Goal: Information Seeking & Learning: Learn about a topic

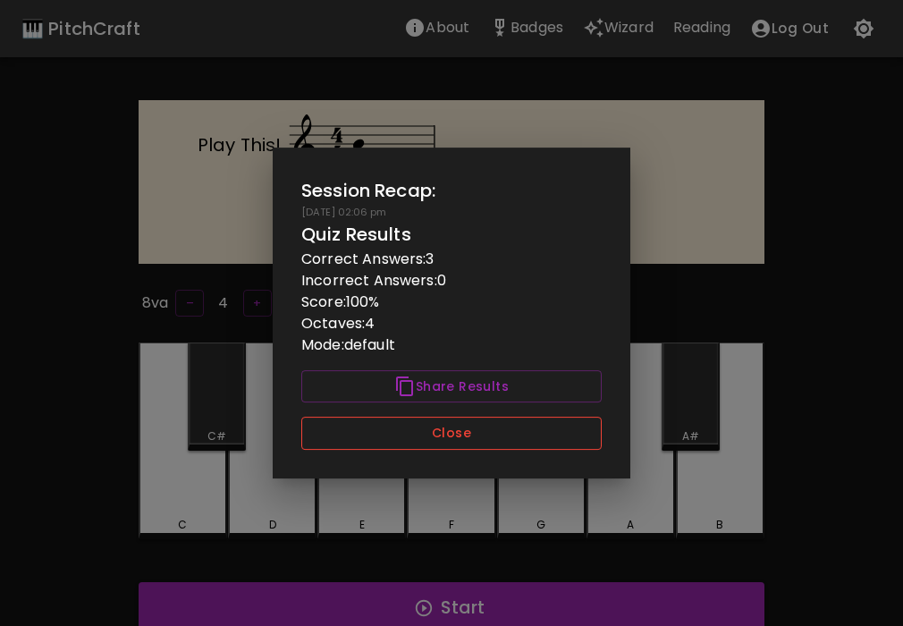
click at [533, 436] on button "Close" at bounding box center [451, 433] width 300 height 33
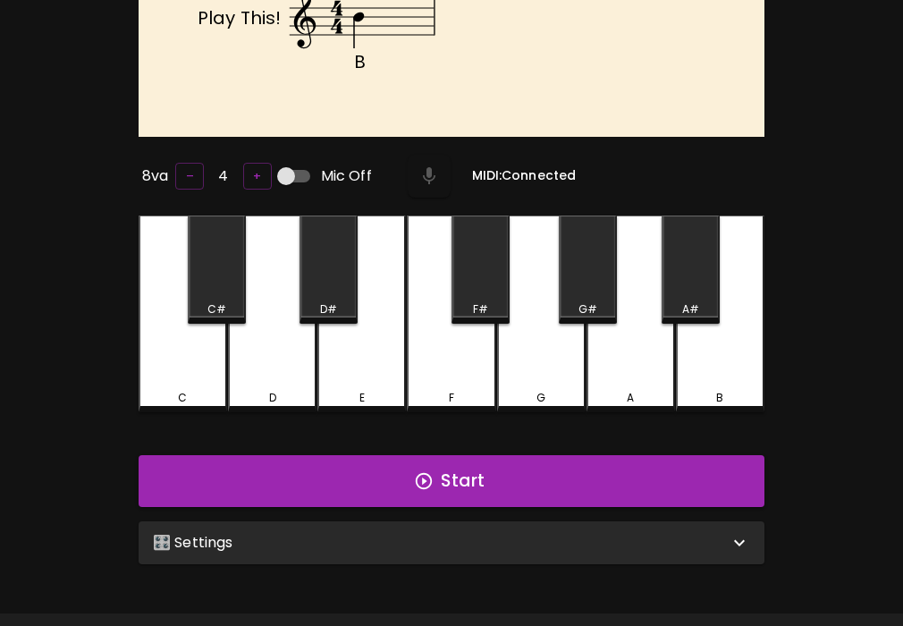
scroll to position [179, 0]
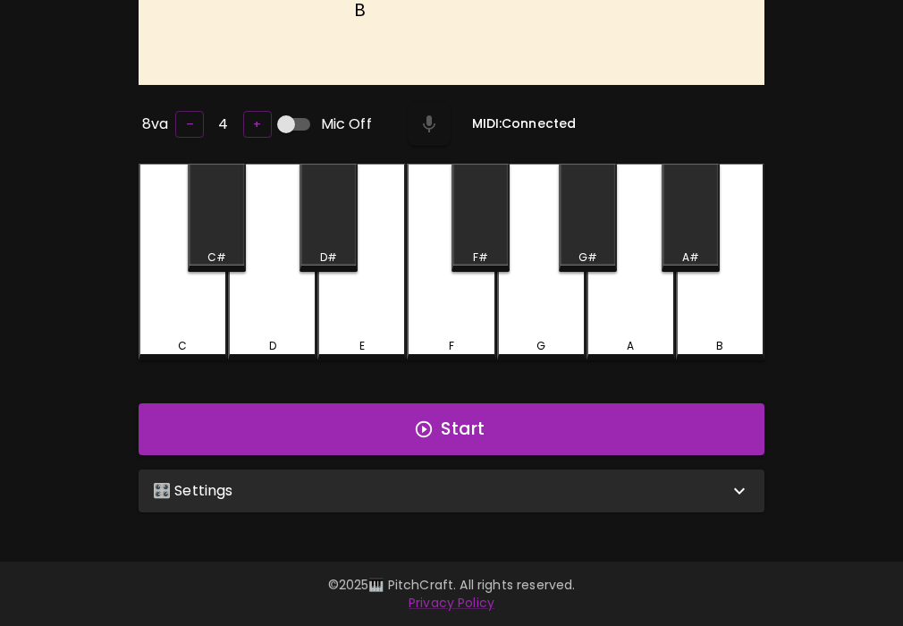
click at [435, 486] on div "🎛️ Settings" at bounding box center [441, 490] width 576 height 21
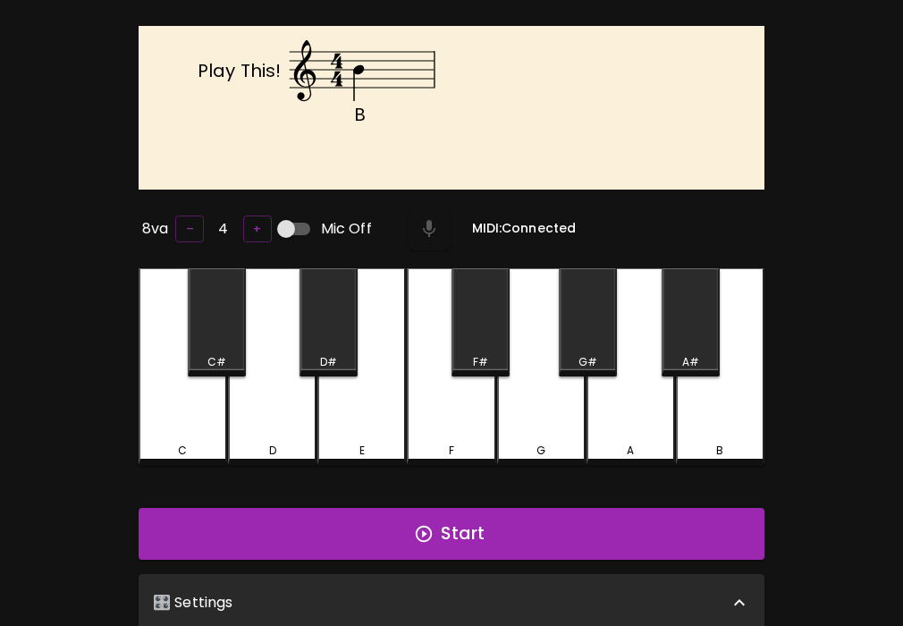
scroll to position [0, 0]
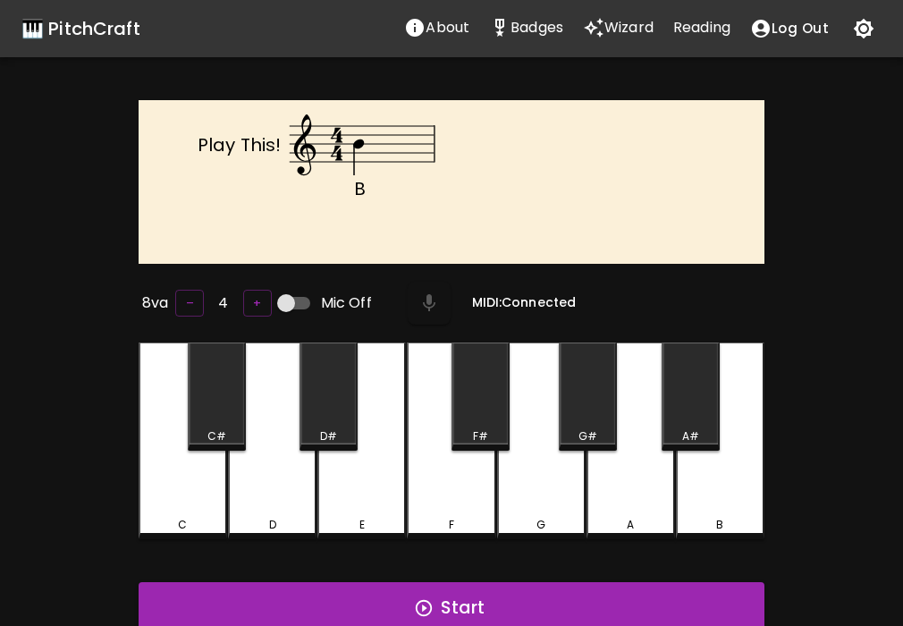
click at [198, 467] on div "C" at bounding box center [183, 440] width 89 height 197
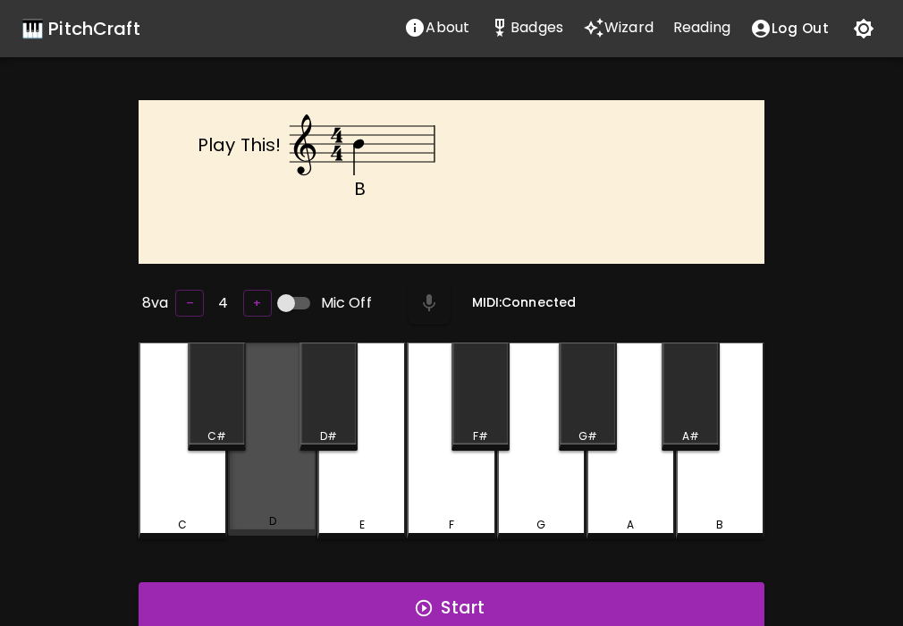
click at [271, 475] on div "D" at bounding box center [272, 438] width 89 height 193
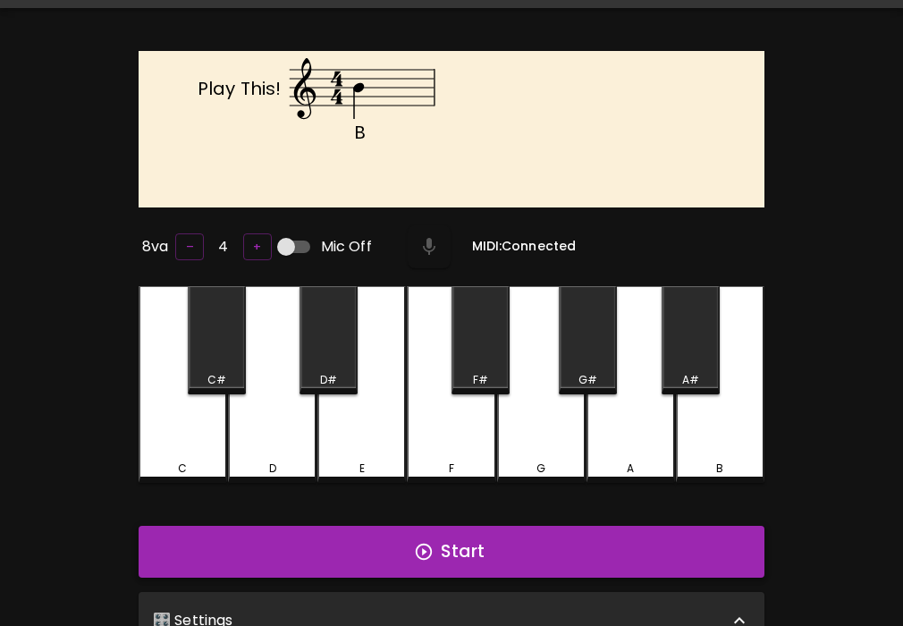
scroll to position [50, 0]
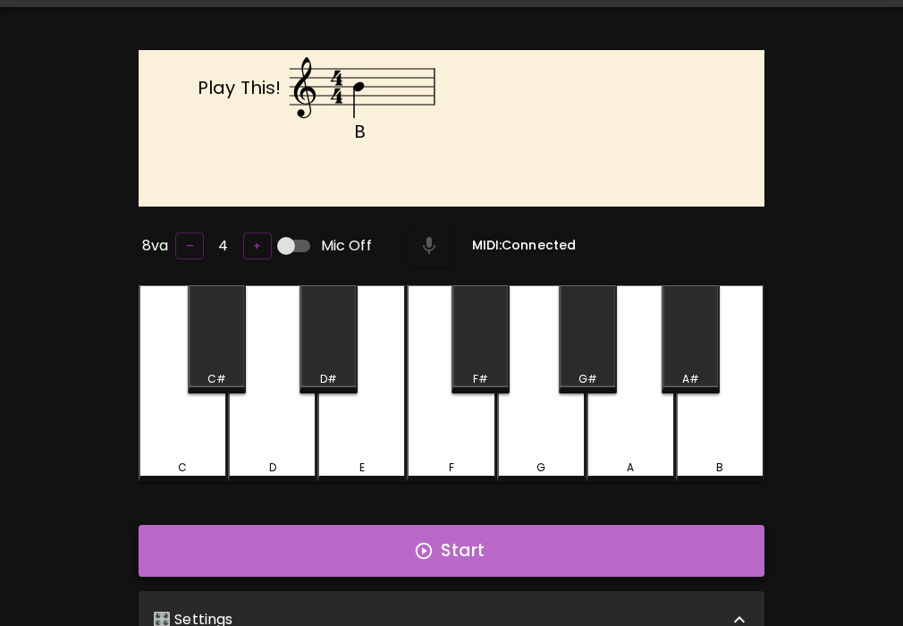
click at [648, 531] on button "Start" at bounding box center [452, 551] width 626 height 52
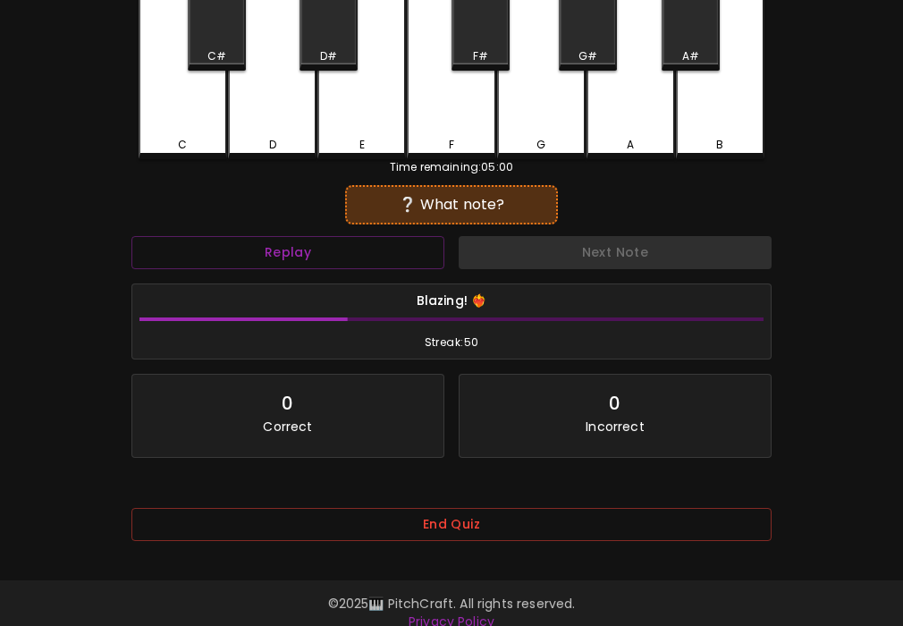
scroll to position [389, 0]
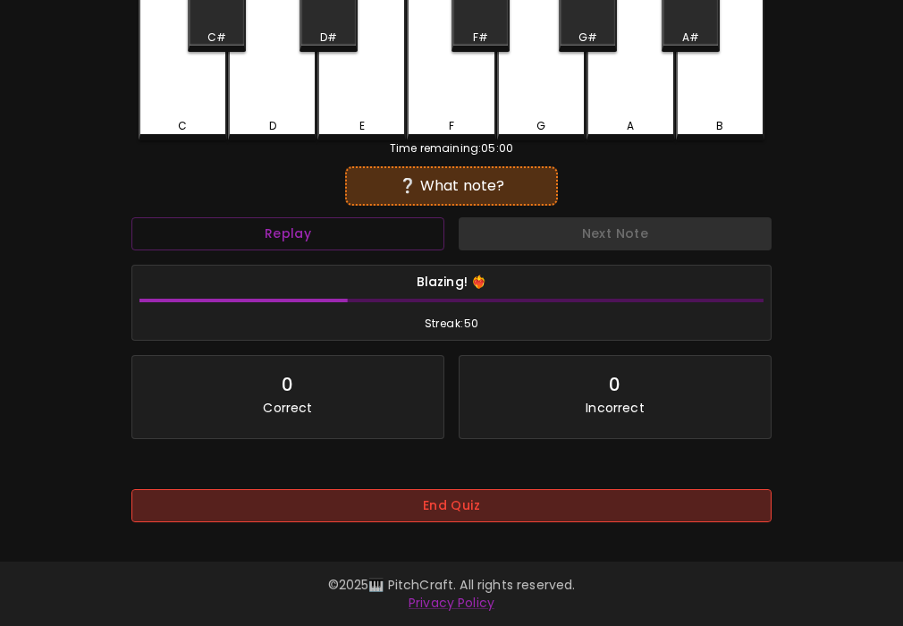
click at [496, 490] on button "End Quiz" at bounding box center [451, 505] width 640 height 33
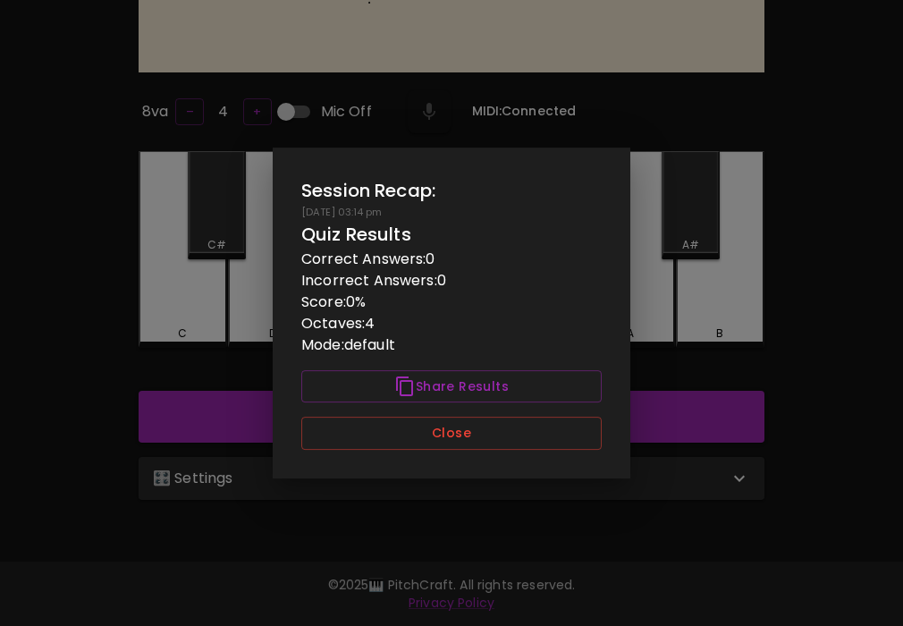
scroll to position [179, 0]
click at [516, 438] on button "Close" at bounding box center [451, 433] width 300 height 33
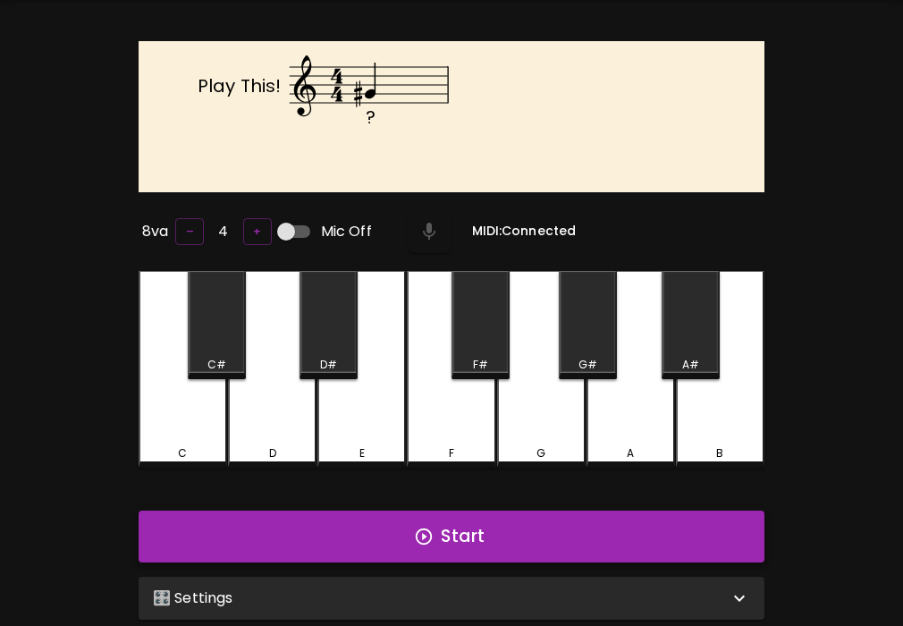
scroll to position [55, 0]
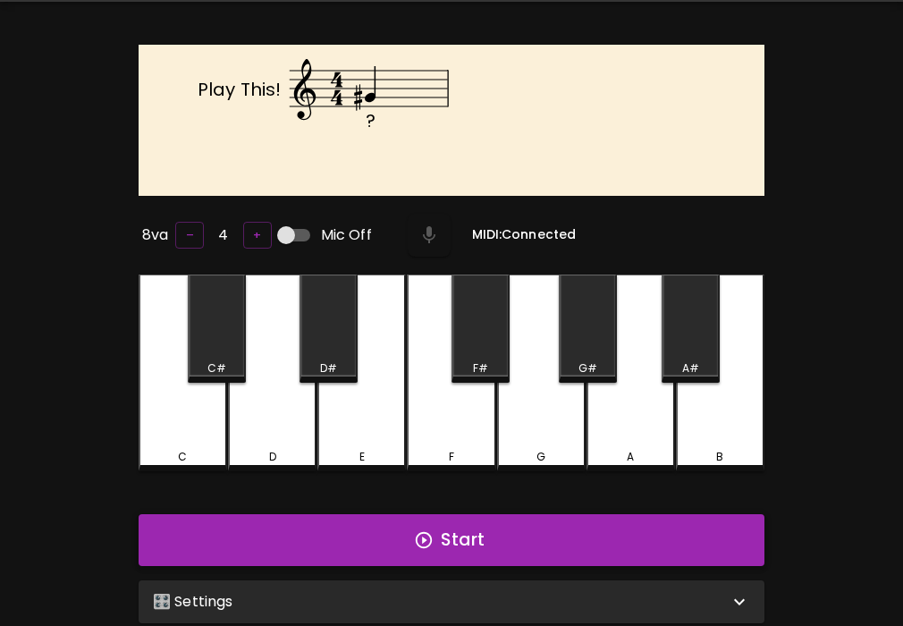
click at [503, 537] on button "Start" at bounding box center [452, 540] width 626 height 52
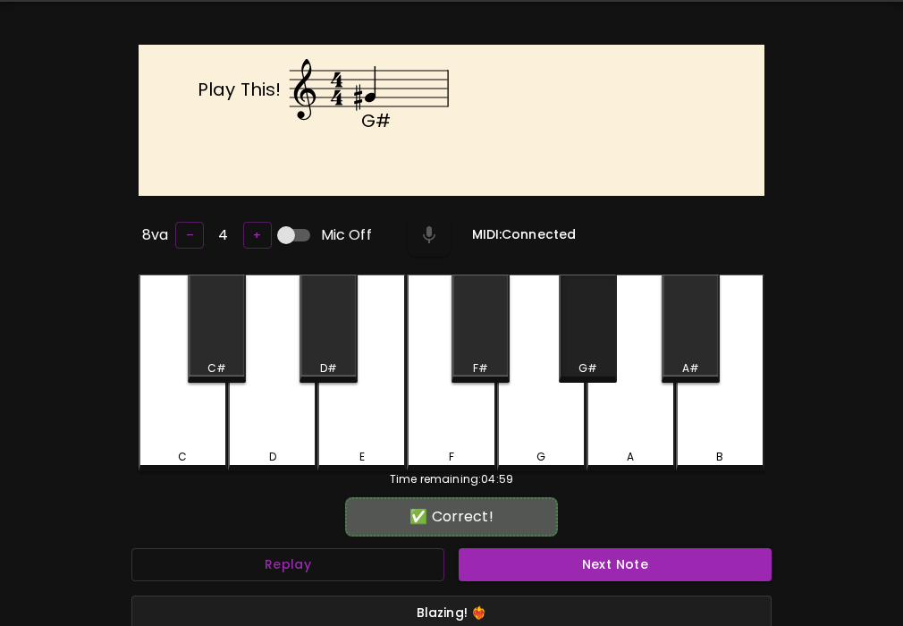
click at [579, 361] on div "G#" at bounding box center [588, 368] width 19 height 16
click at [570, 560] on button "Next Note" at bounding box center [615, 564] width 313 height 33
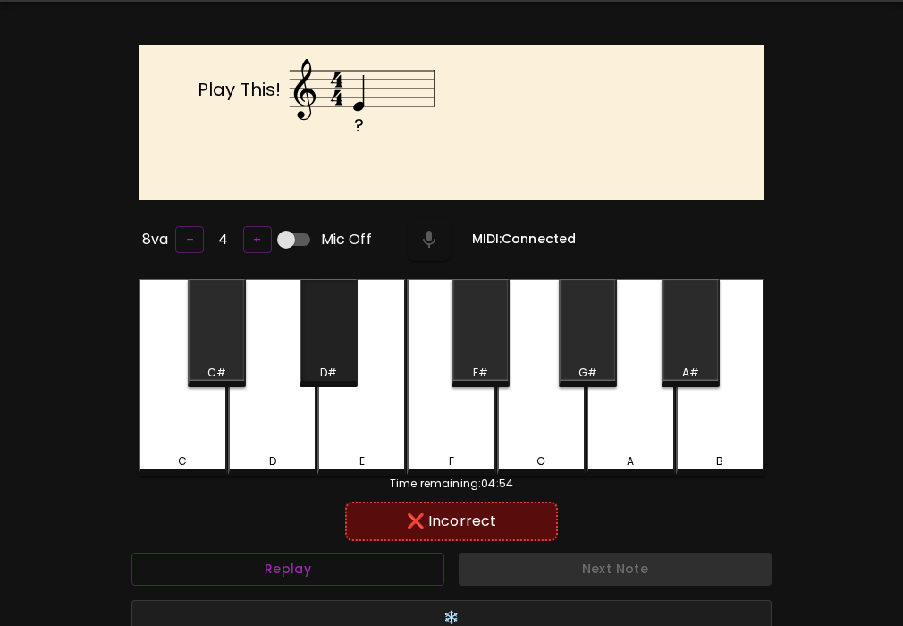
click at [329, 347] on div "D#" at bounding box center [329, 333] width 58 height 108
click at [358, 402] on div "E" at bounding box center [361, 377] width 89 height 197
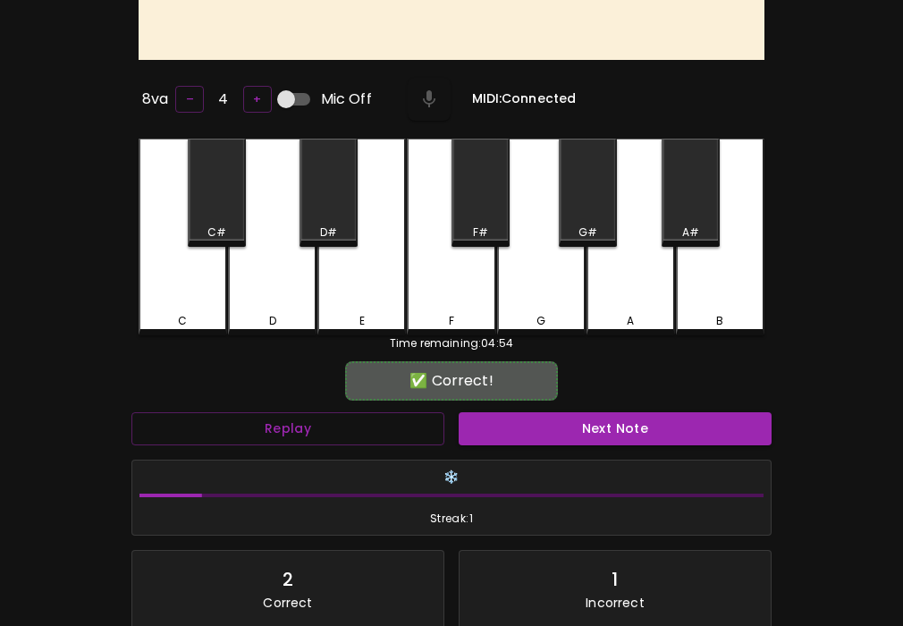
scroll to position [365, 0]
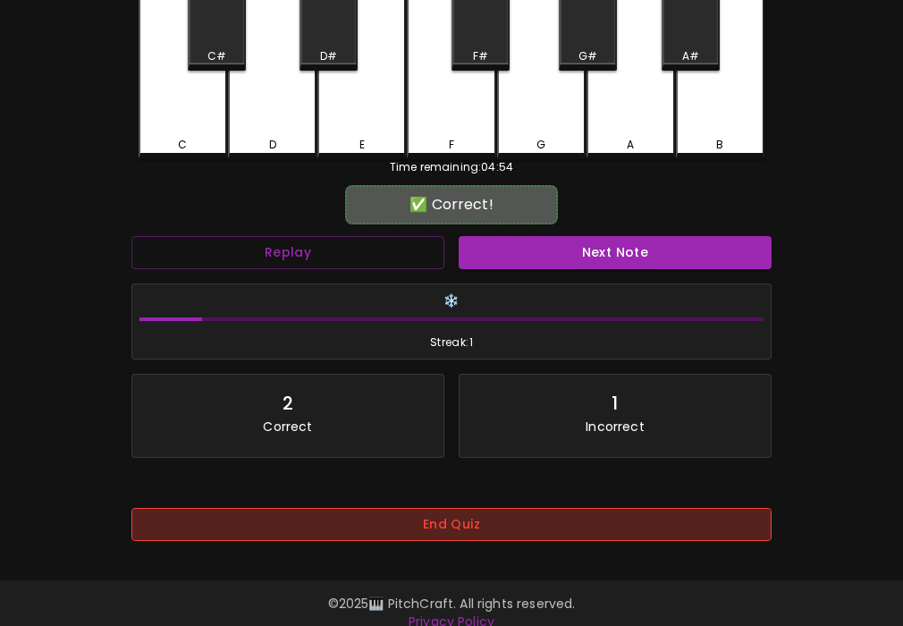
click at [398, 536] on button "End Quiz" at bounding box center [451, 524] width 640 height 33
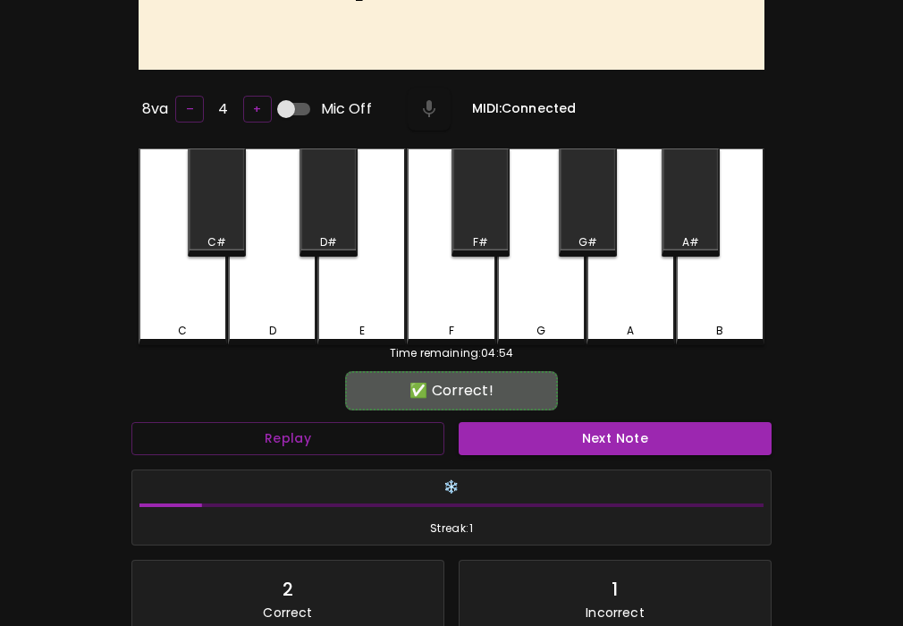
scroll to position [0, 0]
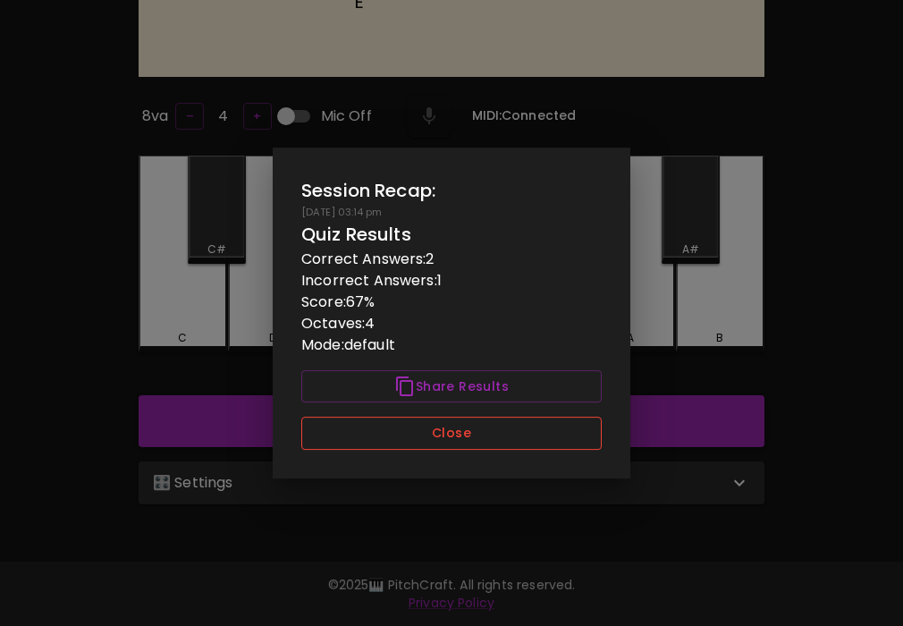
click at [436, 429] on button "Close" at bounding box center [451, 433] width 300 height 33
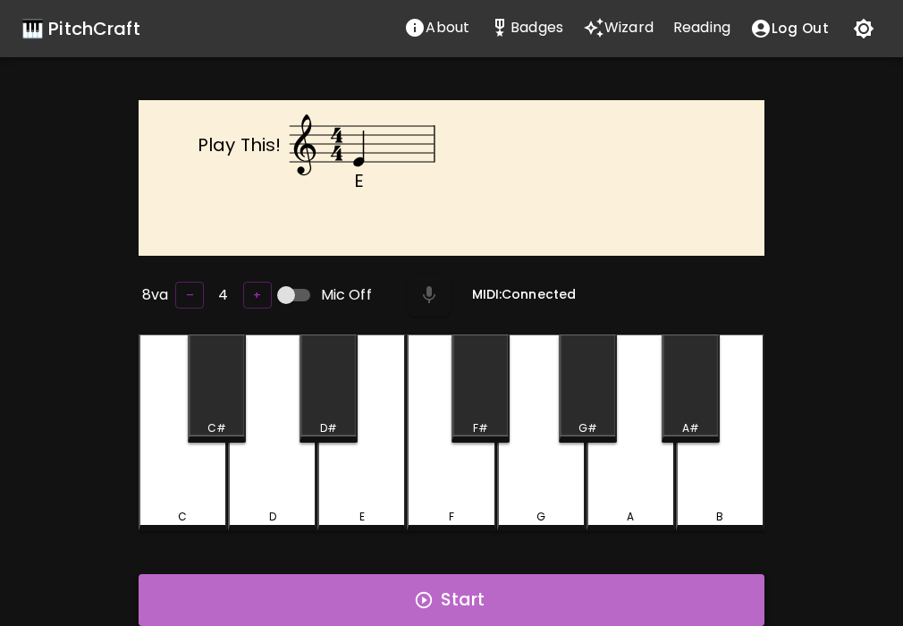
click at [391, 598] on button "Start" at bounding box center [452, 600] width 626 height 52
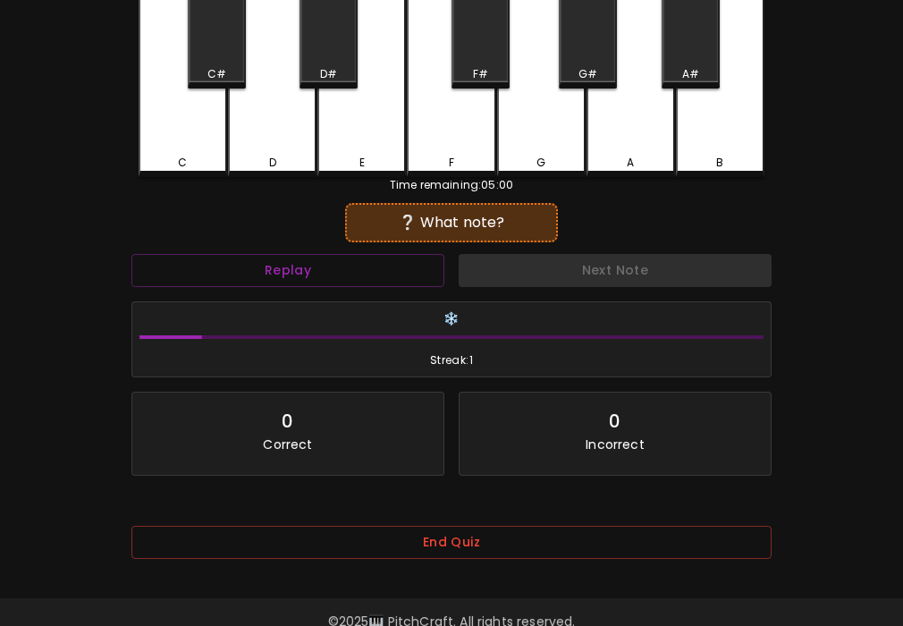
scroll to position [378, 0]
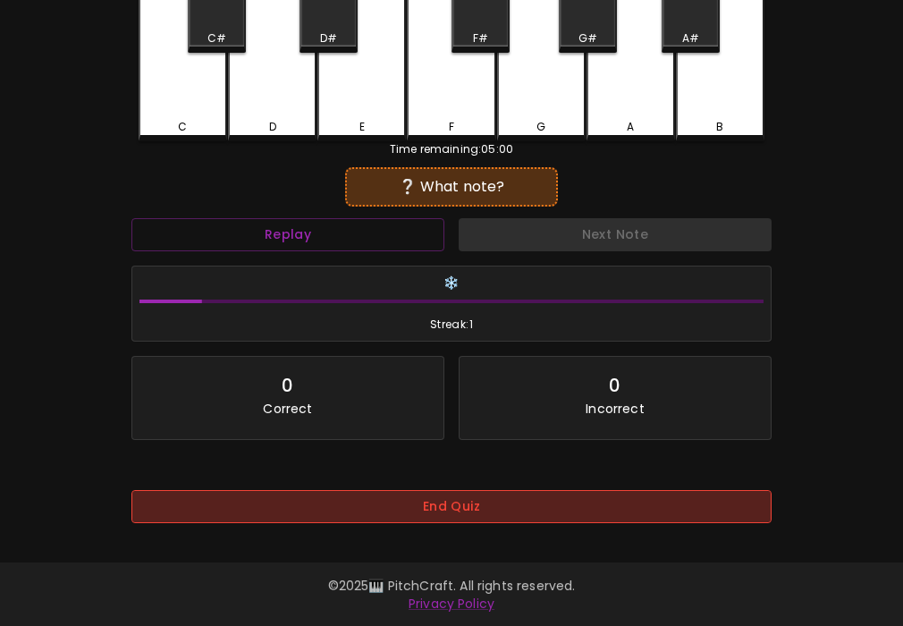
click at [461, 516] on button "End Quiz" at bounding box center [451, 506] width 640 height 33
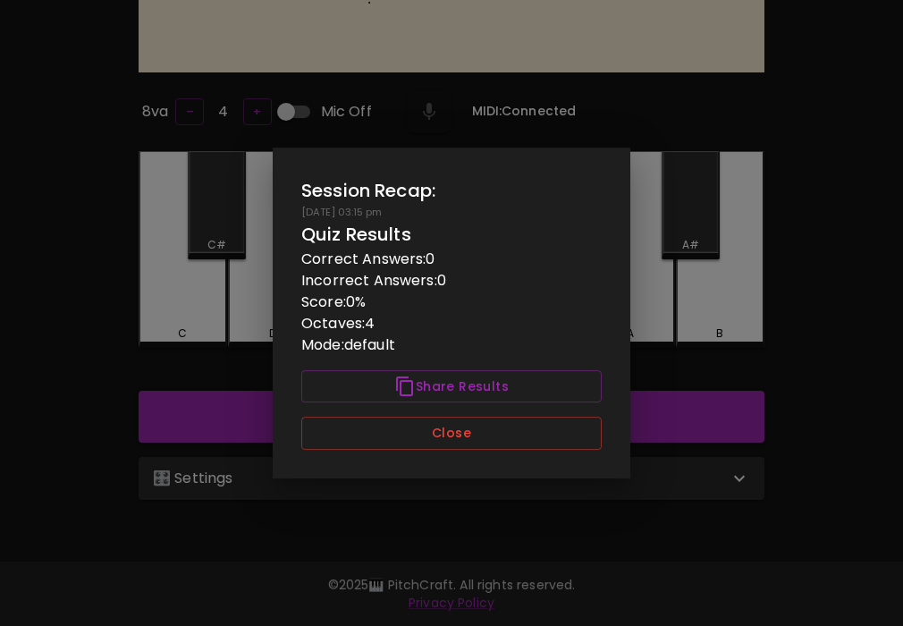
scroll to position [179, 0]
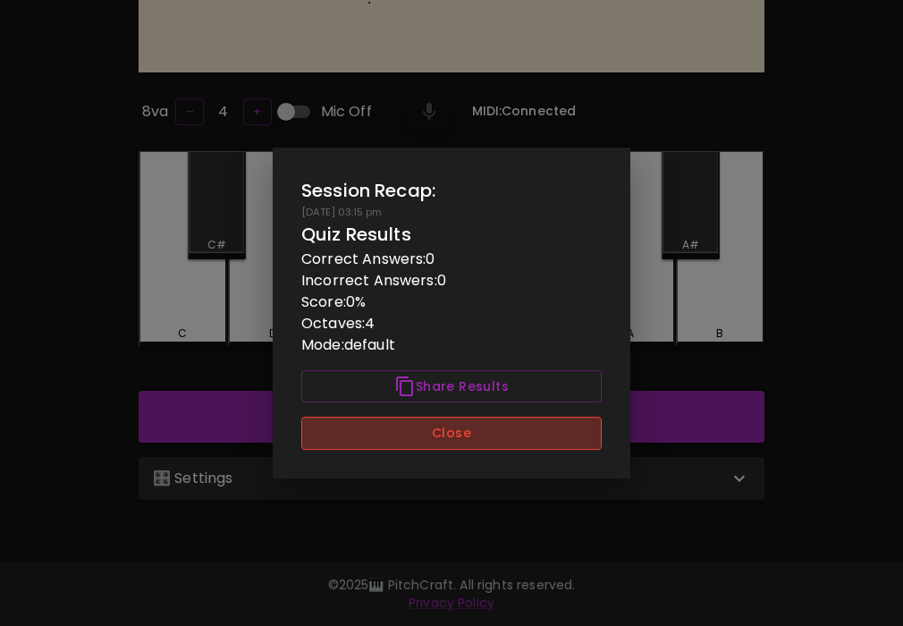
click at [507, 441] on button "Close" at bounding box center [451, 433] width 300 height 33
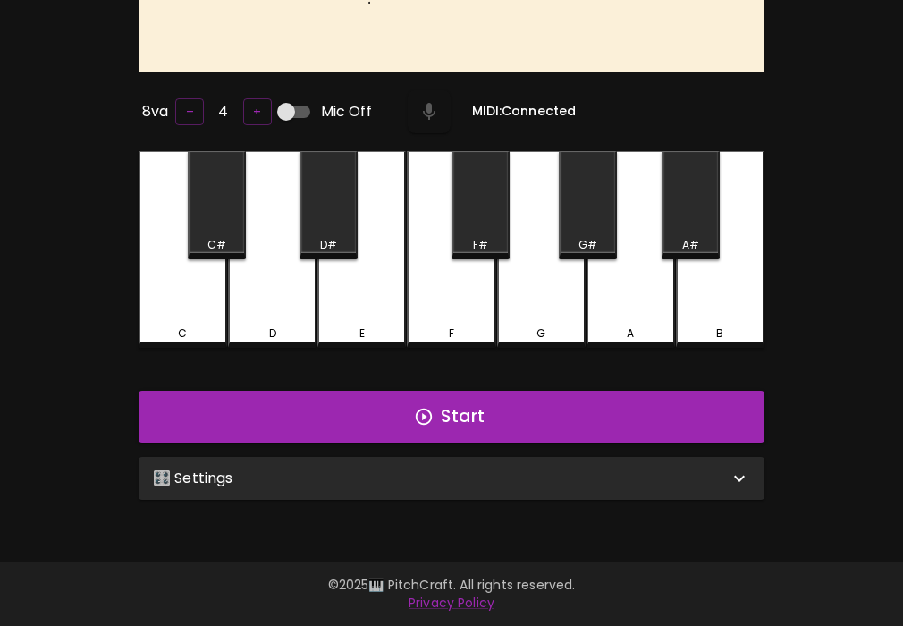
click at [501, 475] on div "🎛️ Settings" at bounding box center [441, 478] width 576 height 21
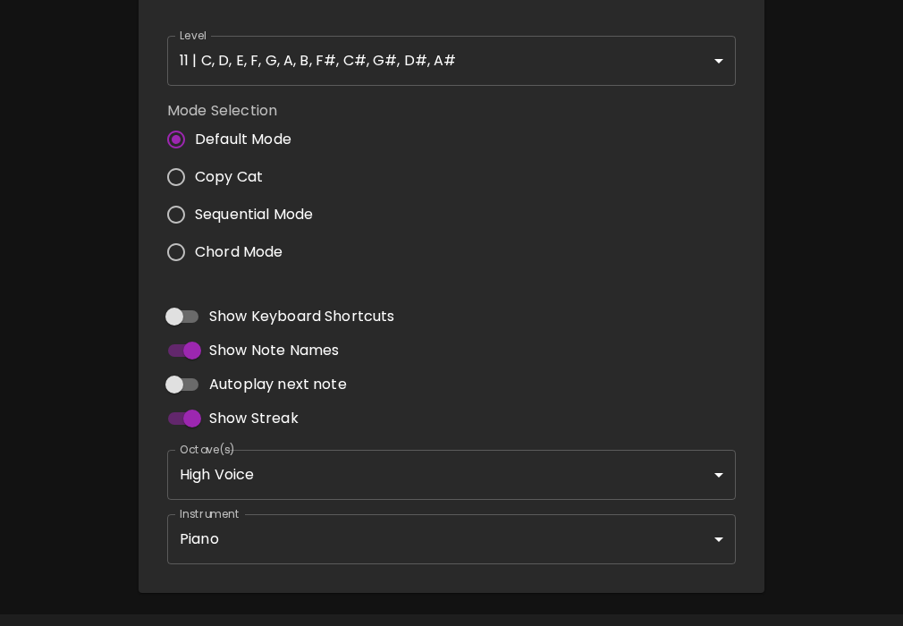
scroll to position [720, 0]
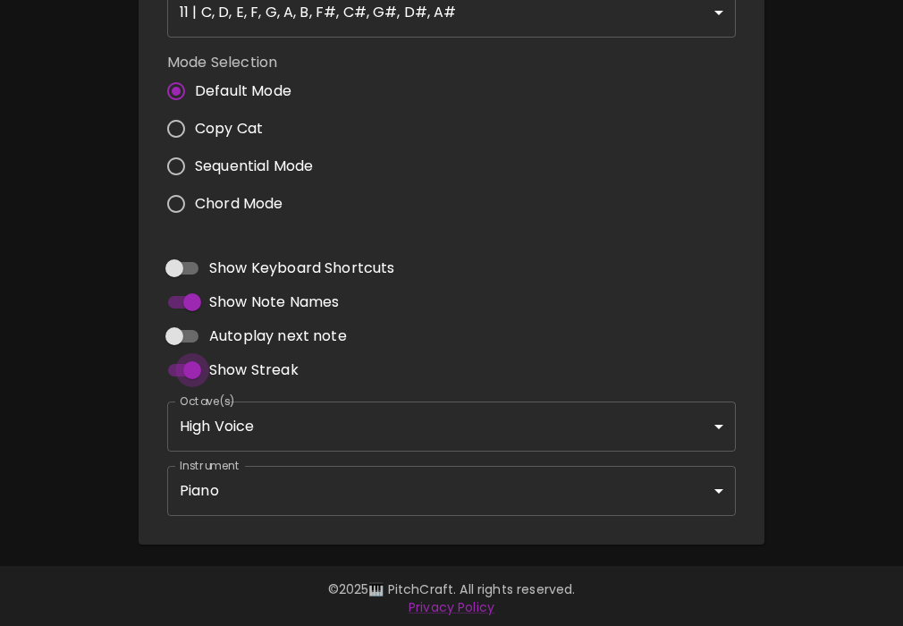
click at [182, 366] on input "Show Streak" at bounding box center [192, 370] width 102 height 34
checkbox input "false"
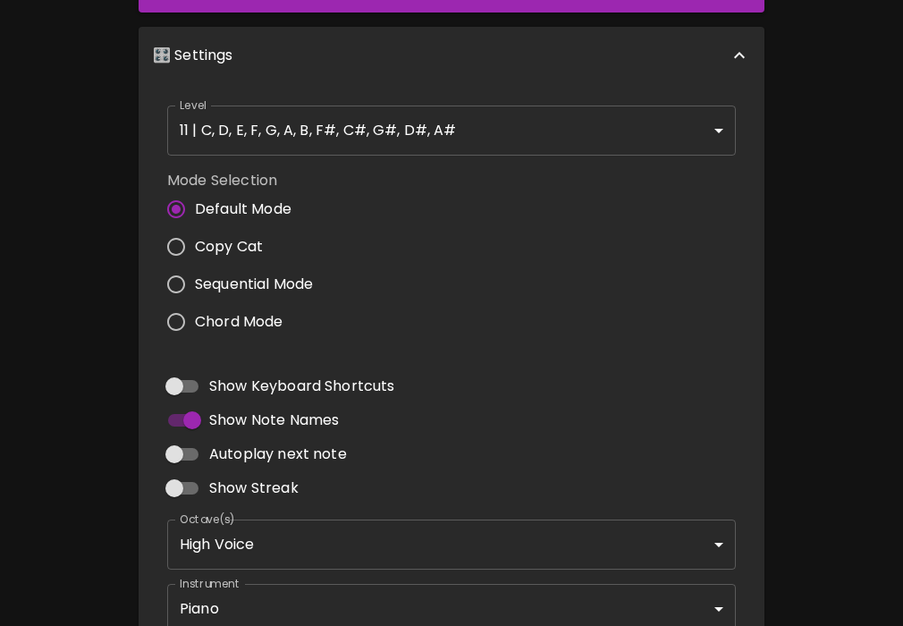
scroll to position [0, 0]
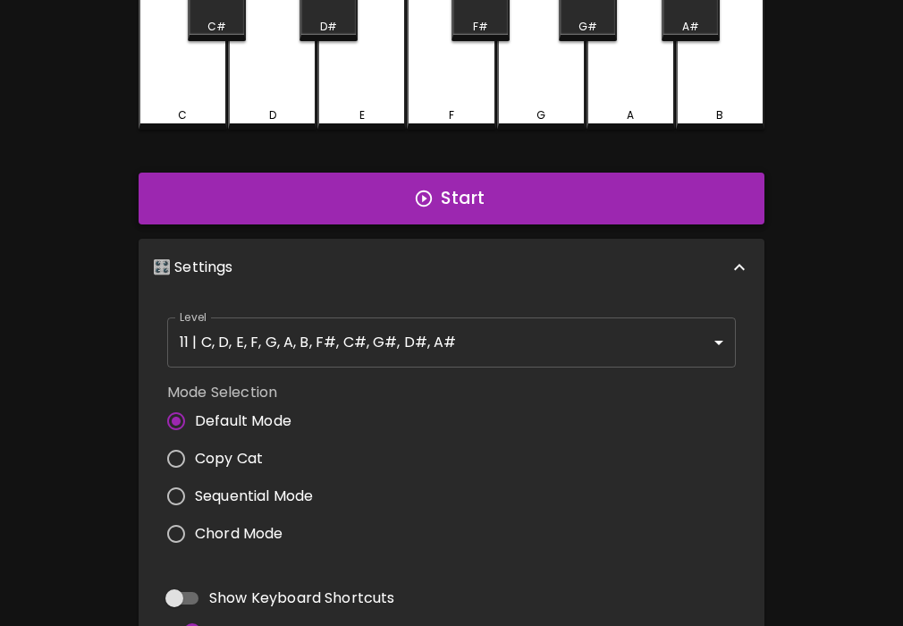
click at [211, 206] on button "Start" at bounding box center [452, 199] width 626 height 52
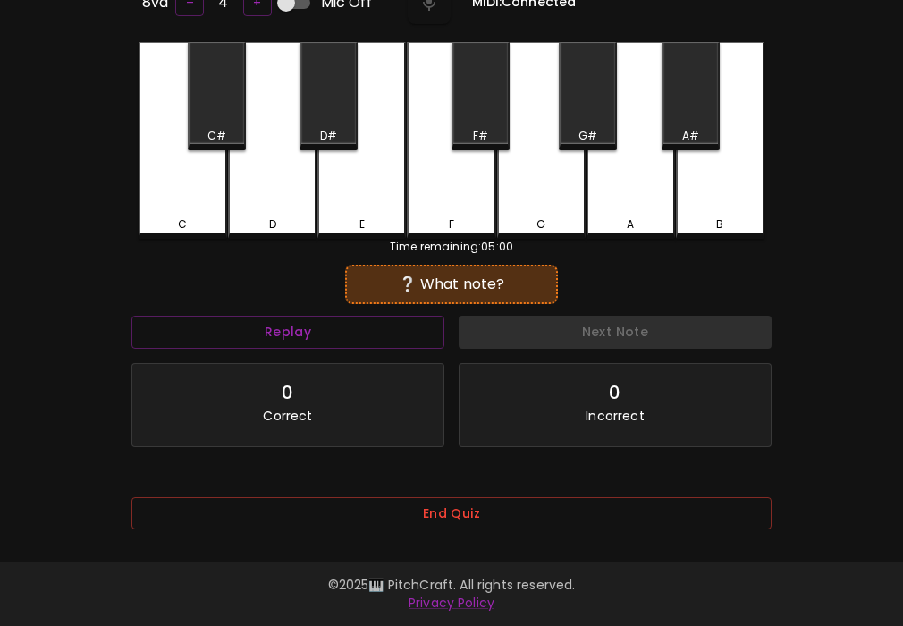
scroll to position [298, 0]
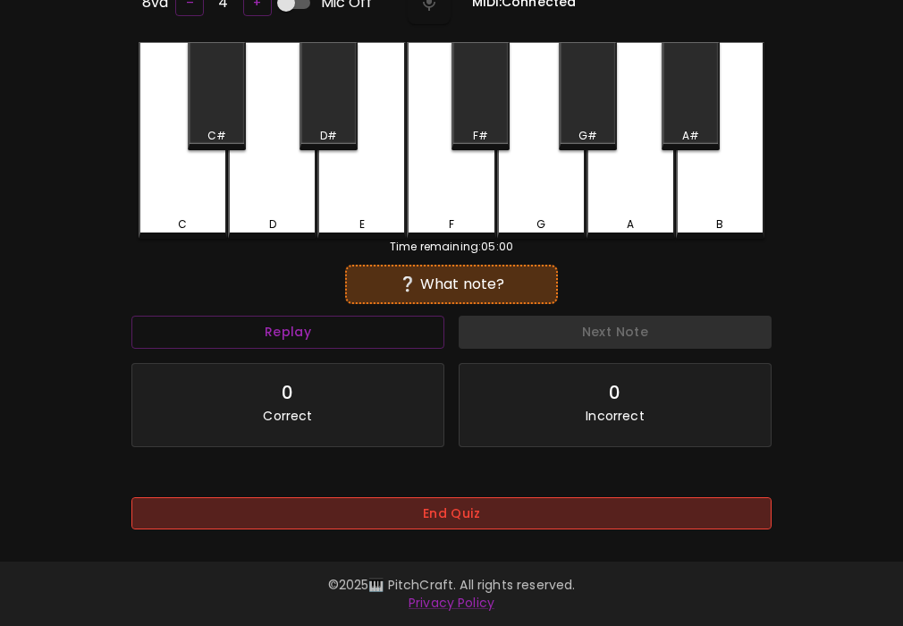
click at [366, 509] on button "End Quiz" at bounding box center [451, 513] width 640 height 33
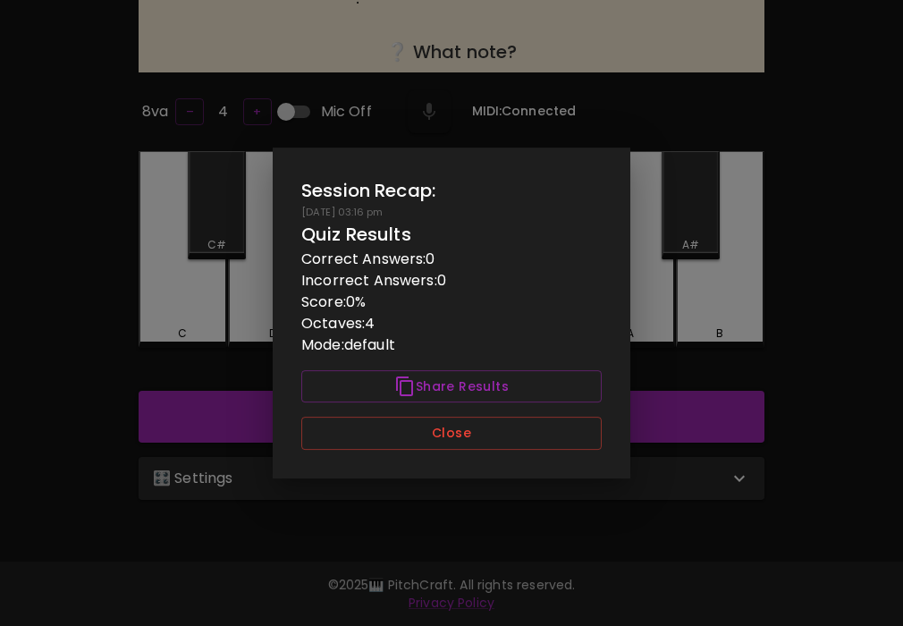
checkbox input "true"
click at [500, 437] on button "Close" at bounding box center [451, 433] width 300 height 33
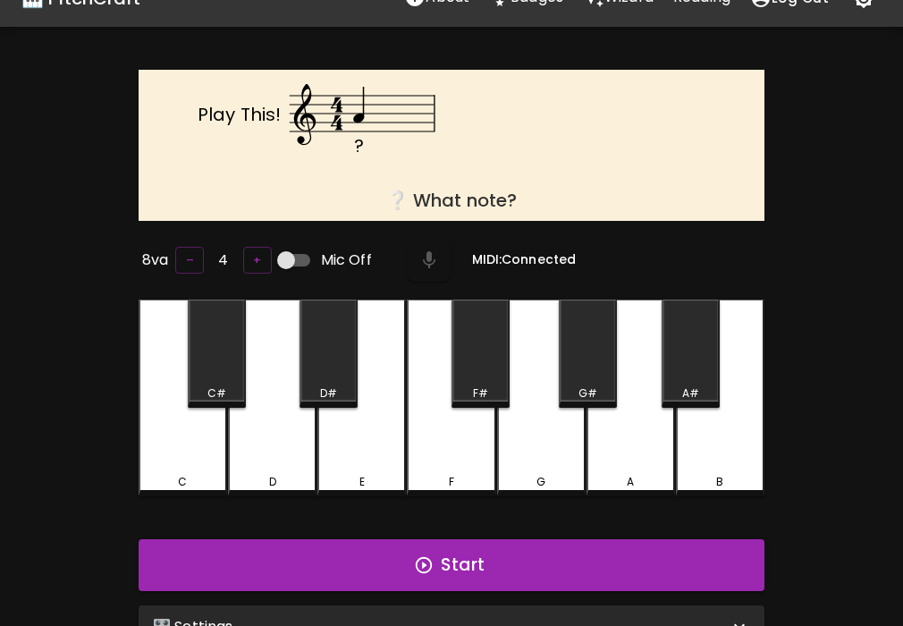
scroll to position [52, 0]
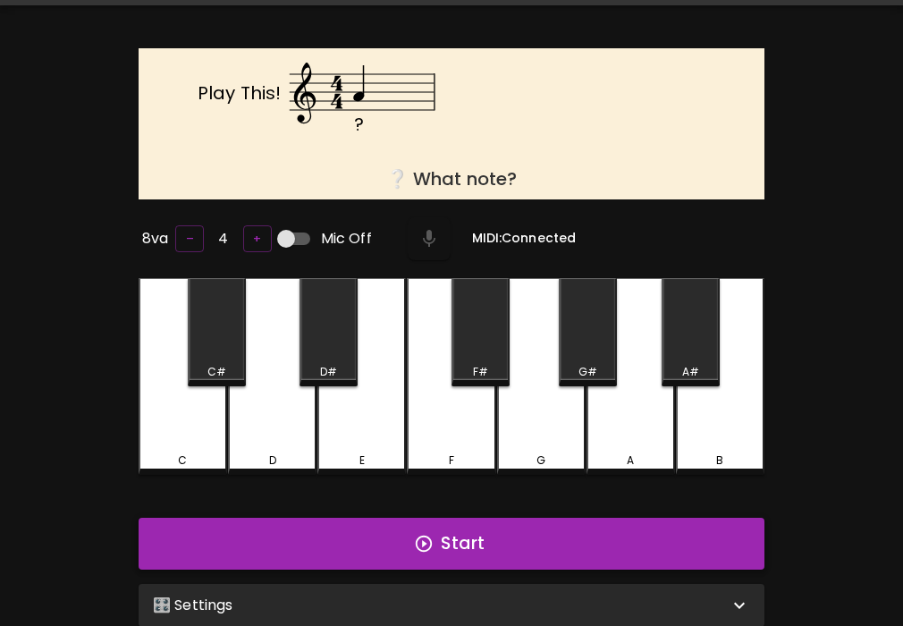
click at [493, 544] on button "Start" at bounding box center [452, 544] width 626 height 52
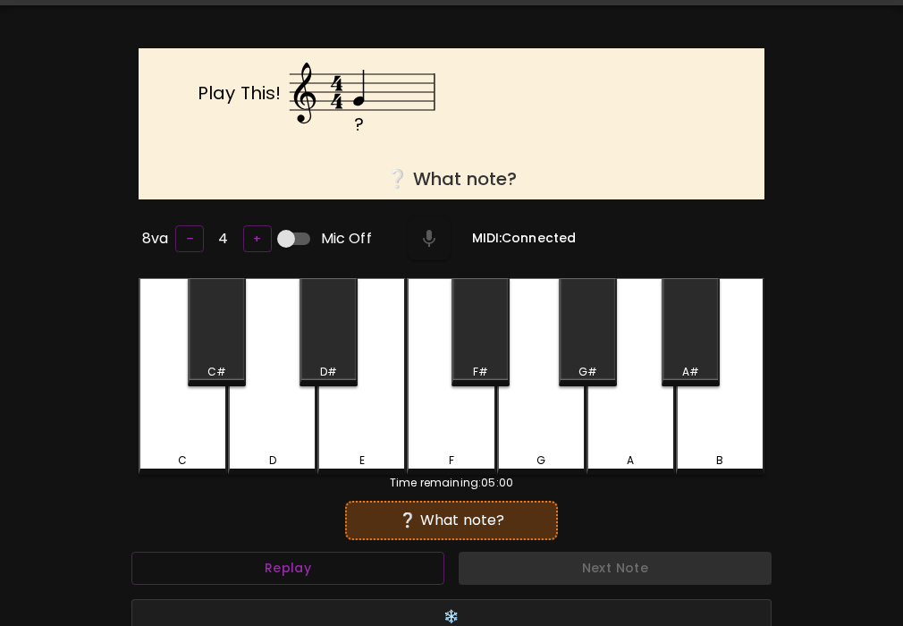
click at [551, 437] on div "G" at bounding box center [541, 376] width 89 height 197
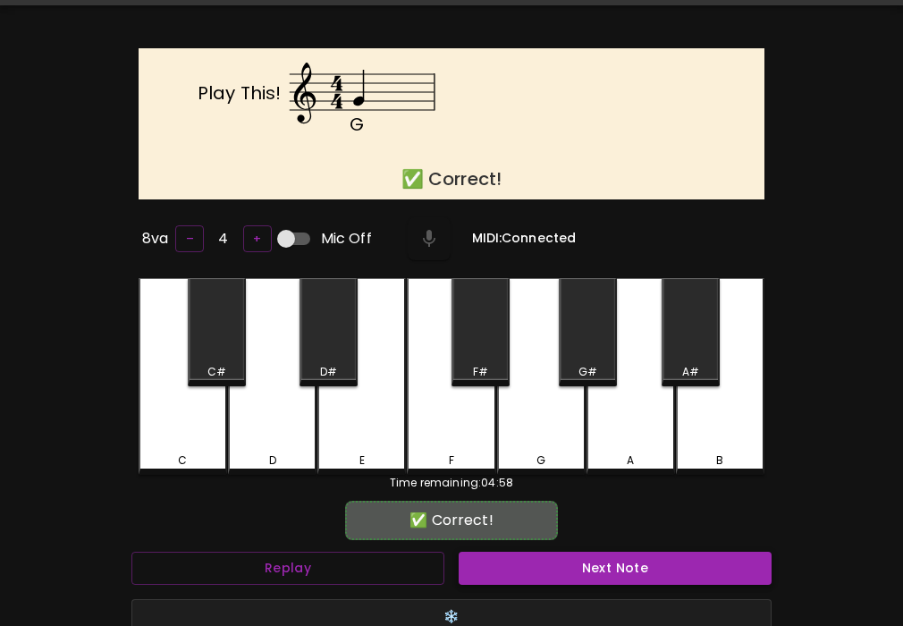
click at [545, 559] on button "Next Note" at bounding box center [615, 568] width 313 height 33
click at [485, 350] on div "F#" at bounding box center [481, 332] width 58 height 108
click at [504, 562] on button "Next Note" at bounding box center [615, 568] width 313 height 33
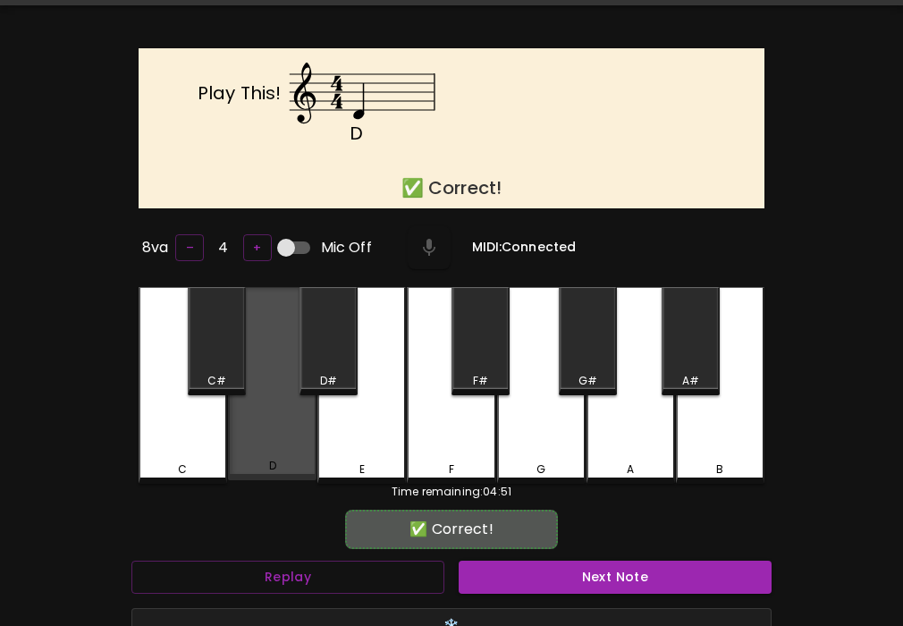
click at [287, 432] on div "D" at bounding box center [272, 383] width 89 height 193
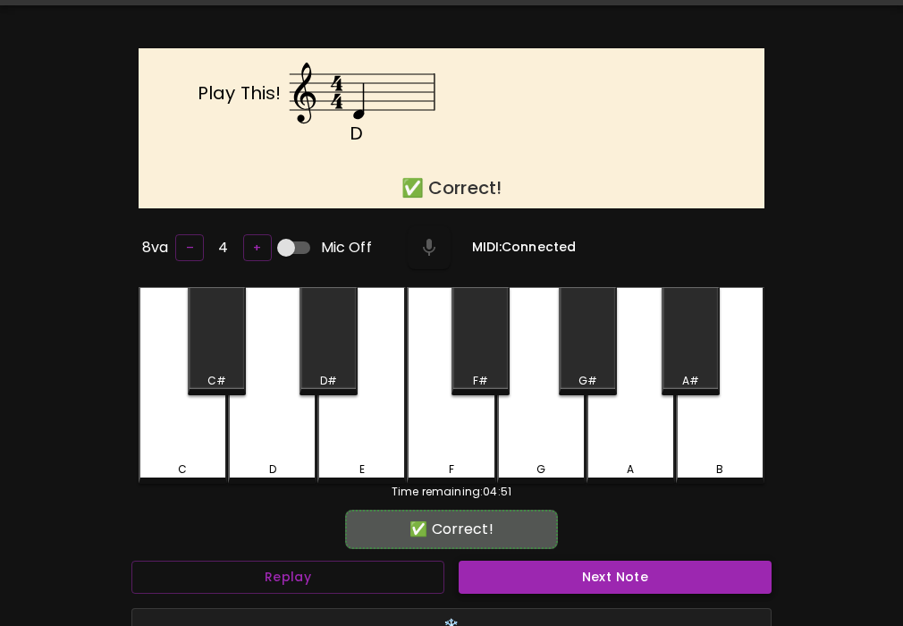
click at [520, 578] on button "Next Note" at bounding box center [615, 577] width 313 height 33
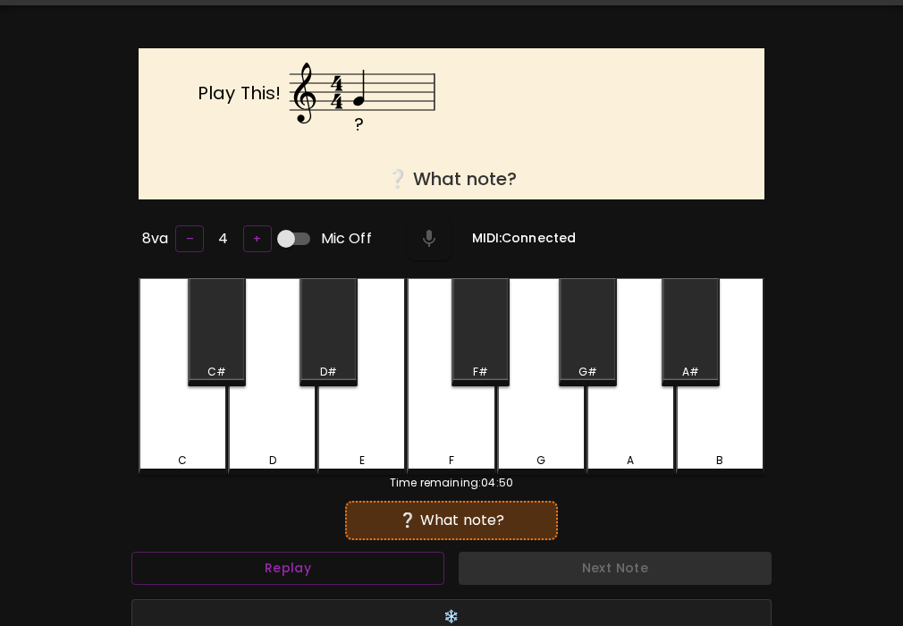
click at [529, 427] on div "G" at bounding box center [541, 376] width 89 height 197
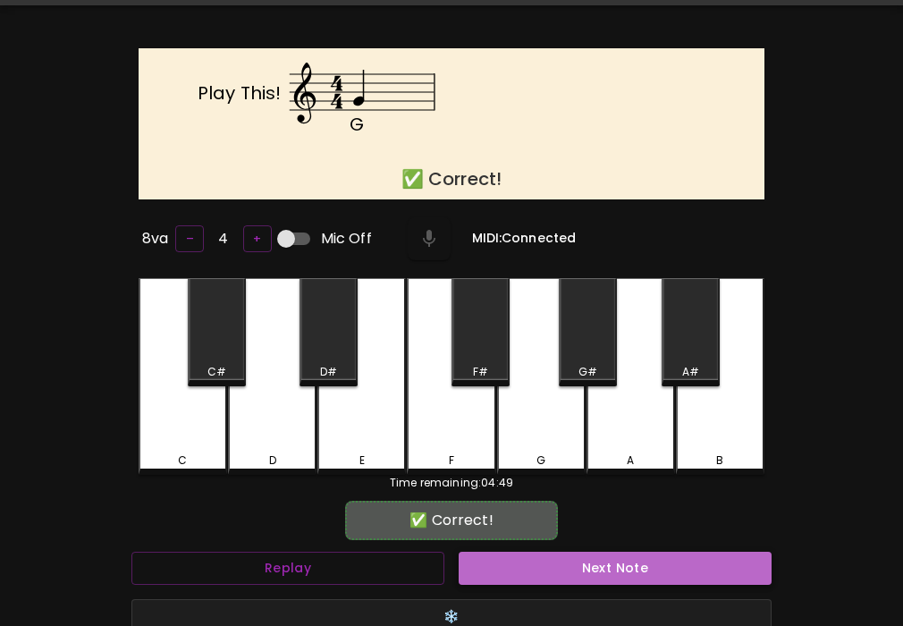
click at [524, 555] on button "Next Note" at bounding box center [615, 568] width 313 height 33
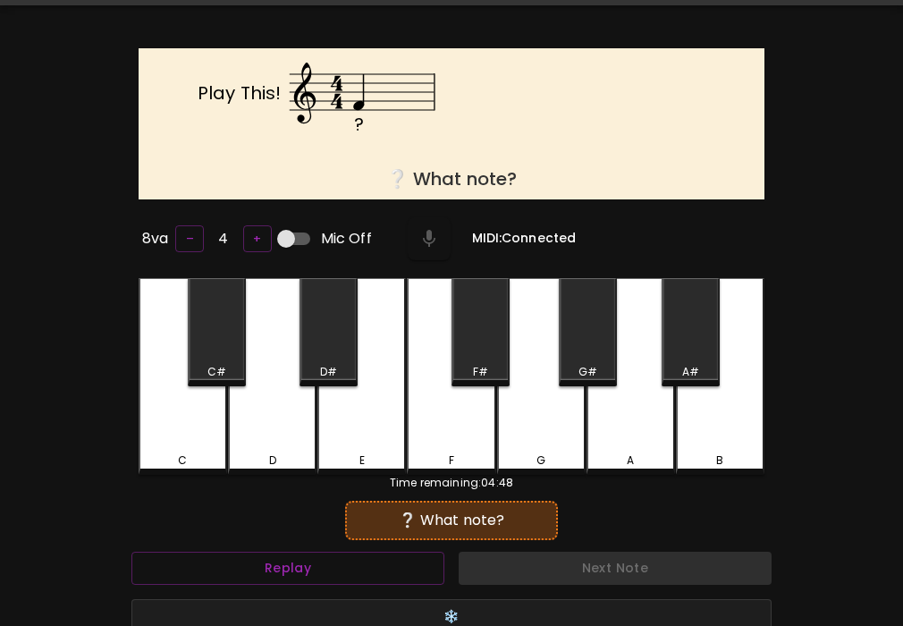
click at [445, 426] on div "F" at bounding box center [451, 376] width 89 height 197
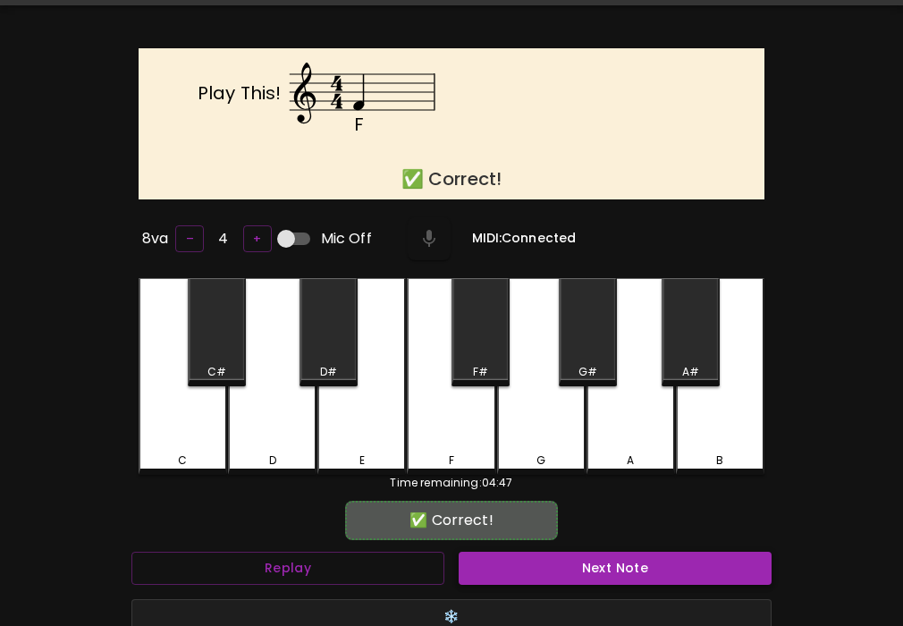
click at [478, 559] on button "Next Note" at bounding box center [615, 568] width 313 height 33
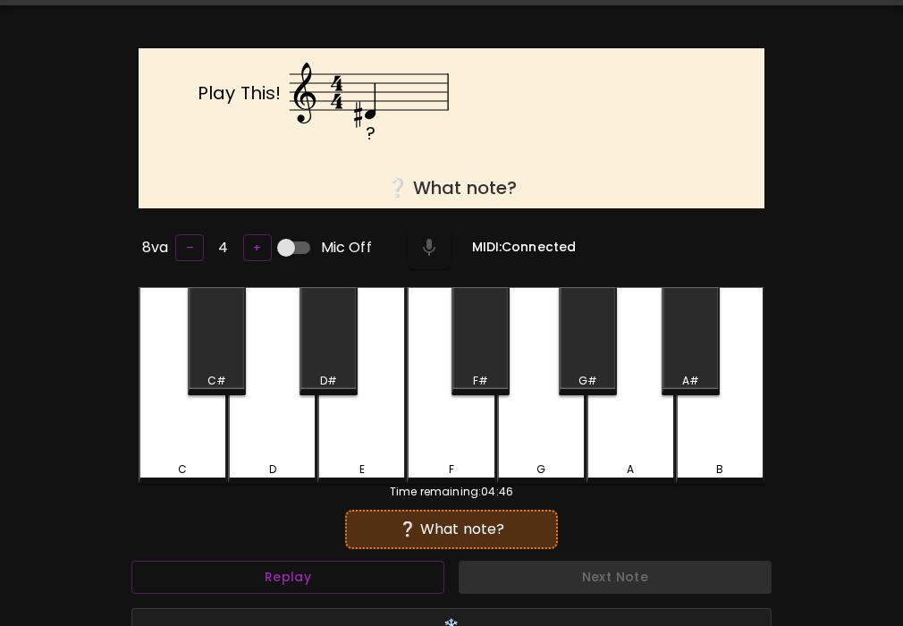
click at [318, 348] on div "D#" at bounding box center [329, 341] width 58 height 108
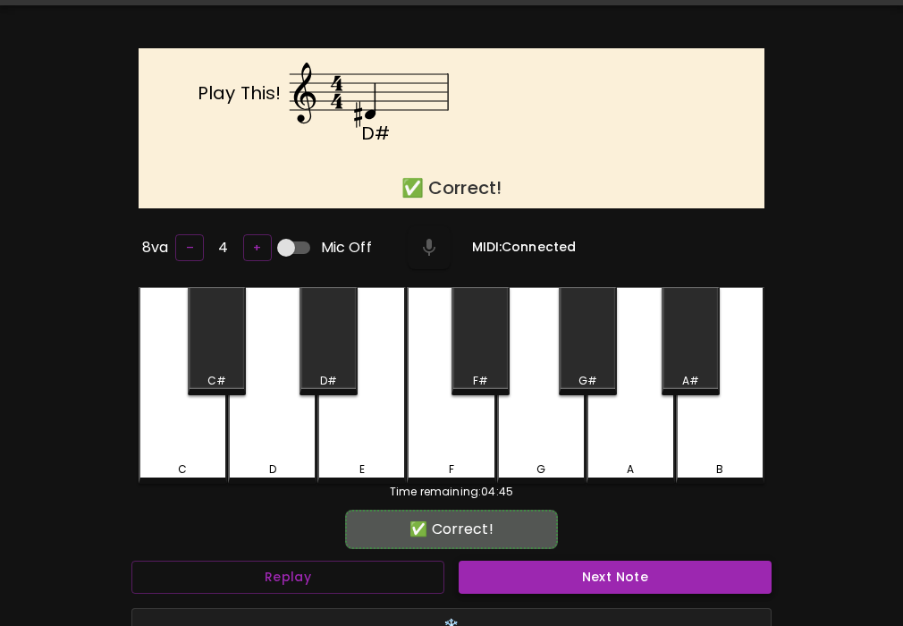
click at [480, 571] on button "Next Note" at bounding box center [615, 577] width 313 height 33
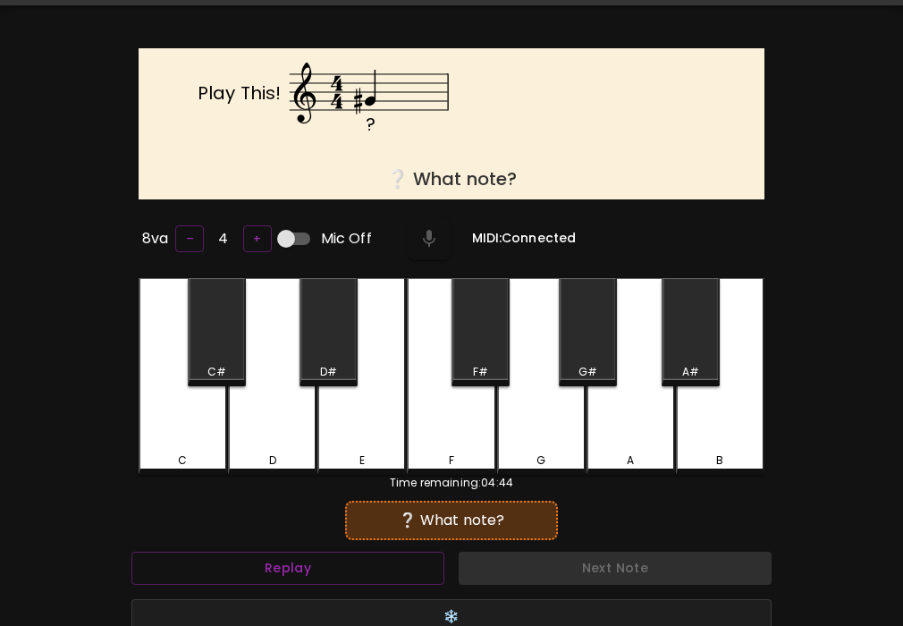
click at [586, 356] on div "G#" at bounding box center [588, 332] width 58 height 108
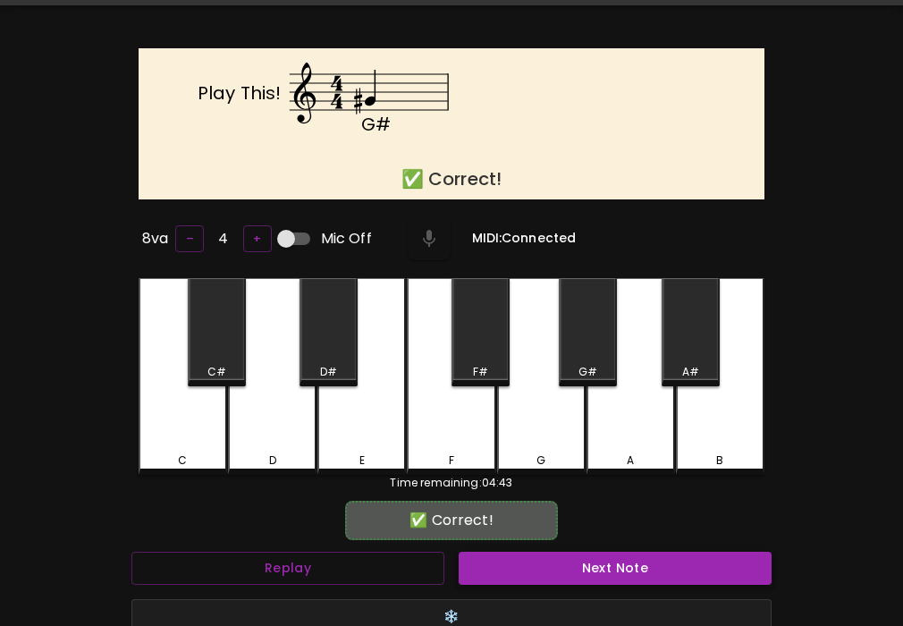
click at [590, 569] on button "Next Note" at bounding box center [615, 568] width 313 height 33
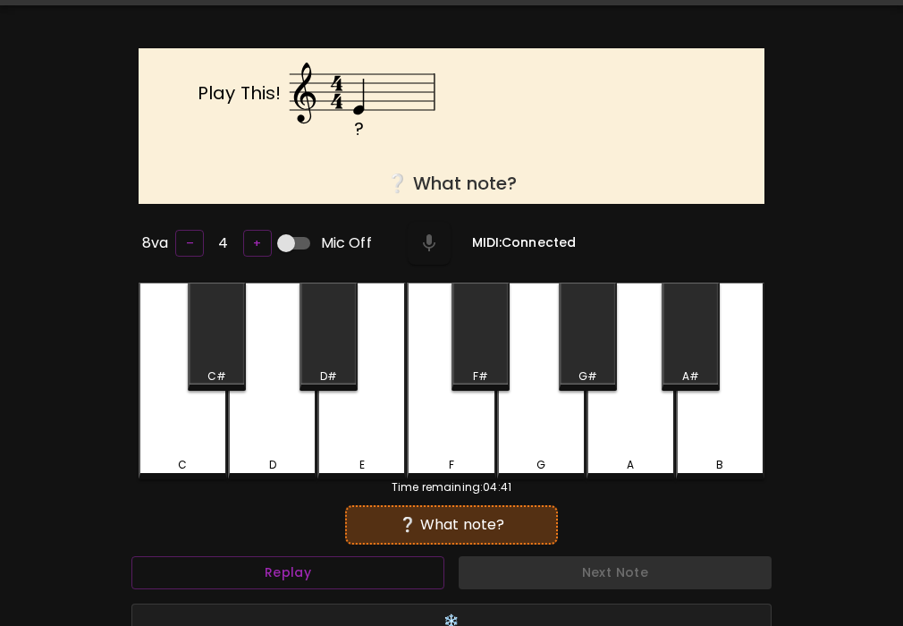
click at [377, 422] on div "E" at bounding box center [361, 381] width 89 height 197
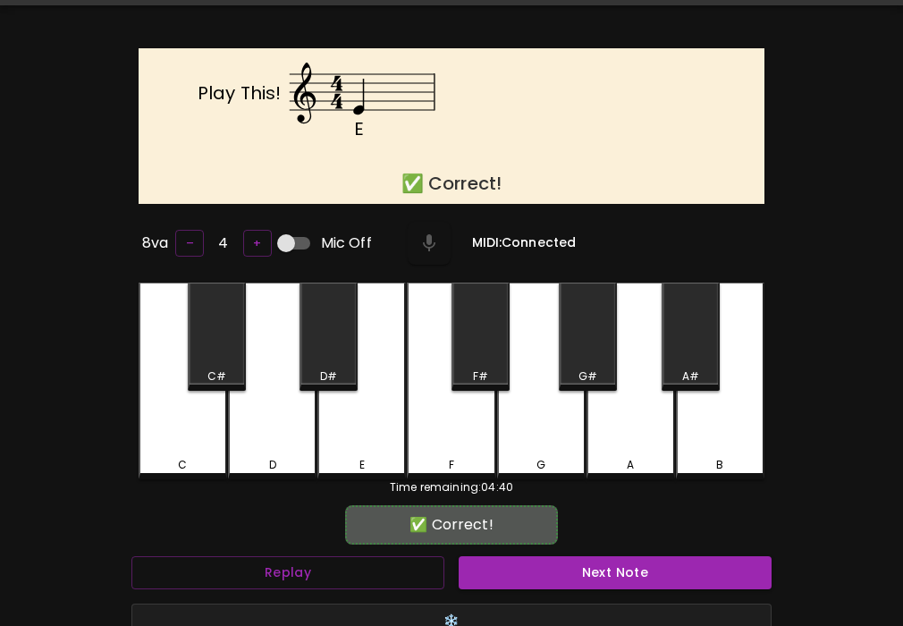
scroll to position [7, 0]
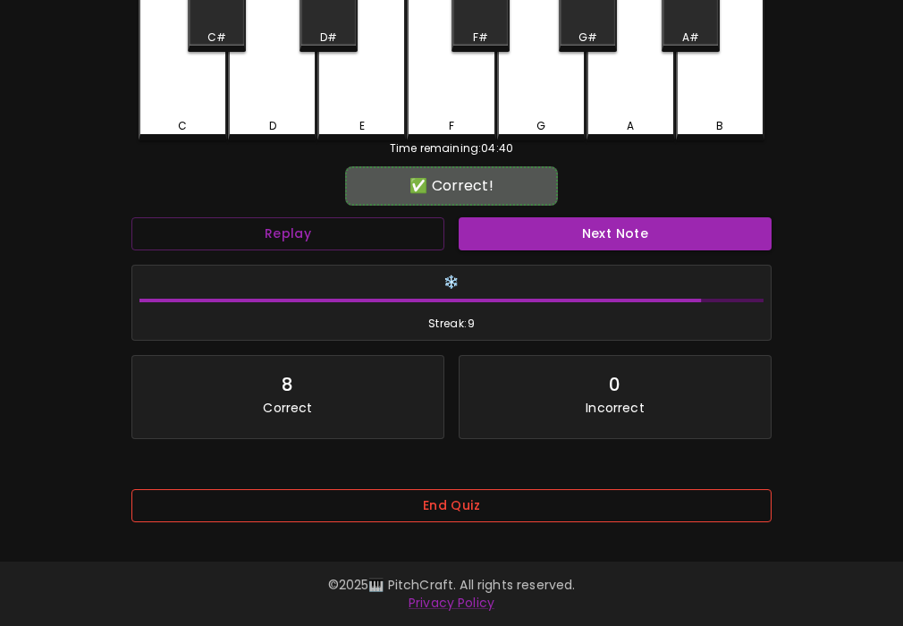
click at [572, 513] on button "End Quiz" at bounding box center [451, 505] width 640 height 33
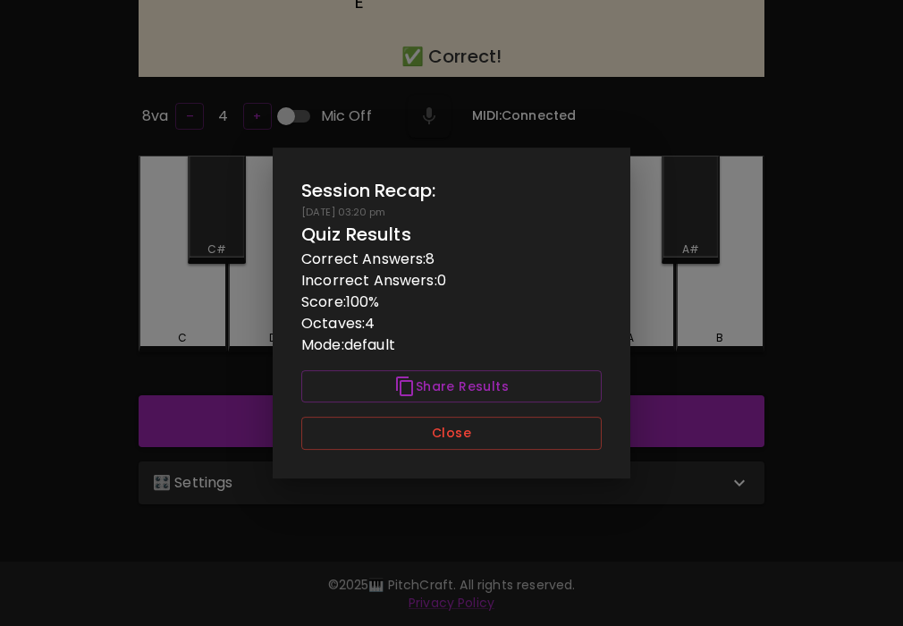
scroll to position [0, 0]
click at [577, 435] on button "Close" at bounding box center [451, 433] width 300 height 33
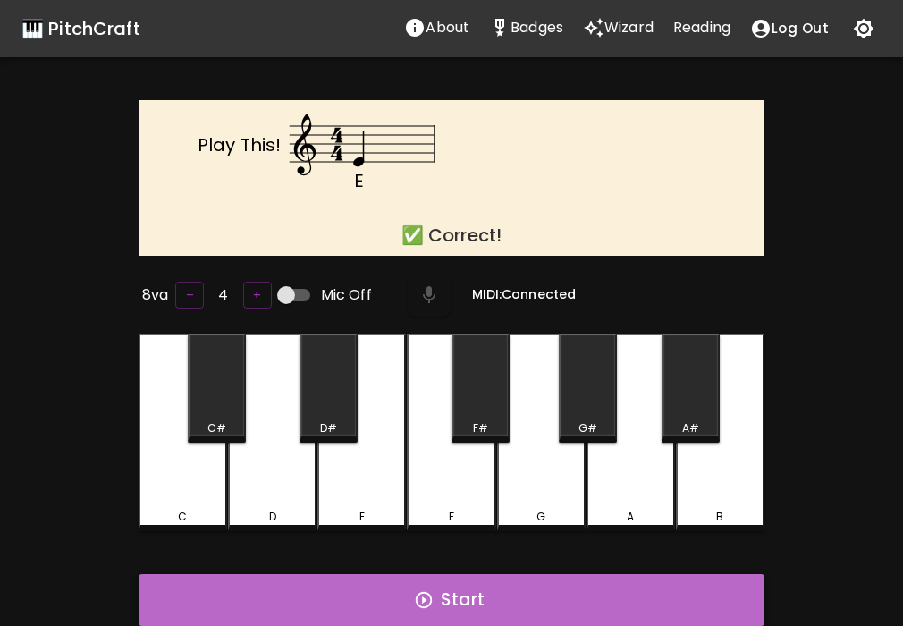
click at [454, 589] on button "Start" at bounding box center [452, 600] width 626 height 52
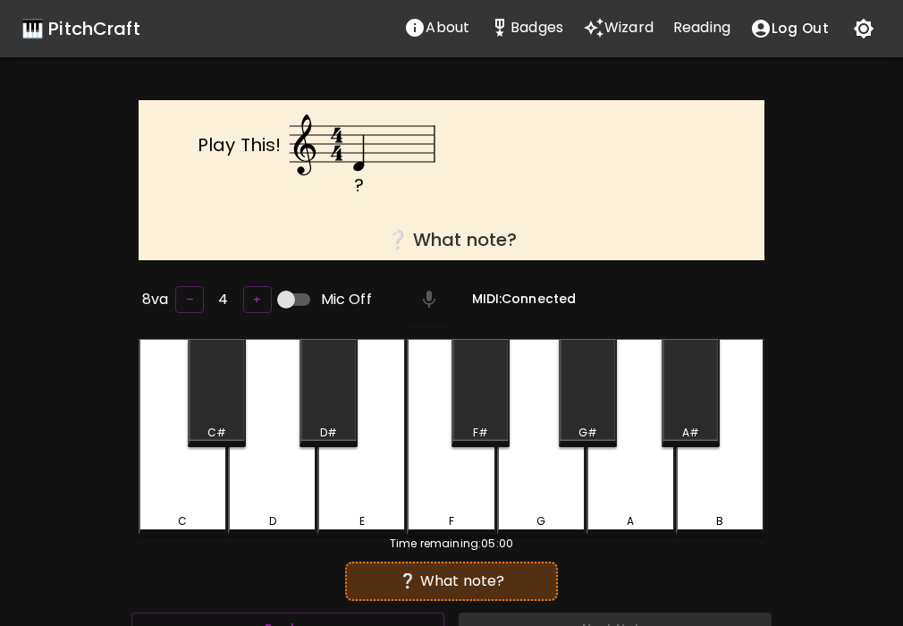
drag, startPoint x: 551, startPoint y: 244, endPoint x: 407, endPoint y: 289, distance: 150.8
click at [407, 237] on div "? Play This!" at bounding box center [451, 179] width 597 height 131
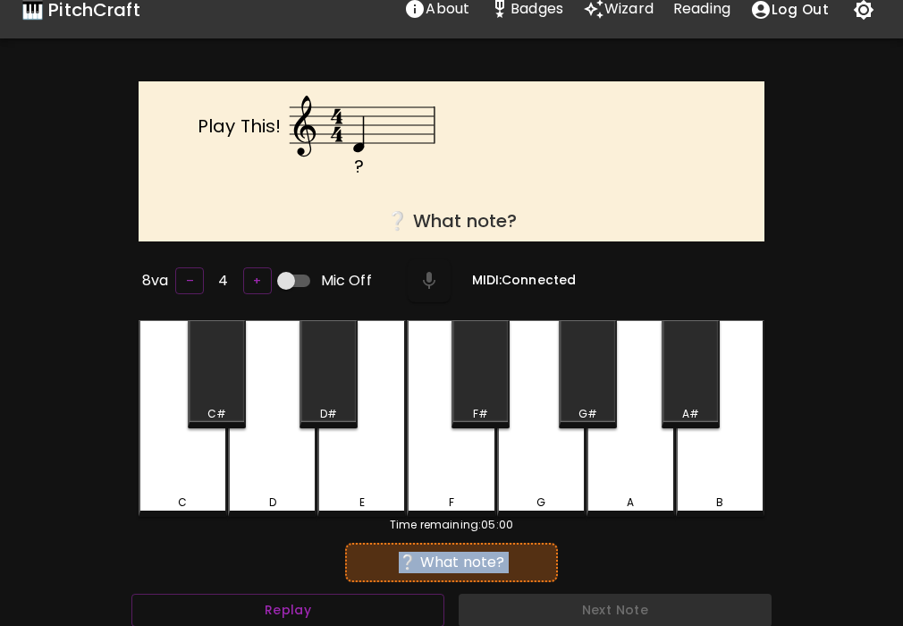
drag, startPoint x: 389, startPoint y: 588, endPoint x: 578, endPoint y: 608, distance: 189.8
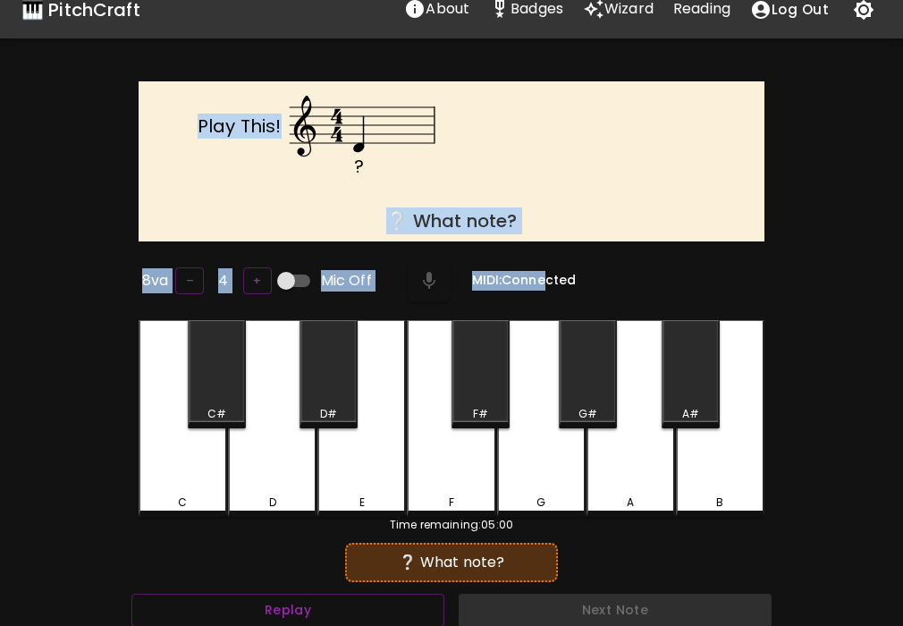
drag, startPoint x: 409, startPoint y: 213, endPoint x: 542, endPoint y: 266, distance: 143.3
click at [542, 266] on div "? Play This! ❔ What note? 8va – 4 + Mic Off MIDI: Connected C C# D D# E F F# G …" at bounding box center [452, 502] width 626 height 842
click at [553, 201] on icon "? Play This!" at bounding box center [466, 158] width 626 height 125
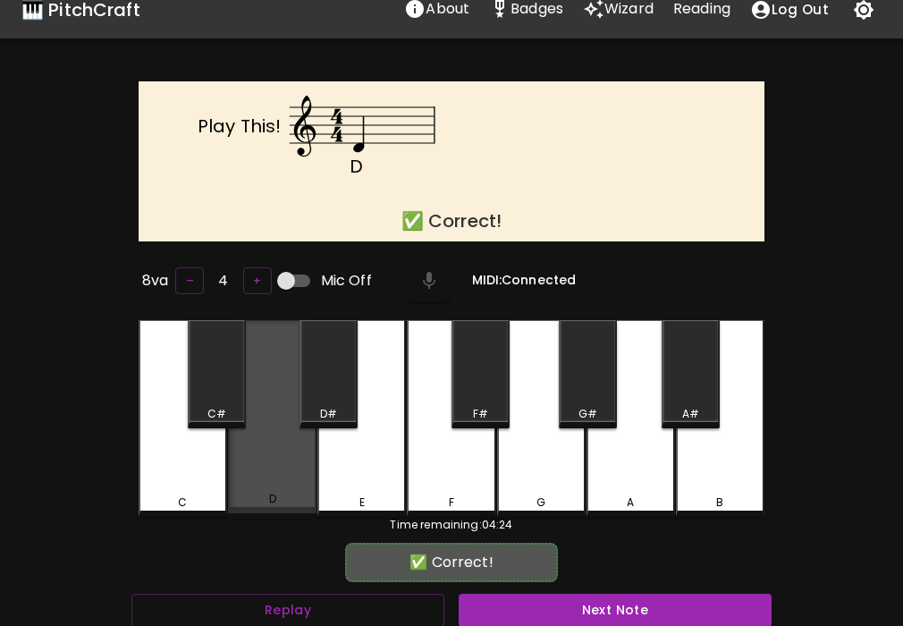
click at [304, 487] on div "D" at bounding box center [272, 416] width 89 height 193
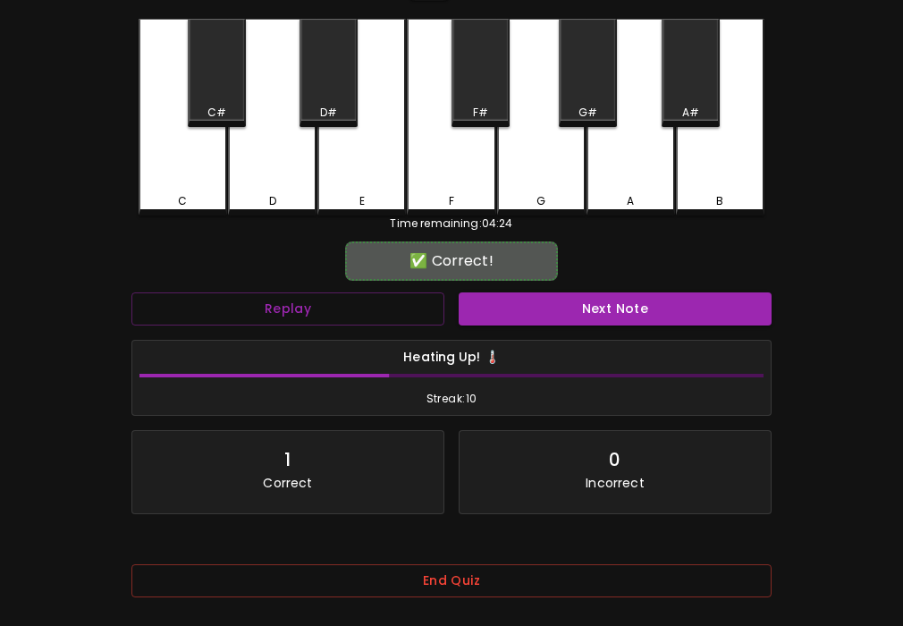
scroll to position [334, 0]
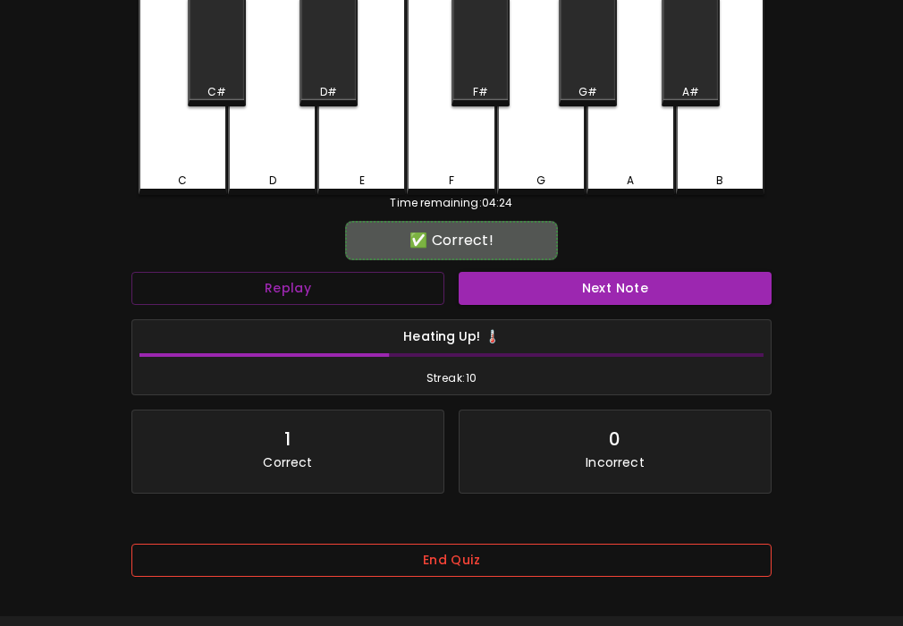
click at [675, 570] on button "End Quiz" at bounding box center [451, 560] width 640 height 33
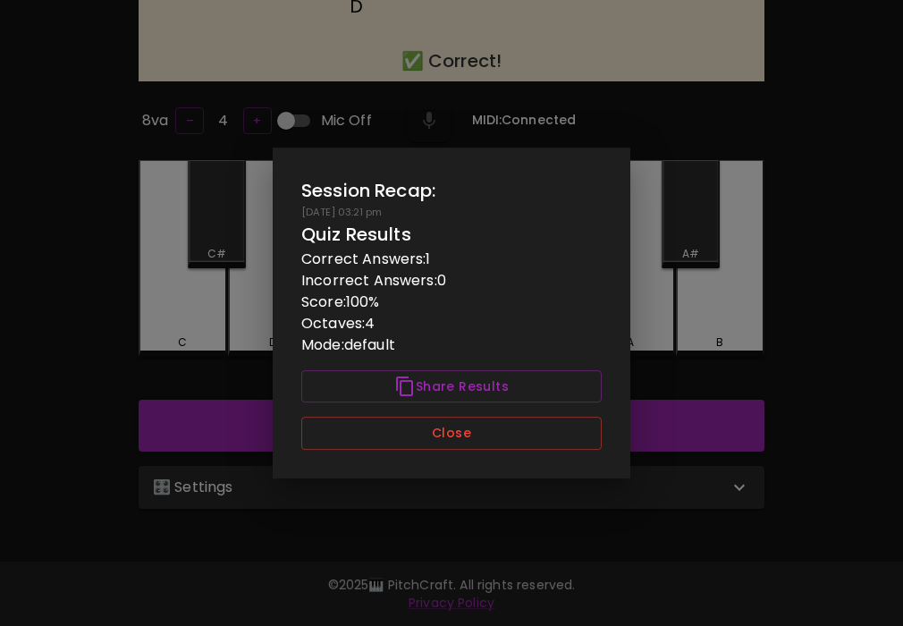
scroll to position [0, 0]
click at [551, 438] on button "Close" at bounding box center [451, 433] width 300 height 33
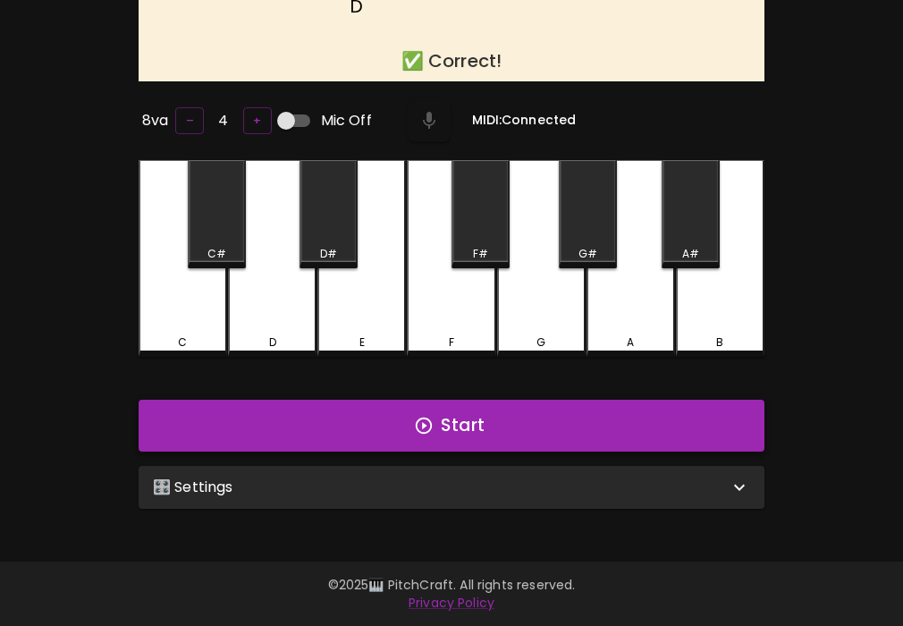
click at [552, 438] on button "Start" at bounding box center [452, 426] width 626 height 52
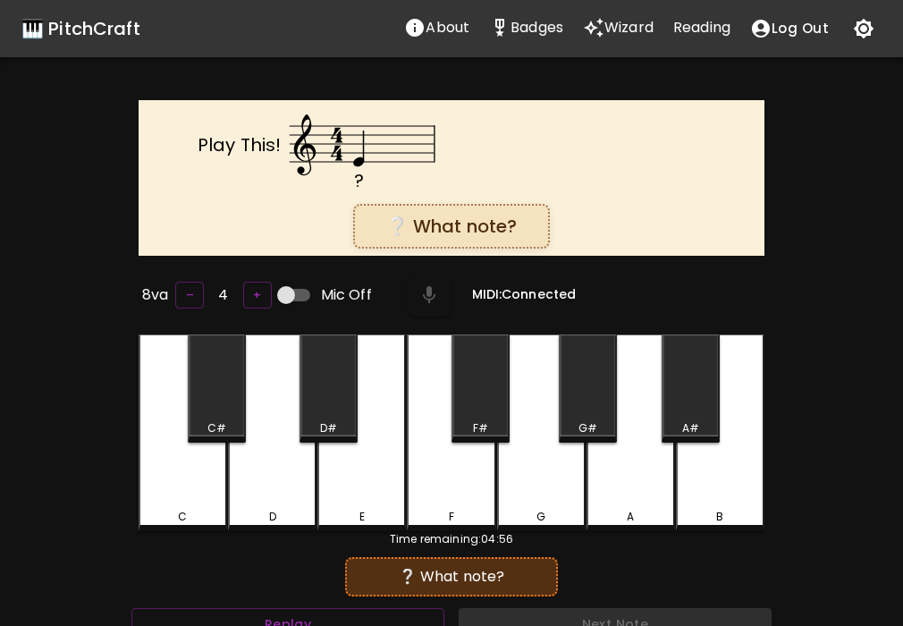
scroll to position [4, 0]
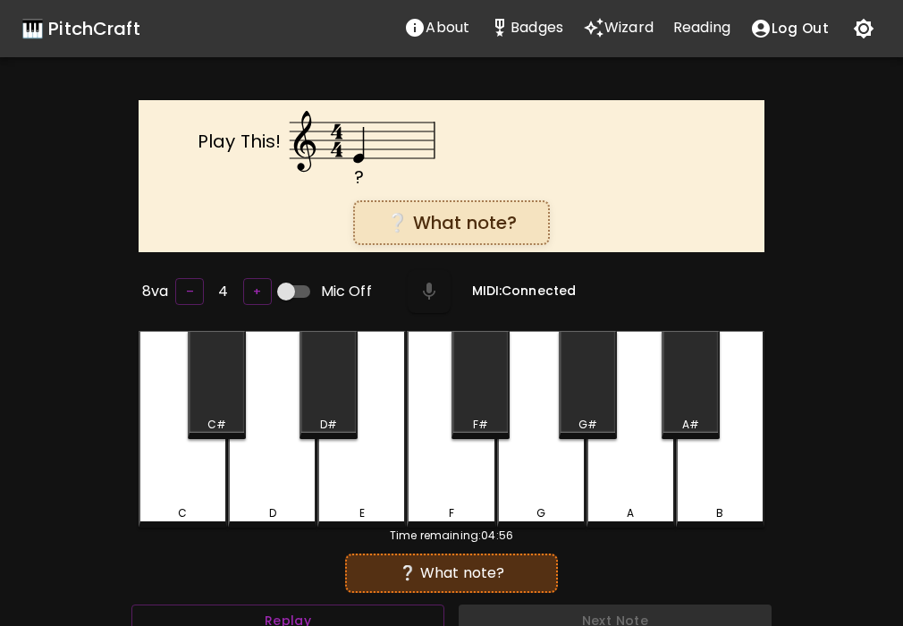
click at [399, 469] on div "E" at bounding box center [361, 429] width 89 height 197
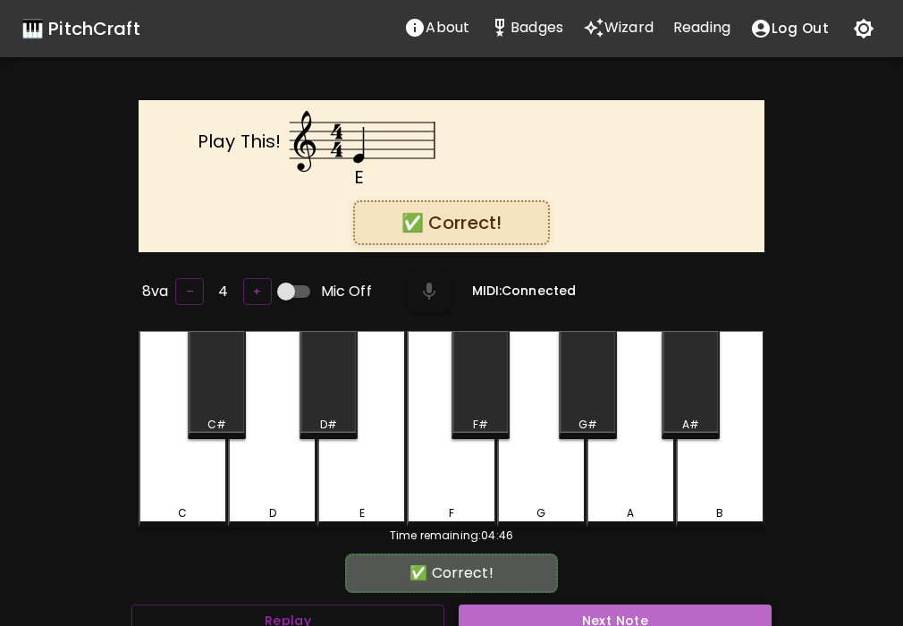
click at [565, 605] on button "Next Note" at bounding box center [615, 621] width 313 height 33
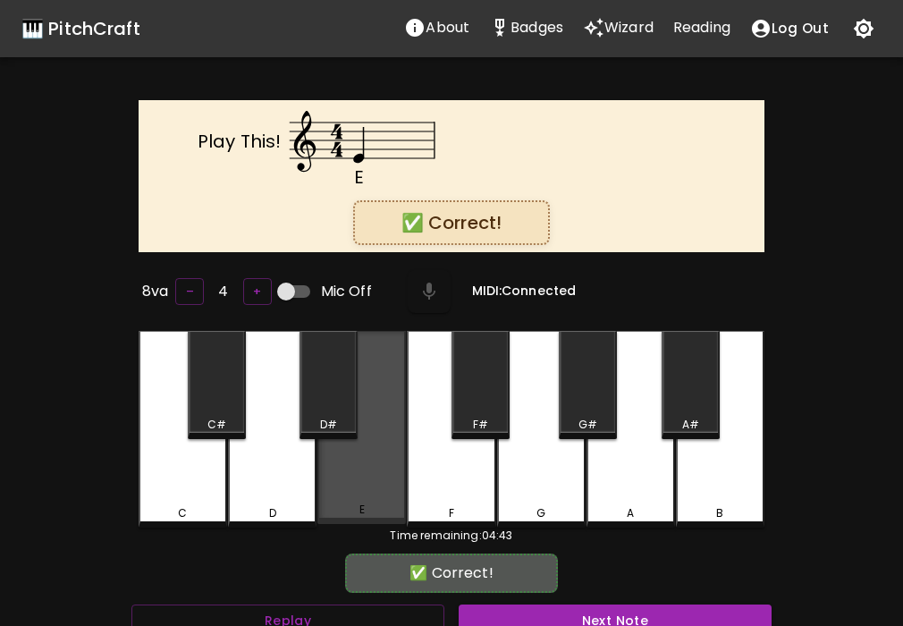
click at [374, 462] on div "E" at bounding box center [361, 427] width 89 height 193
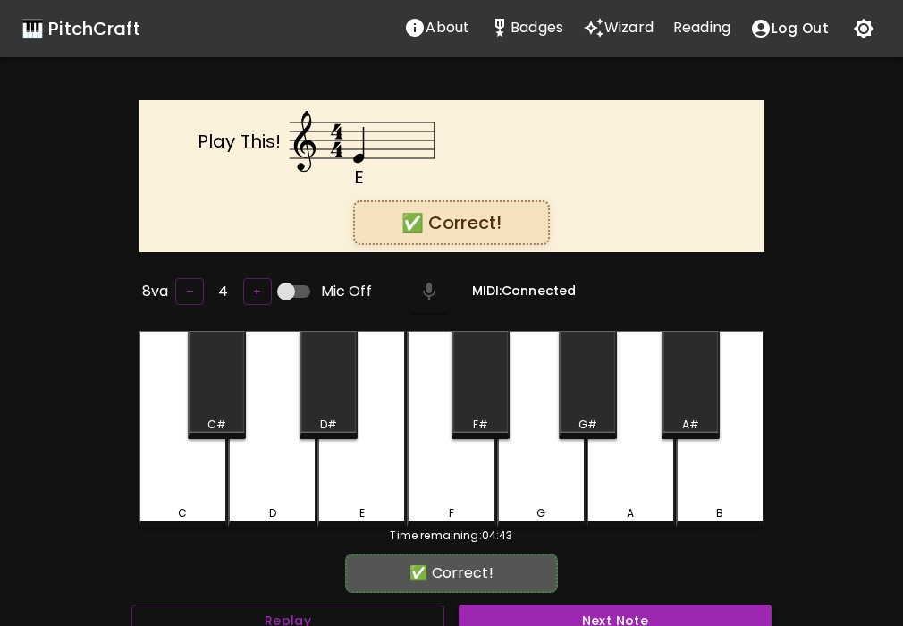
click at [550, 605] on button "Next Note" at bounding box center [615, 621] width 313 height 33
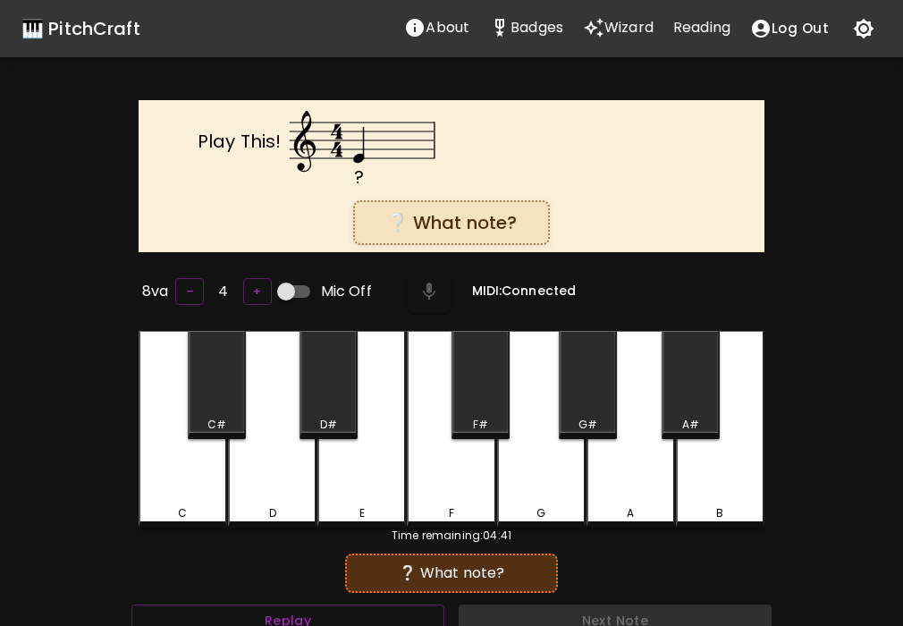
click at [534, 562] on div "❔ What note?" at bounding box center [452, 572] width 196 height 21
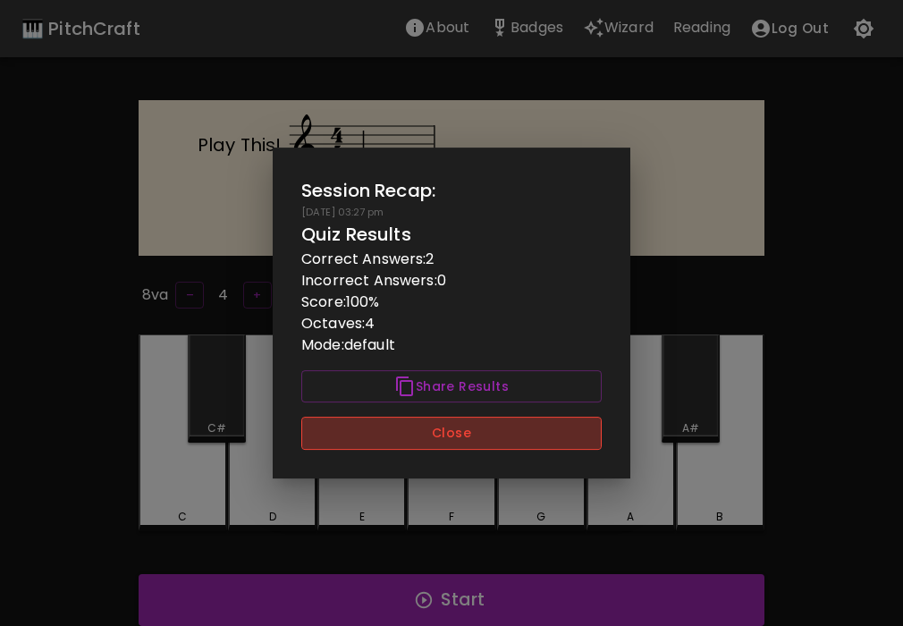
click at [455, 437] on button "Close" at bounding box center [451, 433] width 300 height 33
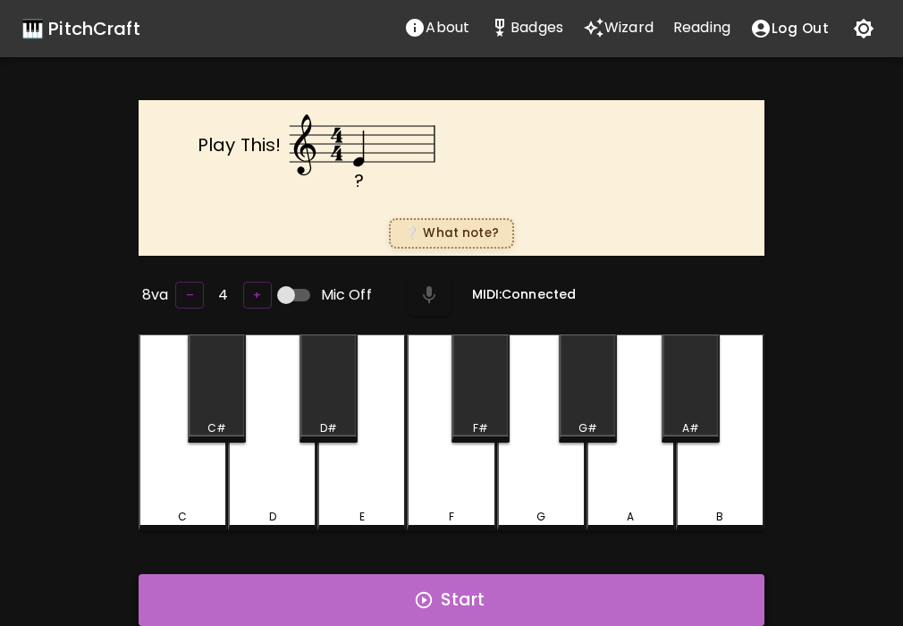
click at [431, 603] on icon "button" at bounding box center [424, 600] width 20 height 20
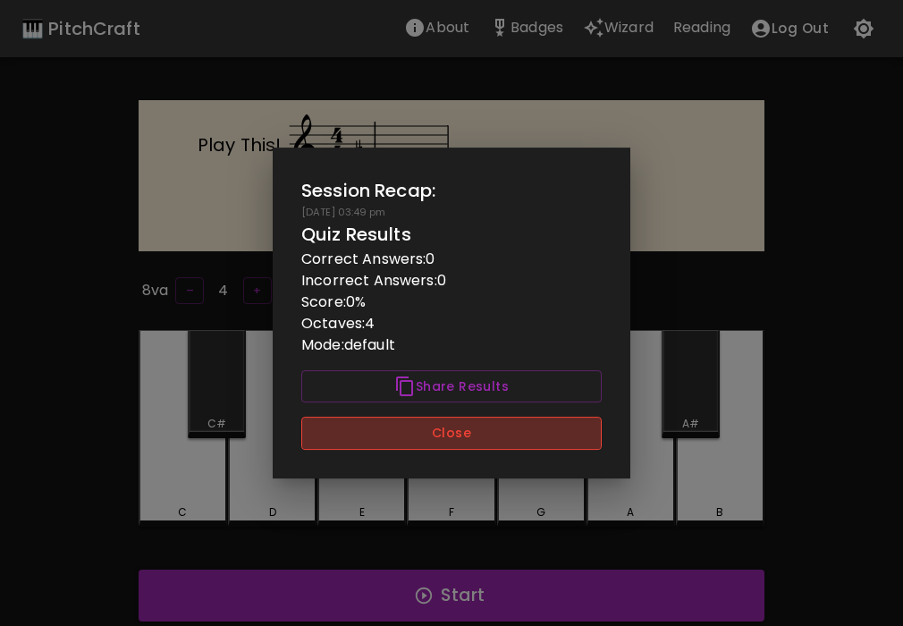
click at [446, 439] on button "Close" at bounding box center [451, 433] width 300 height 33
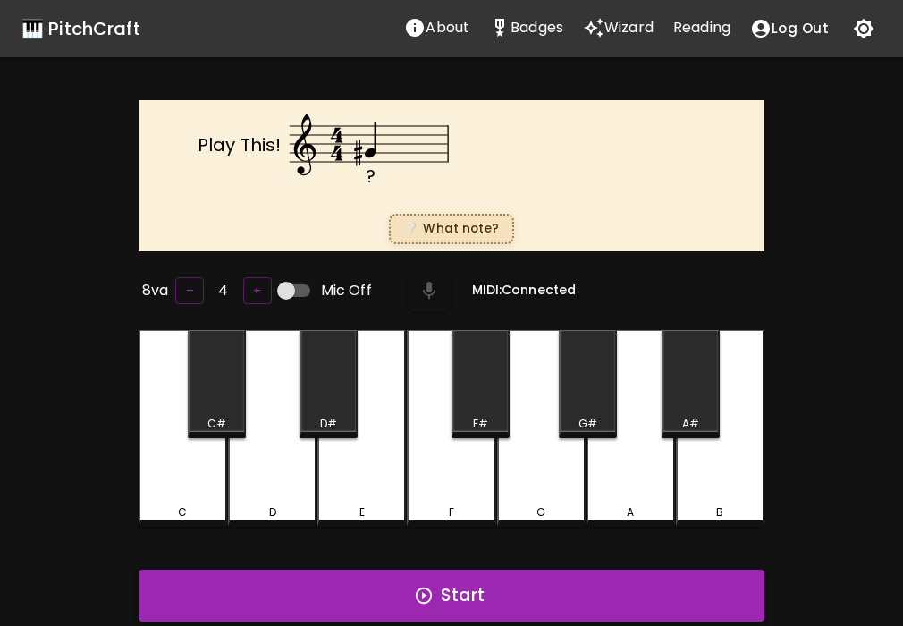
click at [444, 585] on button "Start" at bounding box center [452, 596] width 626 height 52
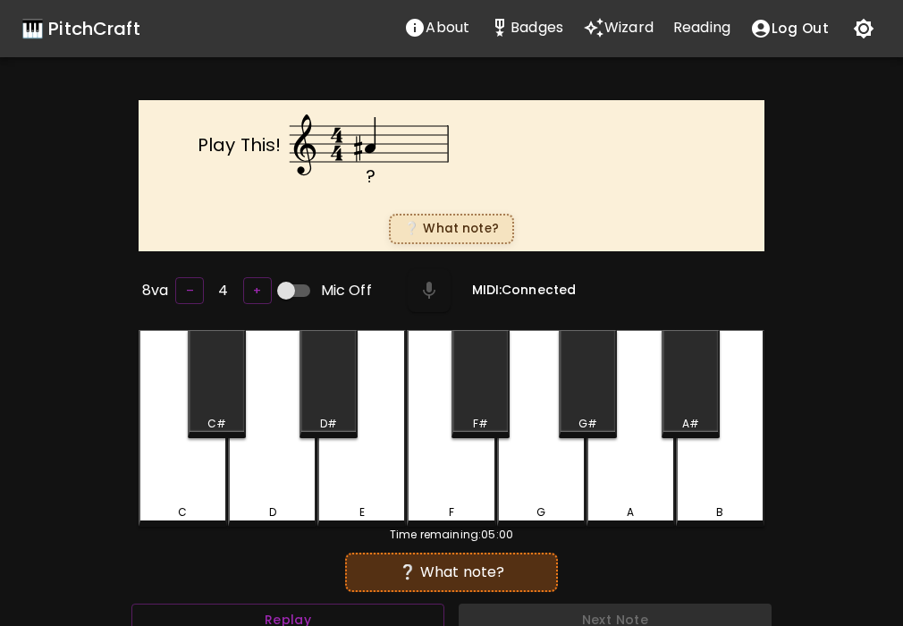
scroll to position [7, 0]
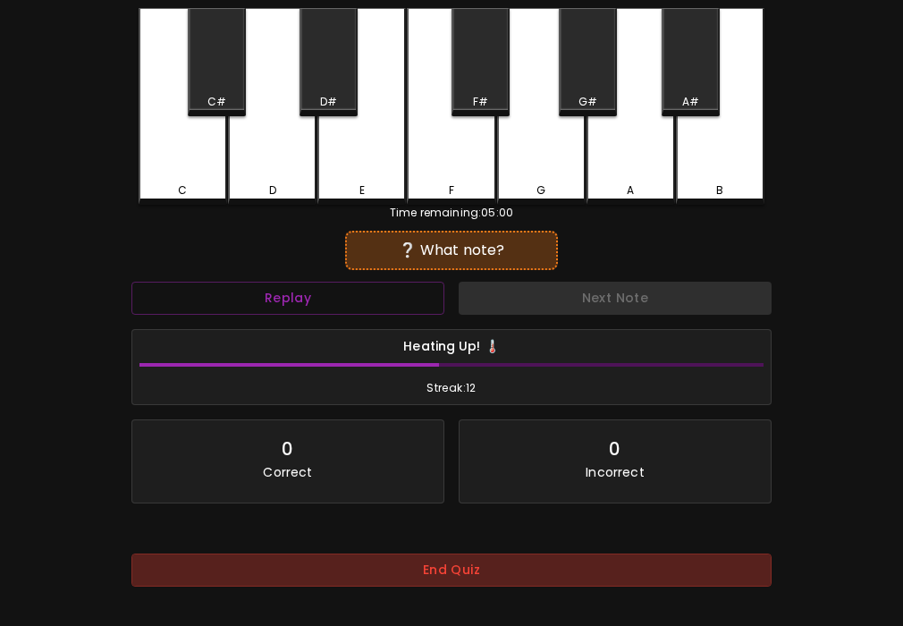
click at [446, 574] on button "End Quiz" at bounding box center [451, 570] width 640 height 33
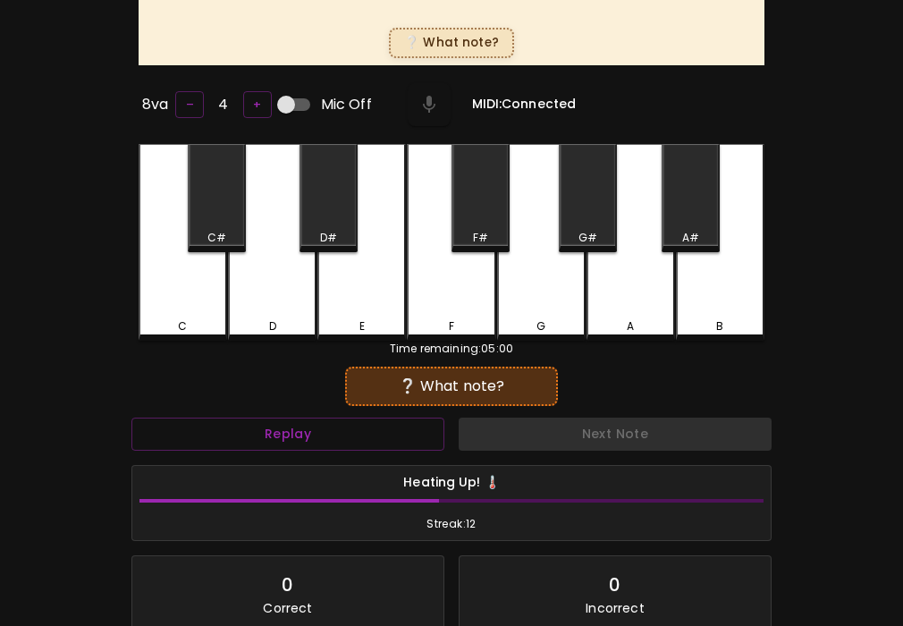
scroll to position [0, 0]
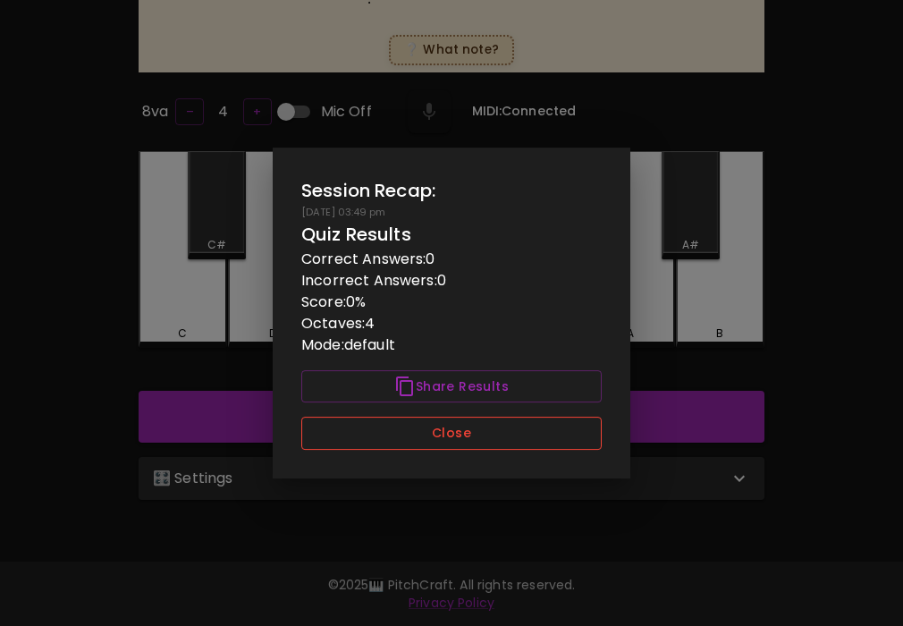
click at [588, 437] on button "Close" at bounding box center [451, 433] width 300 height 33
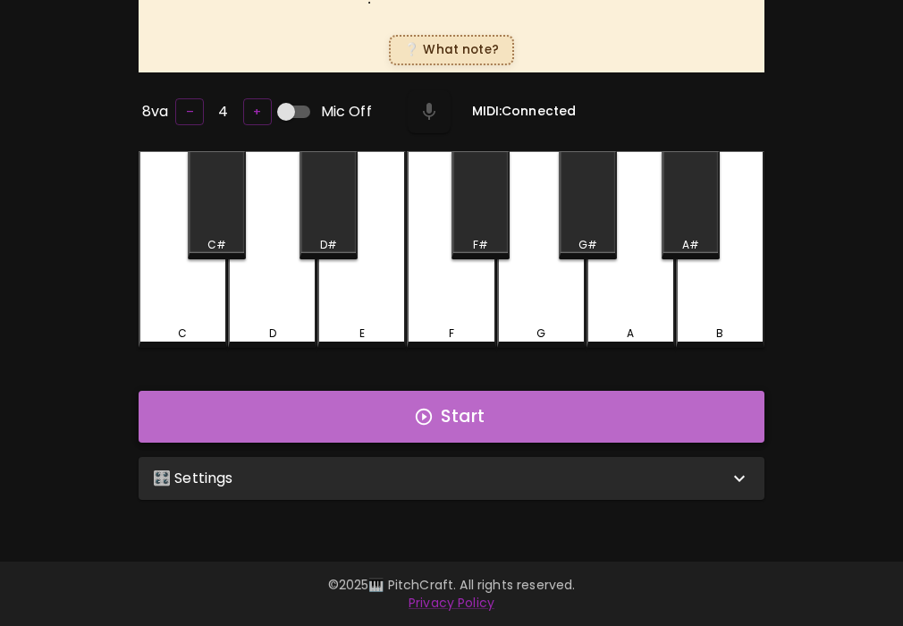
click at [597, 429] on button "Start" at bounding box center [452, 417] width 626 height 52
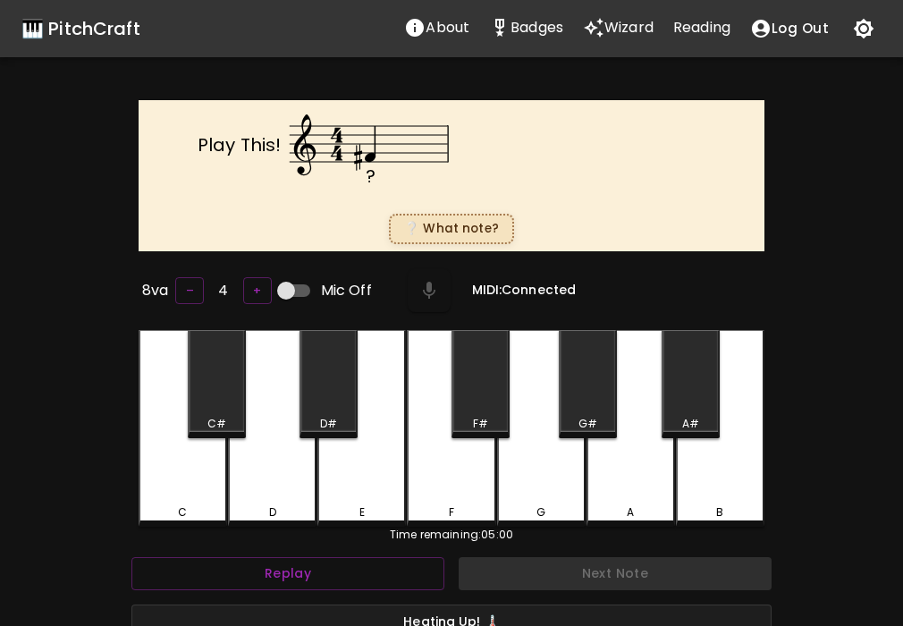
click at [487, 390] on div "F#" at bounding box center [481, 384] width 58 height 108
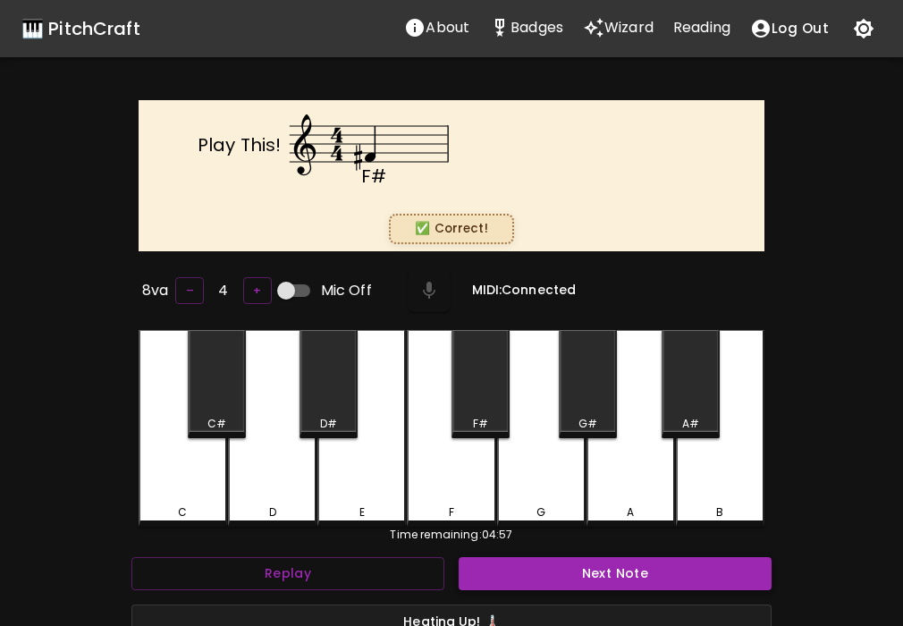
click at [524, 567] on button "Next Note" at bounding box center [615, 573] width 313 height 33
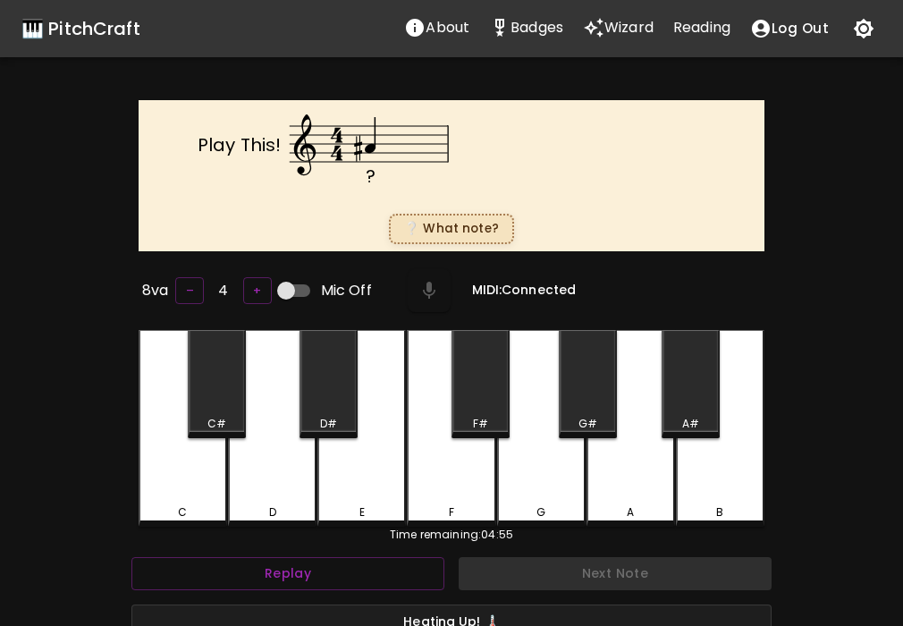
click at [679, 394] on div "A#" at bounding box center [691, 384] width 58 height 108
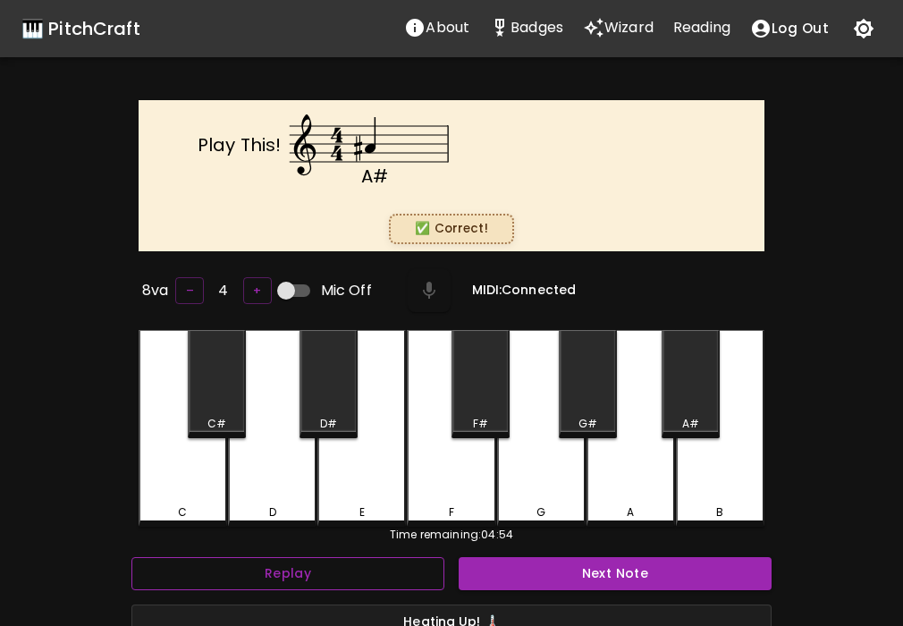
click at [394, 562] on button "Replay" at bounding box center [287, 573] width 313 height 33
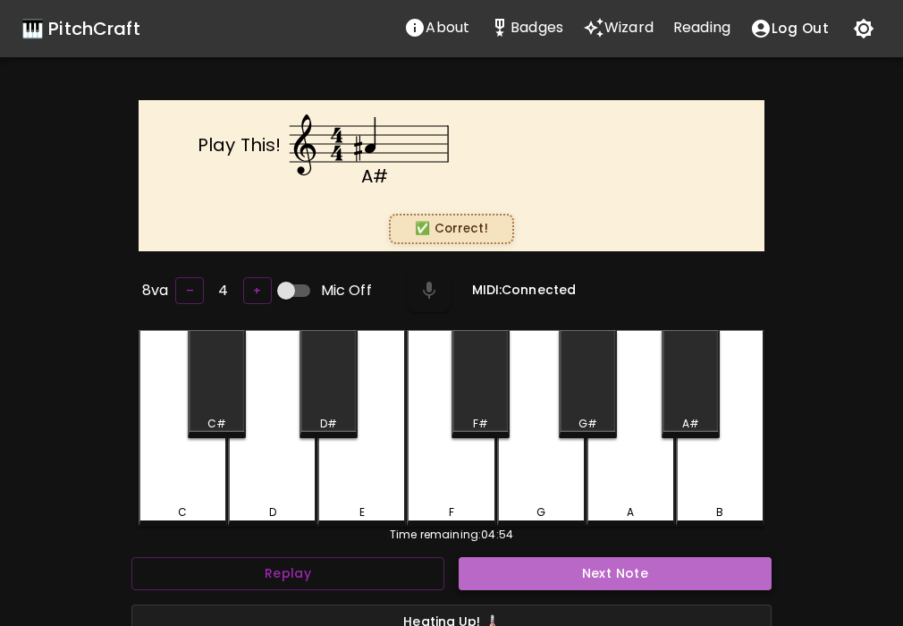
click at [500, 568] on button "Next Note" at bounding box center [615, 573] width 313 height 33
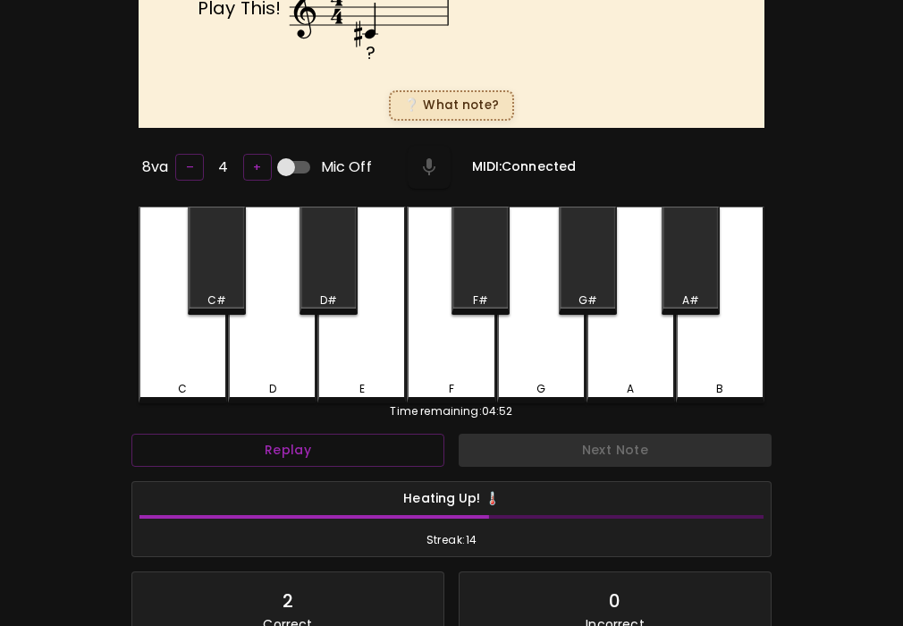
click at [224, 285] on div "C#" at bounding box center [217, 261] width 58 height 108
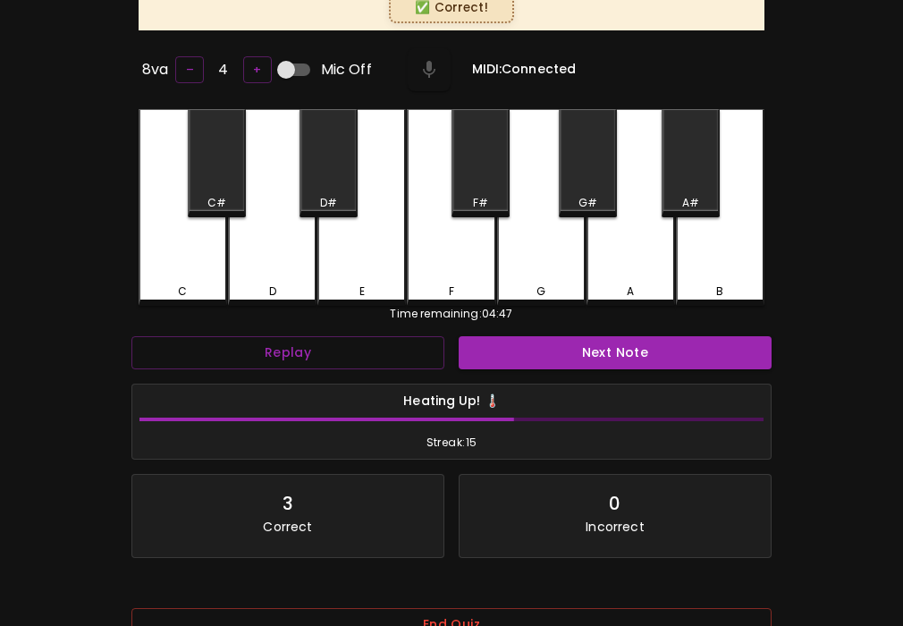
scroll to position [356, 0]
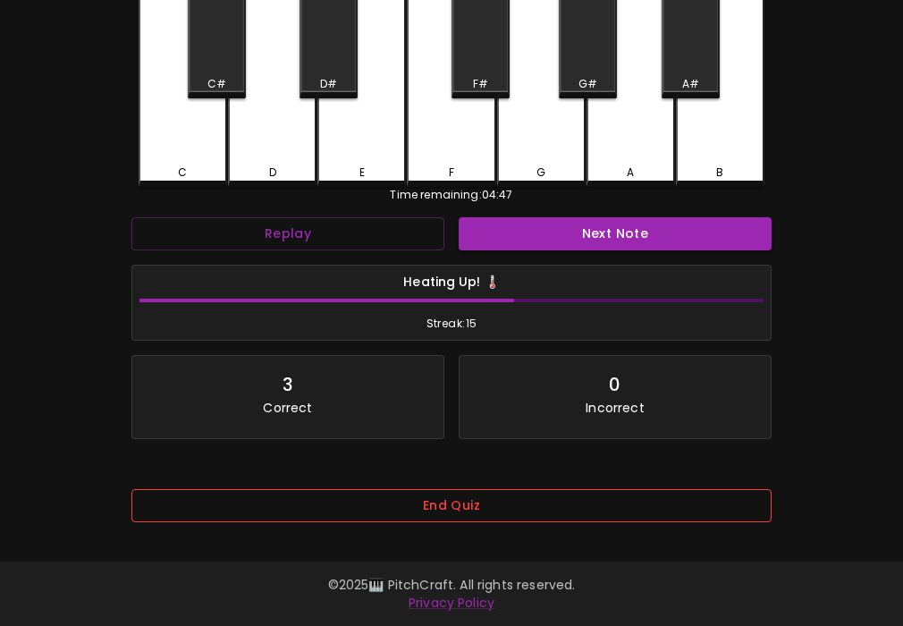
click at [465, 498] on button "End Quiz" at bounding box center [451, 505] width 640 height 33
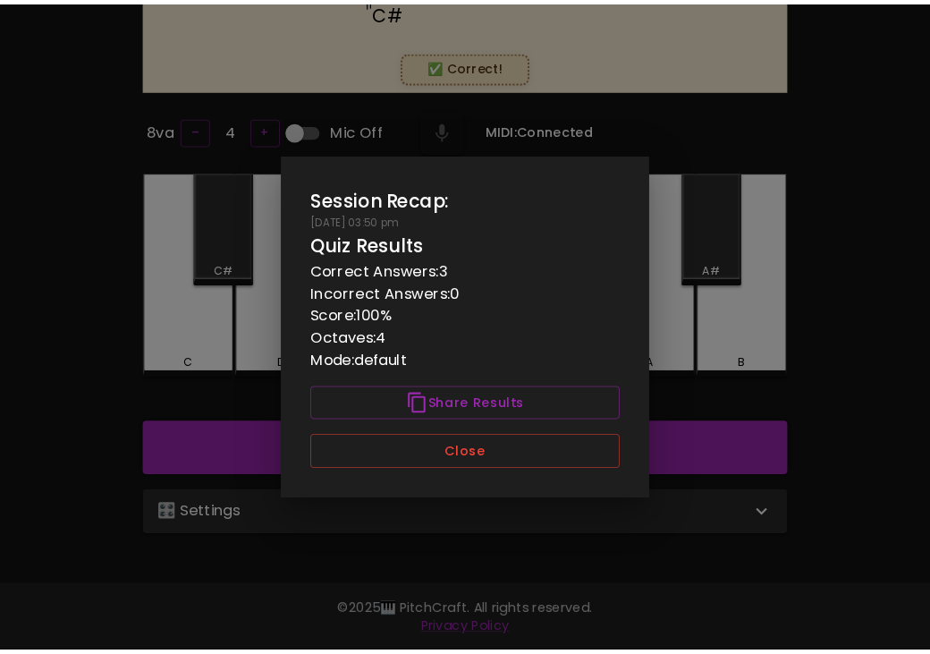
scroll to position [0, 0]
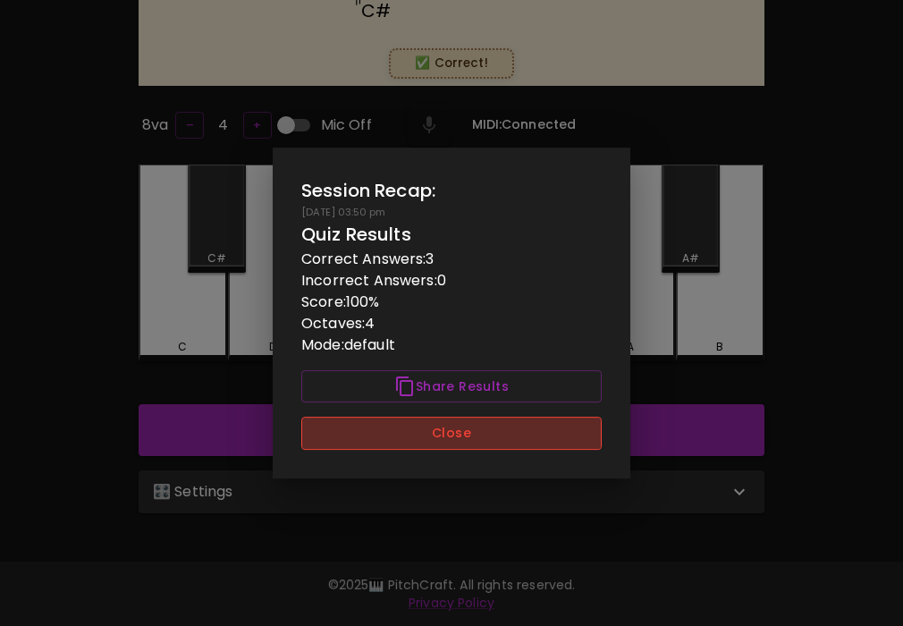
click at [548, 435] on button "Close" at bounding box center [451, 433] width 300 height 33
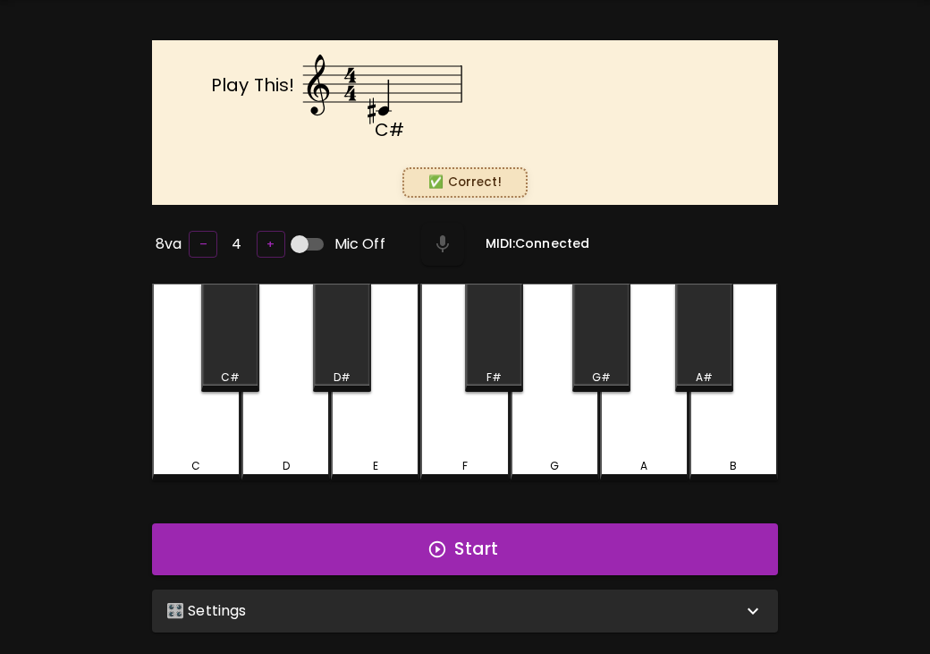
scroll to position [55, 0]
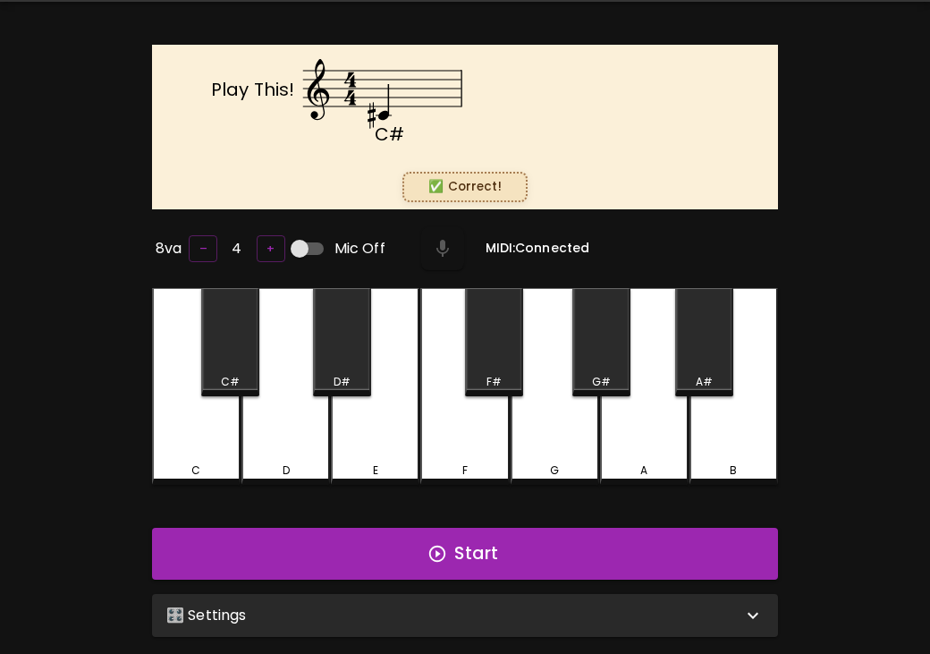
click at [398, 520] on div "Start" at bounding box center [465, 553] width 640 height 66
click at [336, 522] on div "Start" at bounding box center [465, 553] width 640 height 66
click at [334, 551] on button "Start" at bounding box center [465, 554] width 626 height 52
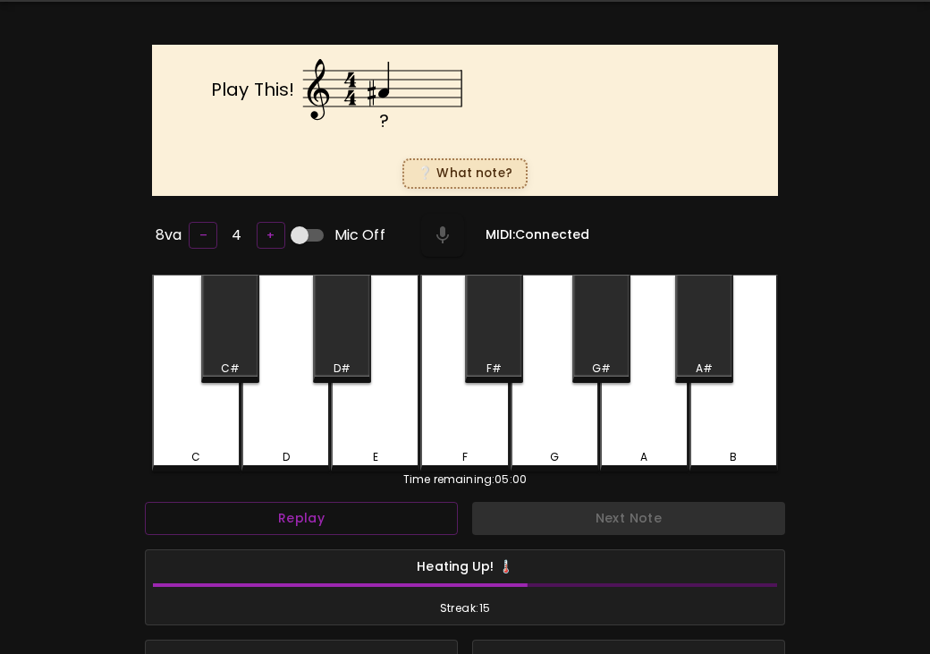
click at [302, 223] on input "Mic Off" at bounding box center [300, 235] width 102 height 34
checkbox input "true"
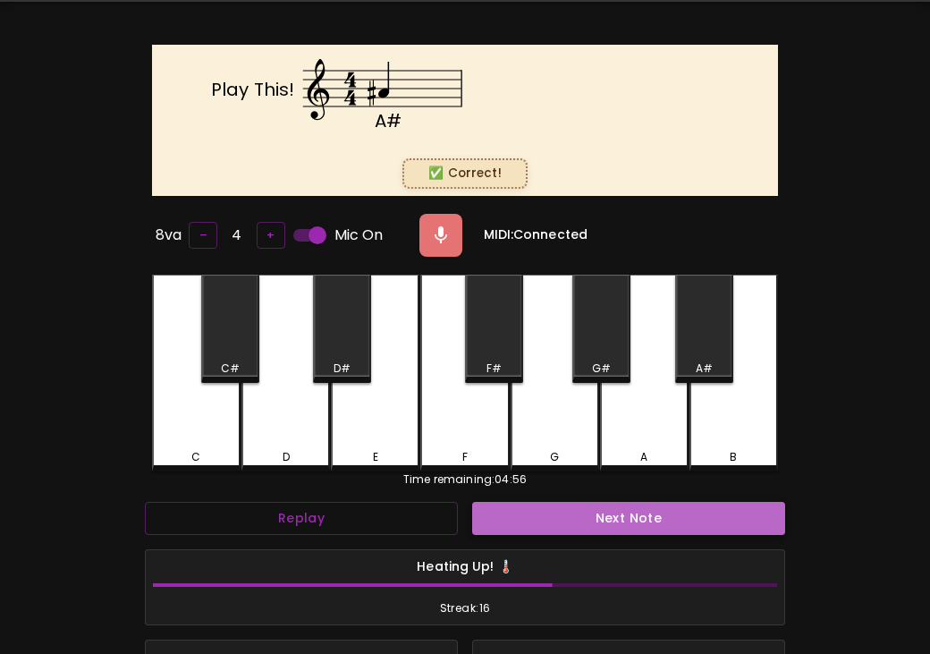
click at [588, 508] on button "Next Note" at bounding box center [628, 518] width 313 height 33
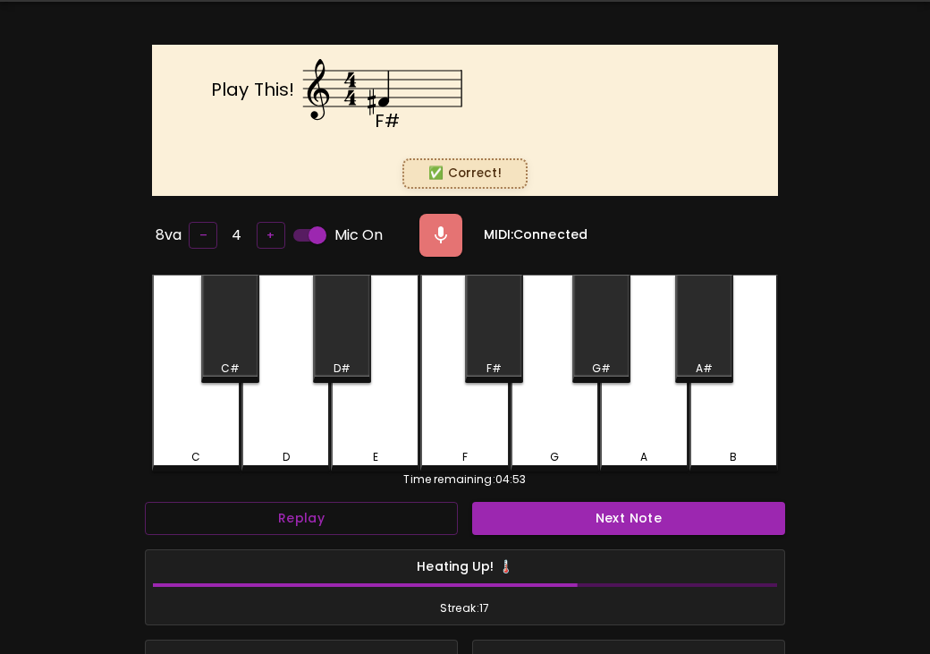
click at [588, 507] on button "Next Note" at bounding box center [628, 518] width 313 height 33
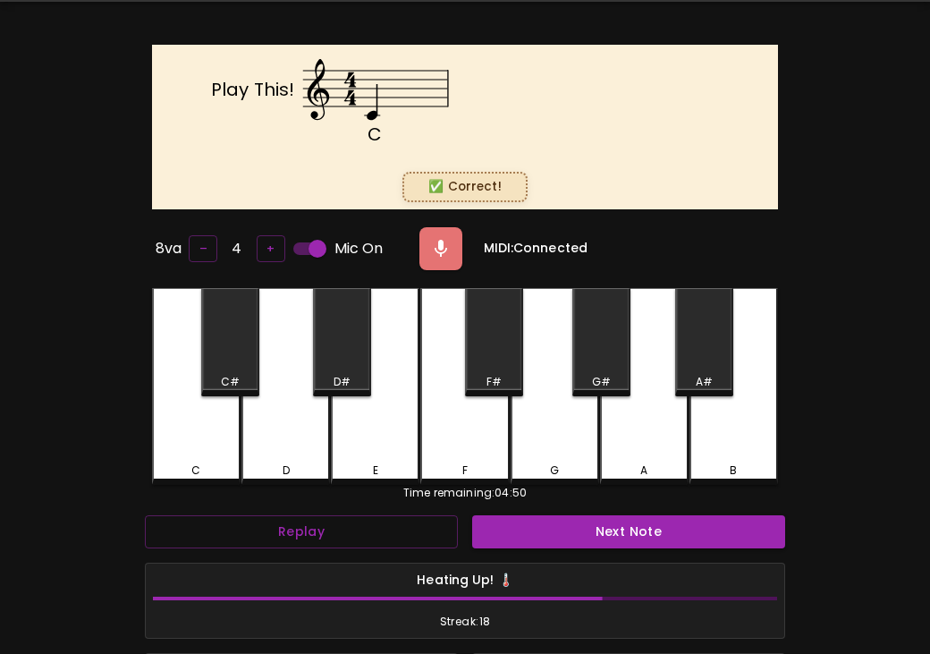
click at [588, 508] on div "Next Note" at bounding box center [628, 531] width 327 height 47
click at [582, 518] on button "Next Note" at bounding box center [628, 531] width 313 height 33
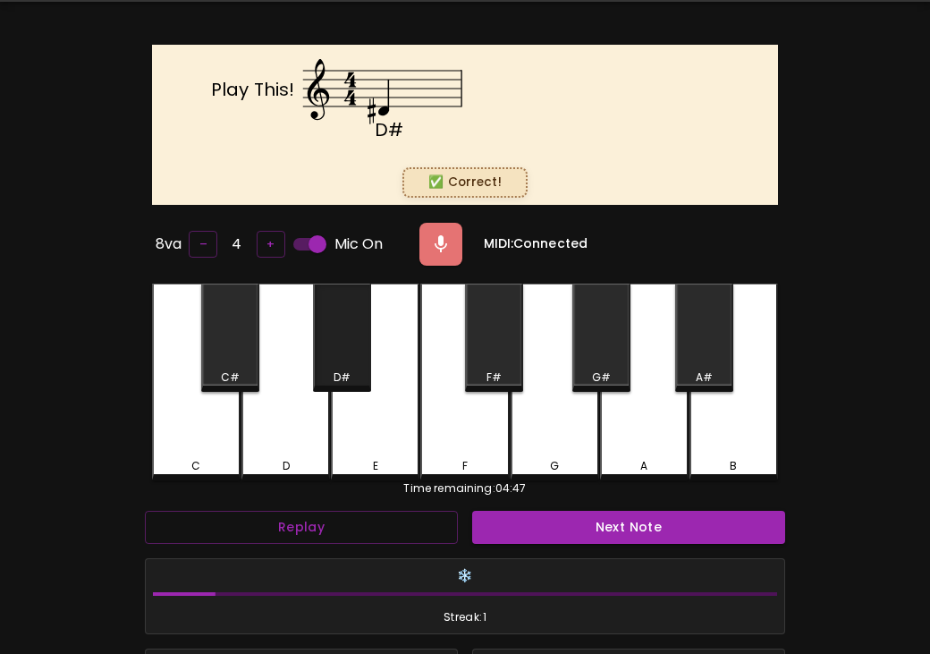
click at [343, 332] on div "D#" at bounding box center [342, 337] width 58 height 108
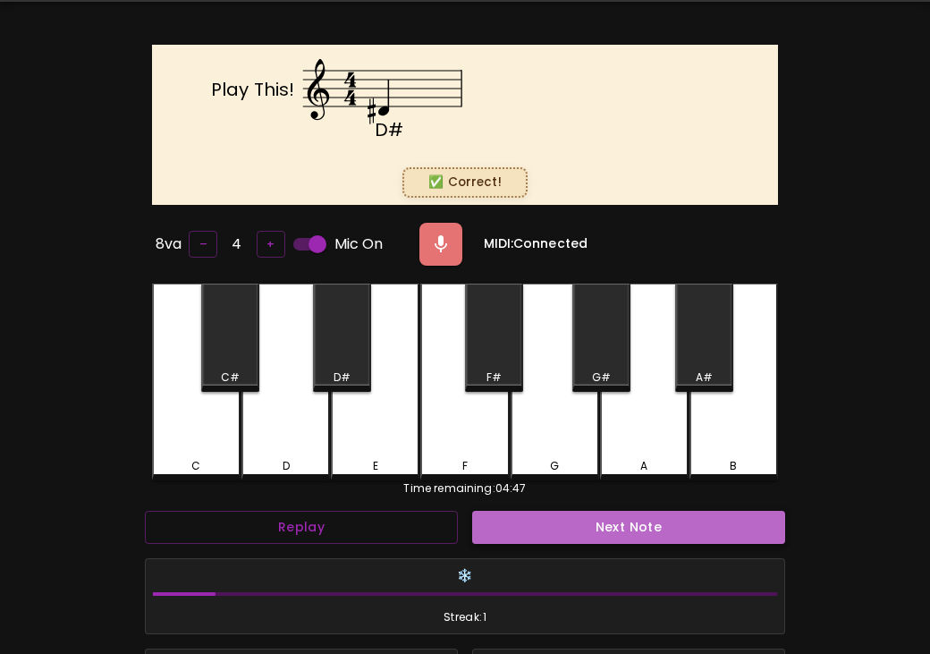
click at [553, 521] on button "Next Note" at bounding box center [628, 527] width 313 height 33
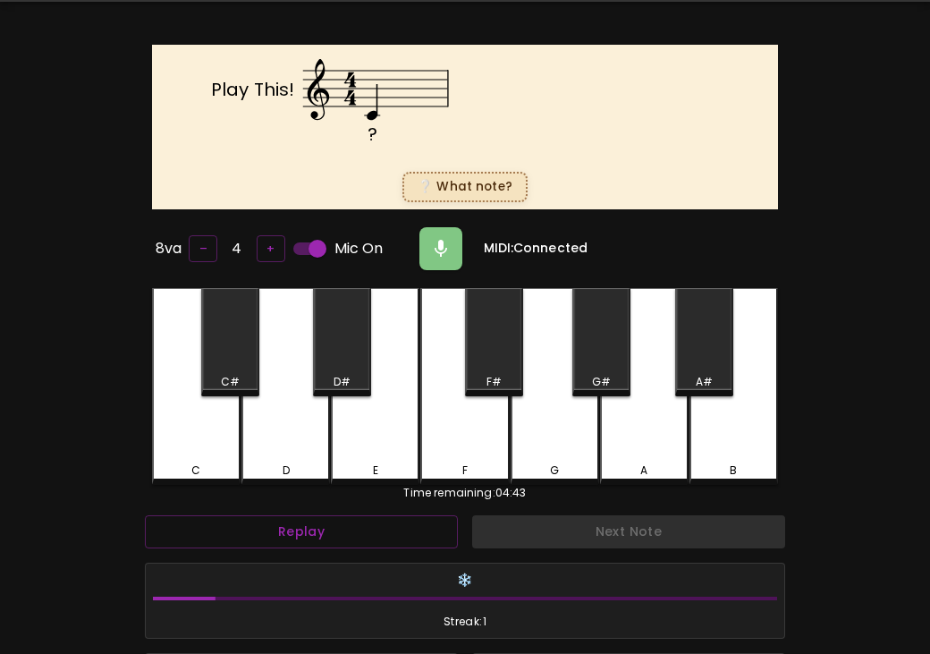
click at [346, 352] on div "D#" at bounding box center [342, 342] width 58 height 108
click at [209, 443] on div "C" at bounding box center [196, 386] width 89 height 197
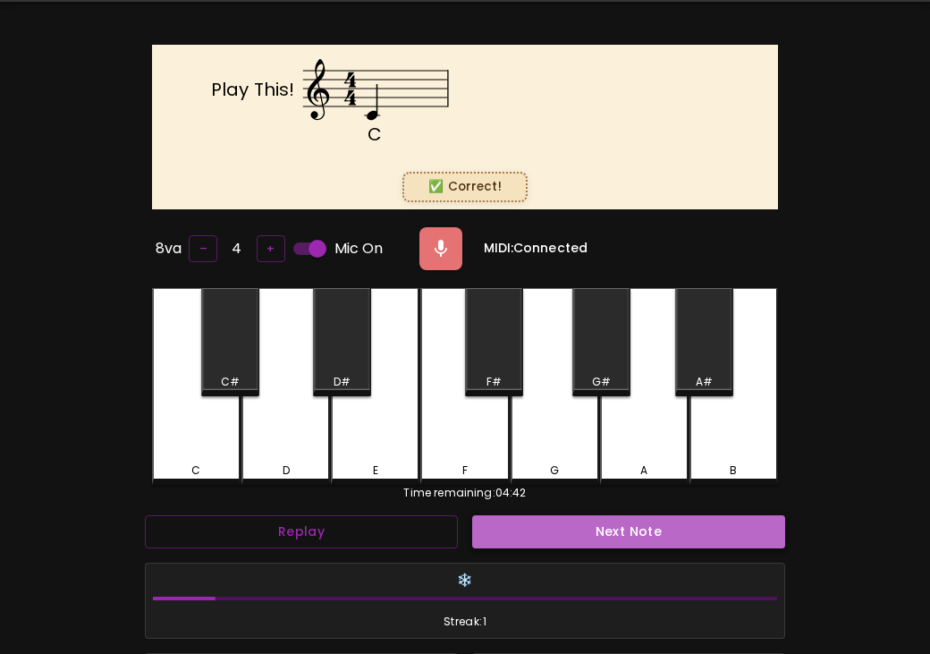
click at [519, 526] on button "Next Note" at bounding box center [628, 531] width 313 height 33
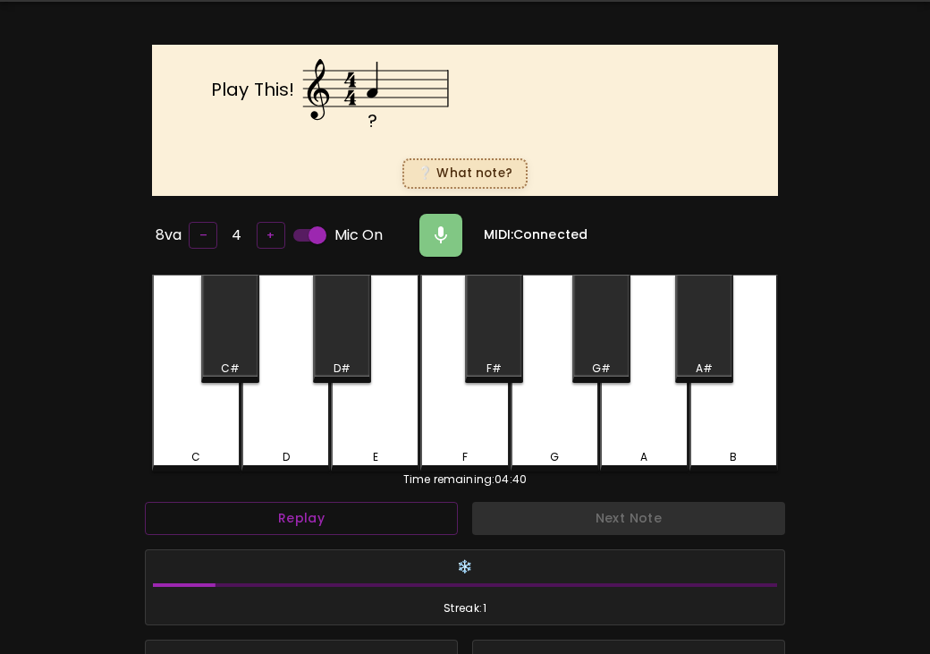
click at [624, 418] on div "A" at bounding box center [644, 373] width 89 height 197
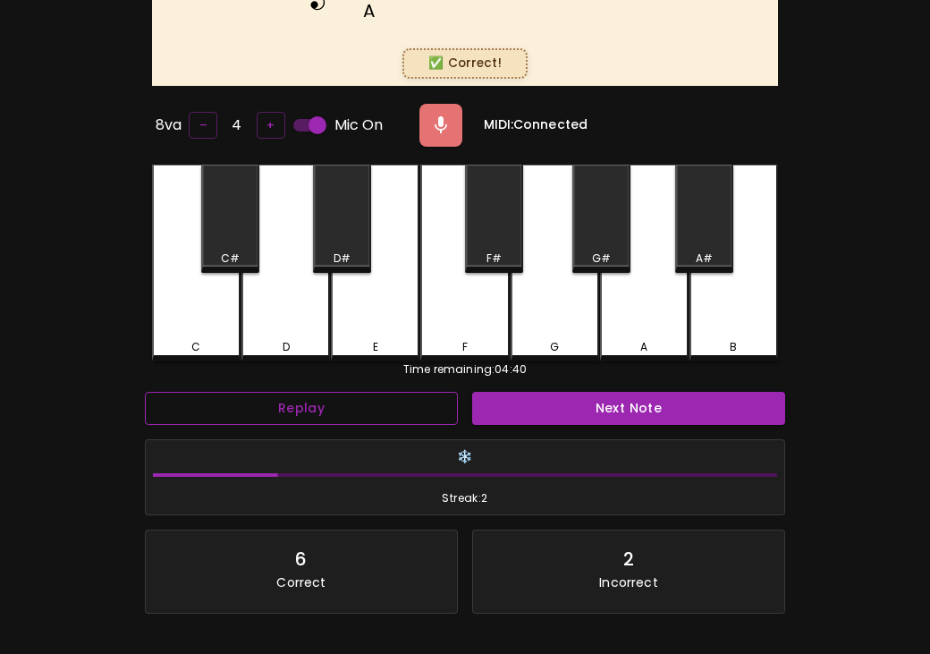
scroll to position [315, 0]
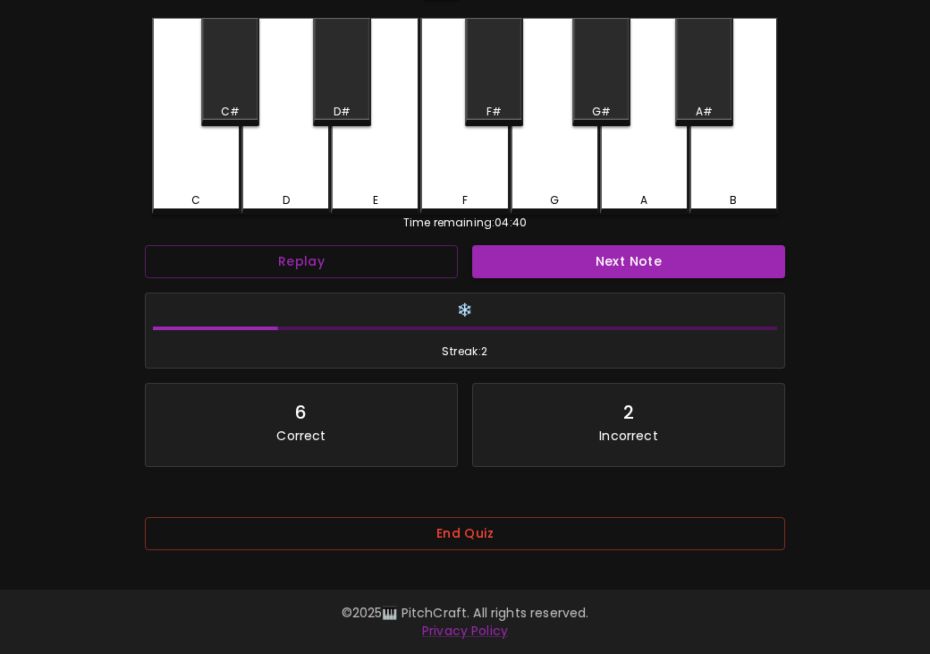
click at [436, 507] on div "End Quiz" at bounding box center [465, 539] width 640 height 72
click at [431, 519] on button "End Quiz" at bounding box center [465, 533] width 640 height 33
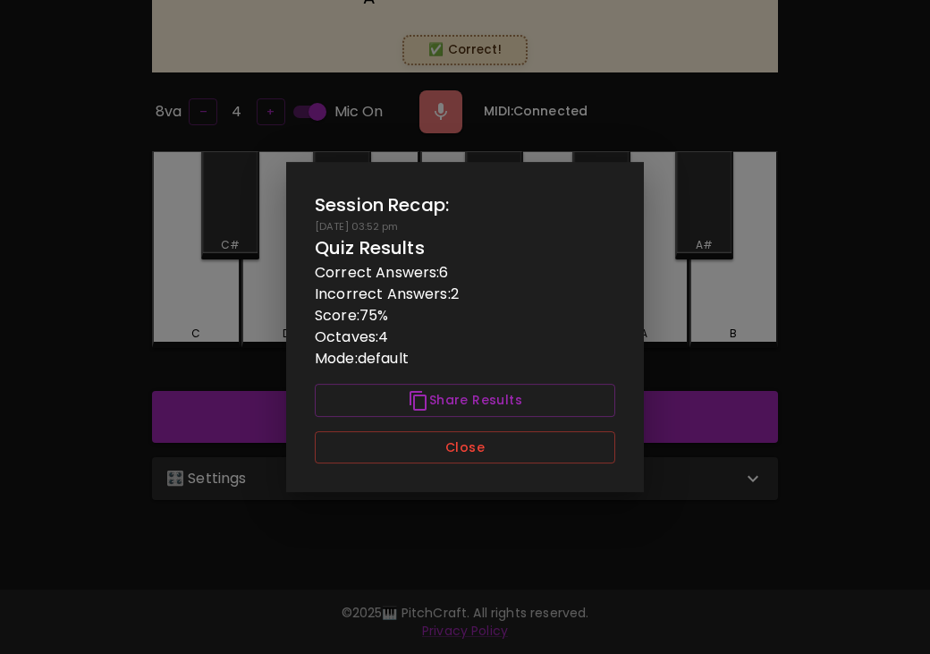
scroll to position [0, 0]
click at [476, 436] on button "Close" at bounding box center [465, 447] width 300 height 33
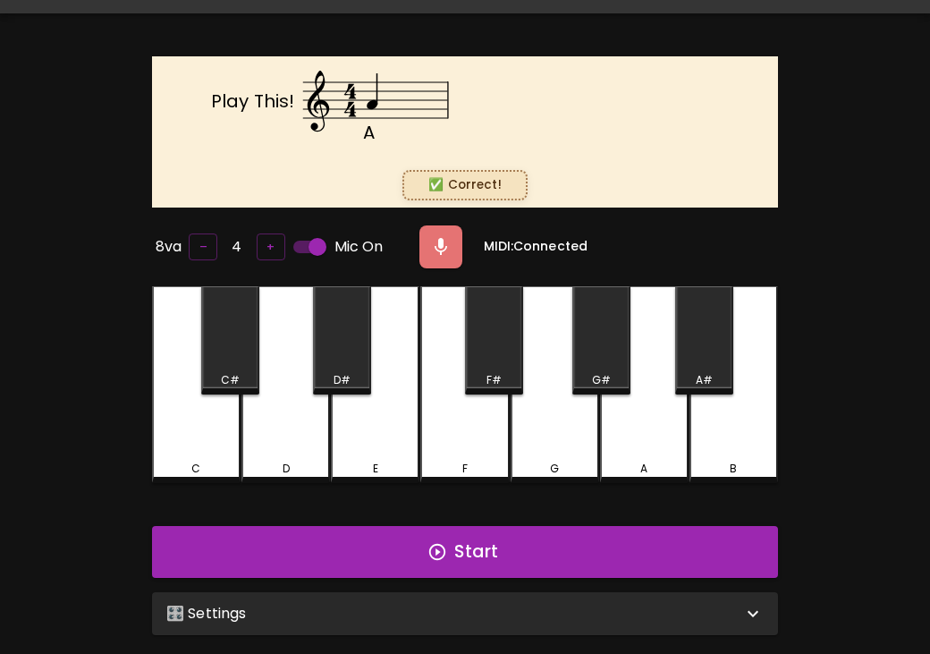
scroll to position [80, 0]
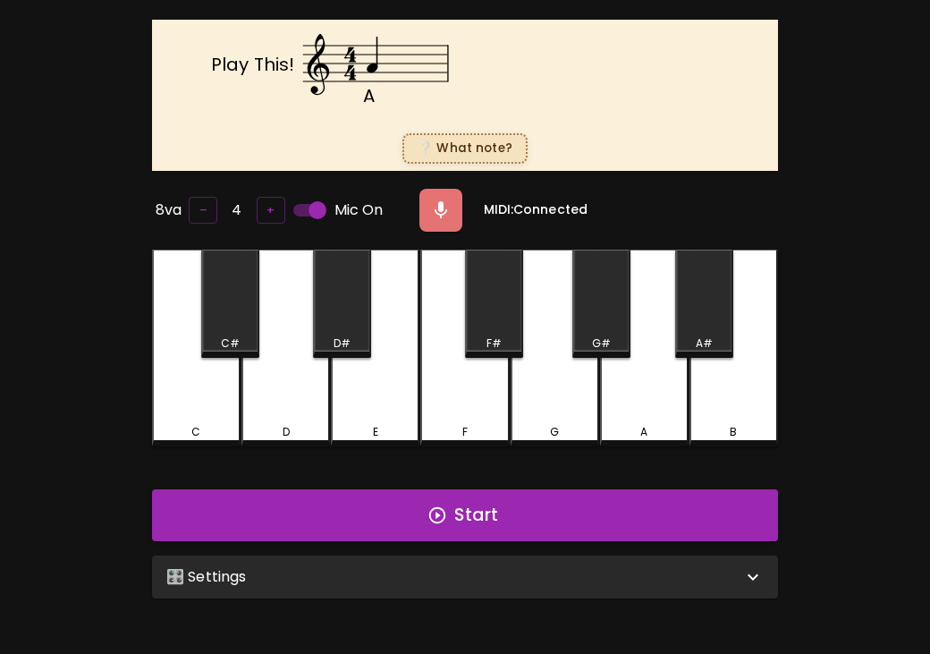
click at [690, 572] on div "🎛️ Settings" at bounding box center [454, 576] width 576 height 21
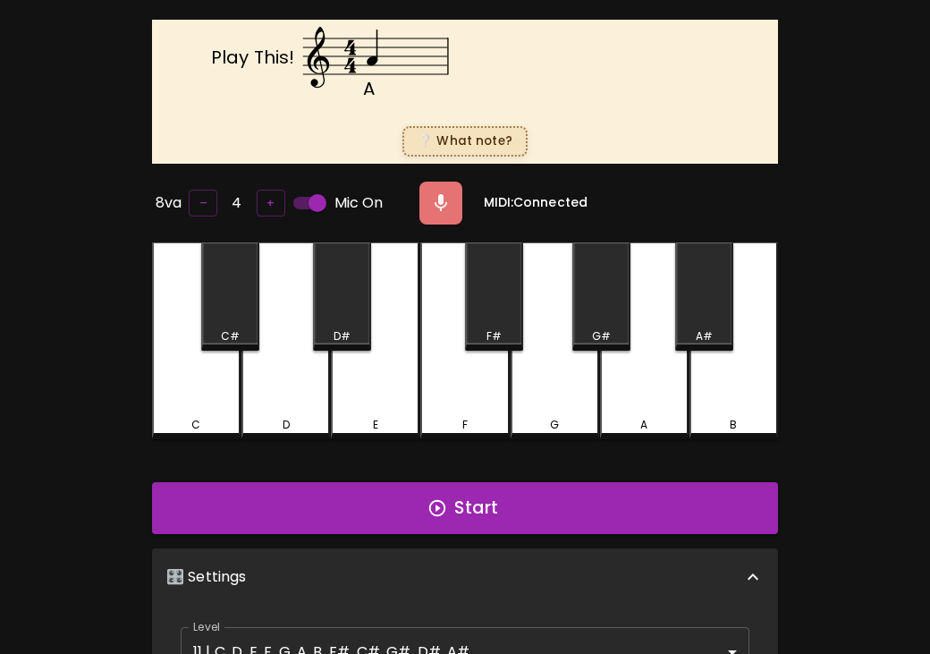
scroll to position [99, 0]
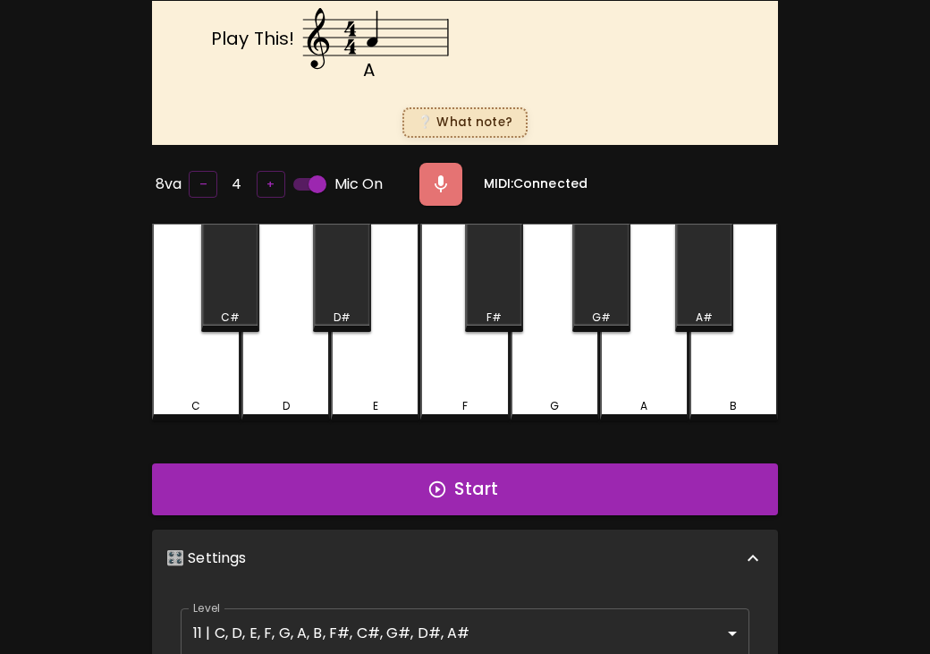
click at [627, 625] on body "🎹 PitchCraft About Badges Wizard Reading Log Out A Play This! ❔ What note? 8va …" at bounding box center [465, 576] width 930 height 1350
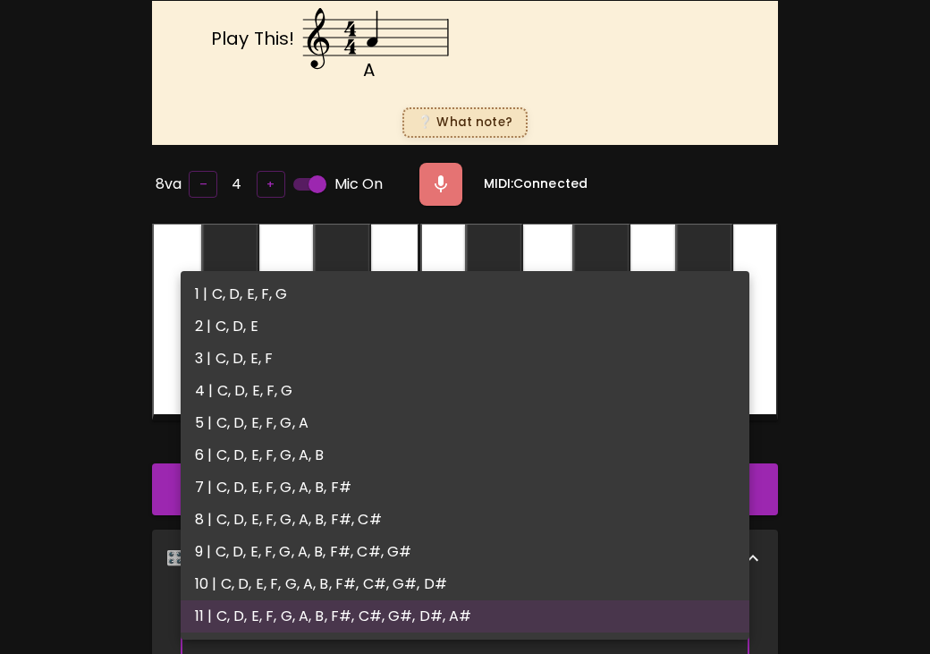
click at [571, 296] on li "1 | C, D, E, F, G" at bounding box center [465, 294] width 569 height 32
type input "1"
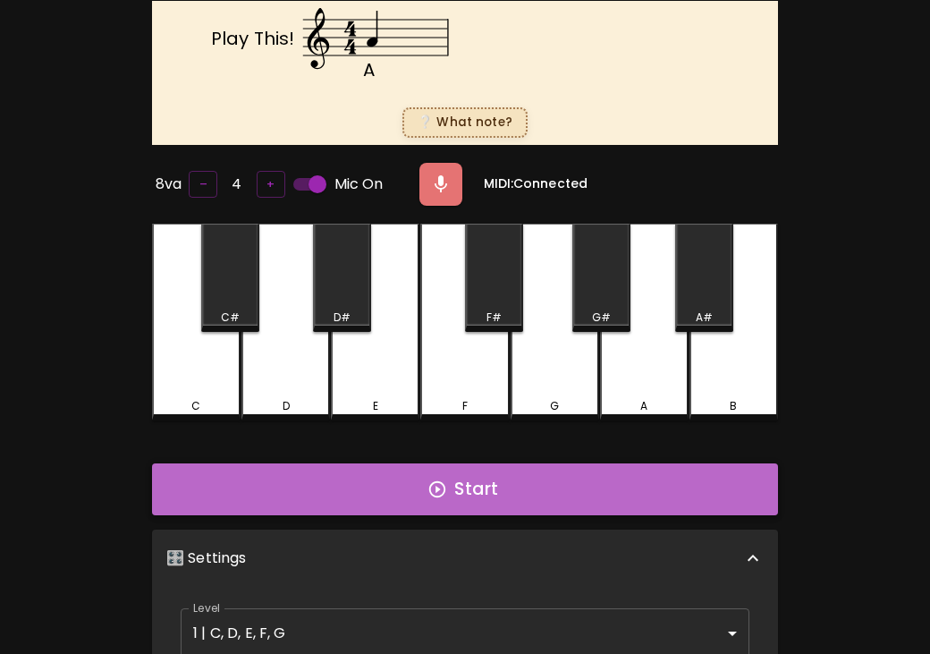
click at [495, 482] on button "Start" at bounding box center [465, 489] width 626 height 52
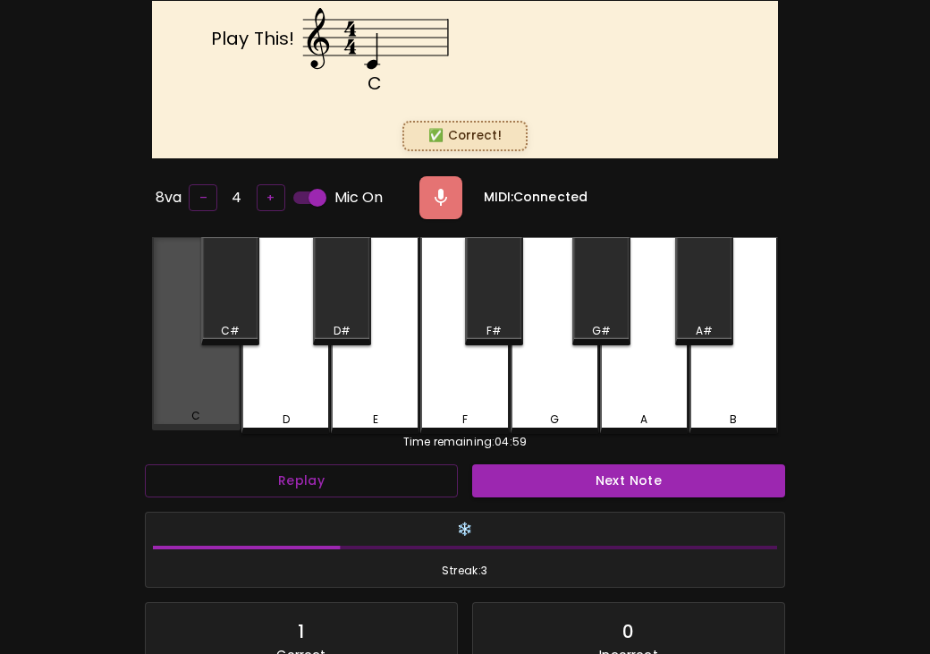
click at [199, 382] on div "C" at bounding box center [196, 333] width 89 height 193
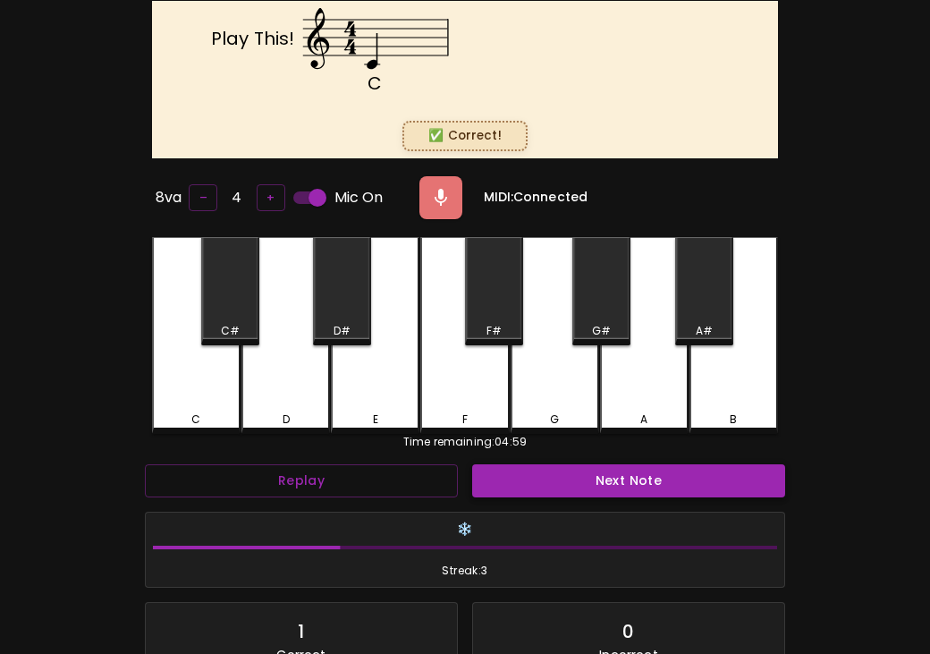
click at [520, 480] on button "Next Note" at bounding box center [628, 480] width 313 height 33
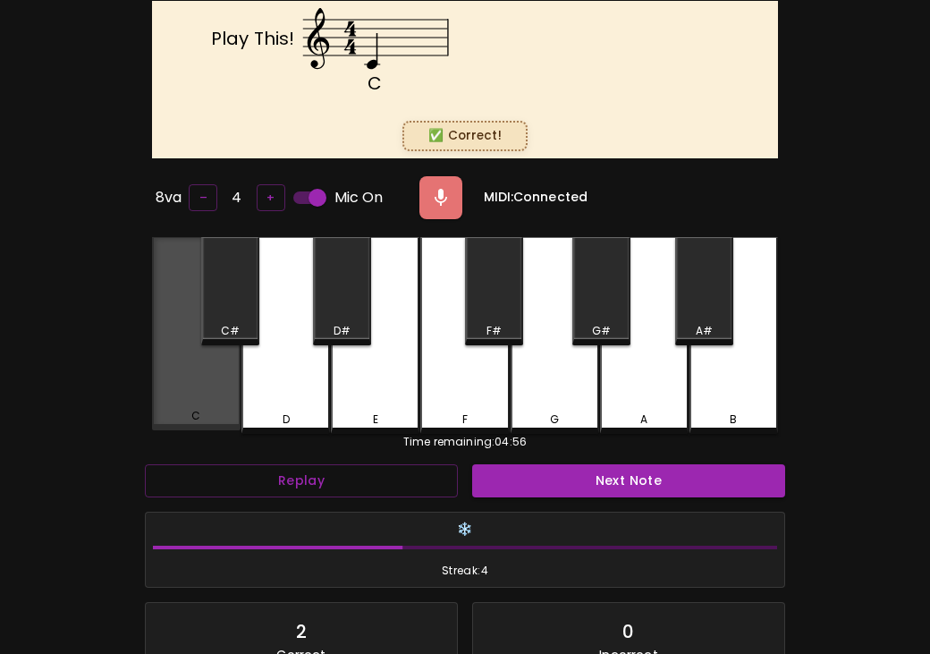
click at [222, 393] on div "C" at bounding box center [196, 333] width 89 height 193
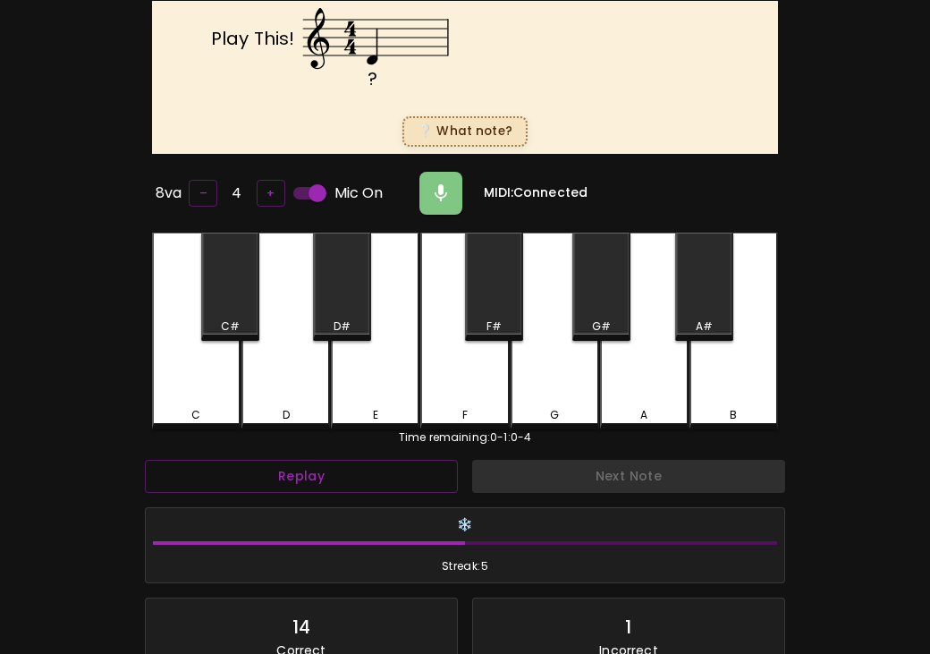
scroll to position [324, 0]
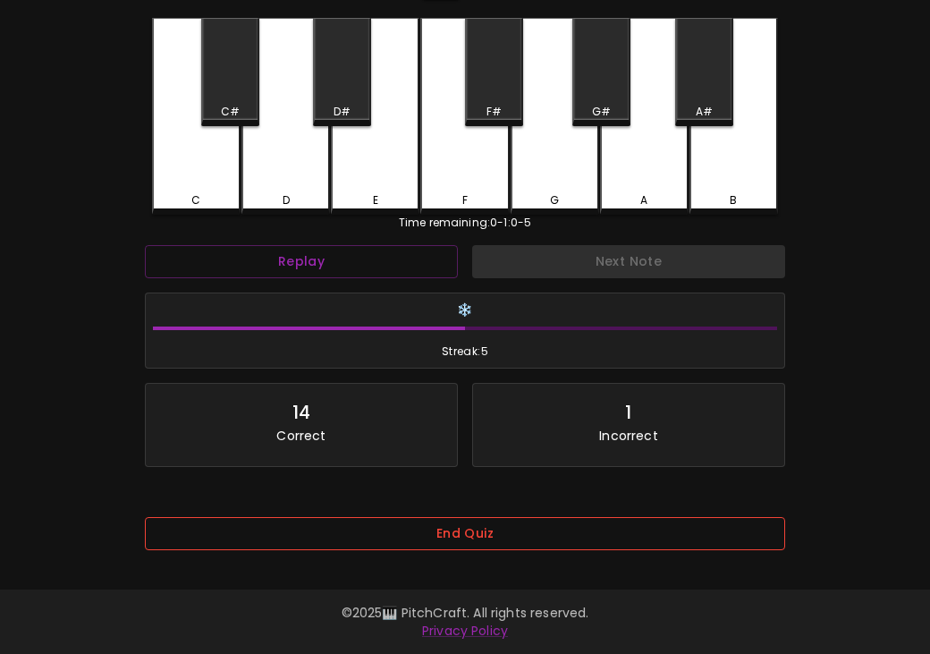
click at [559, 526] on button "End Quiz" at bounding box center [465, 533] width 640 height 33
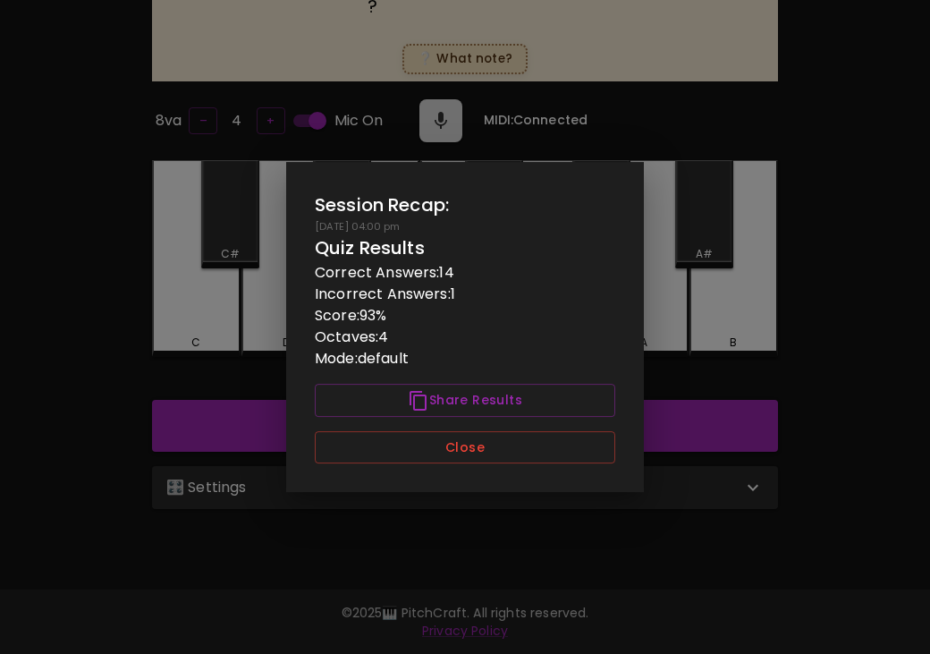
scroll to position [0, 0]
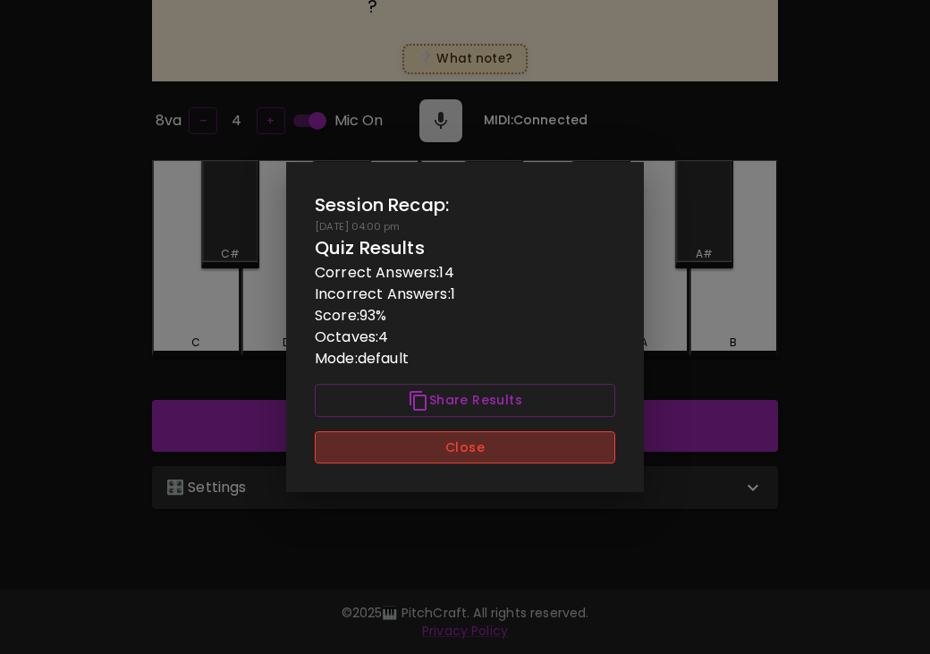
click at [559, 454] on button "Close" at bounding box center [465, 447] width 300 height 33
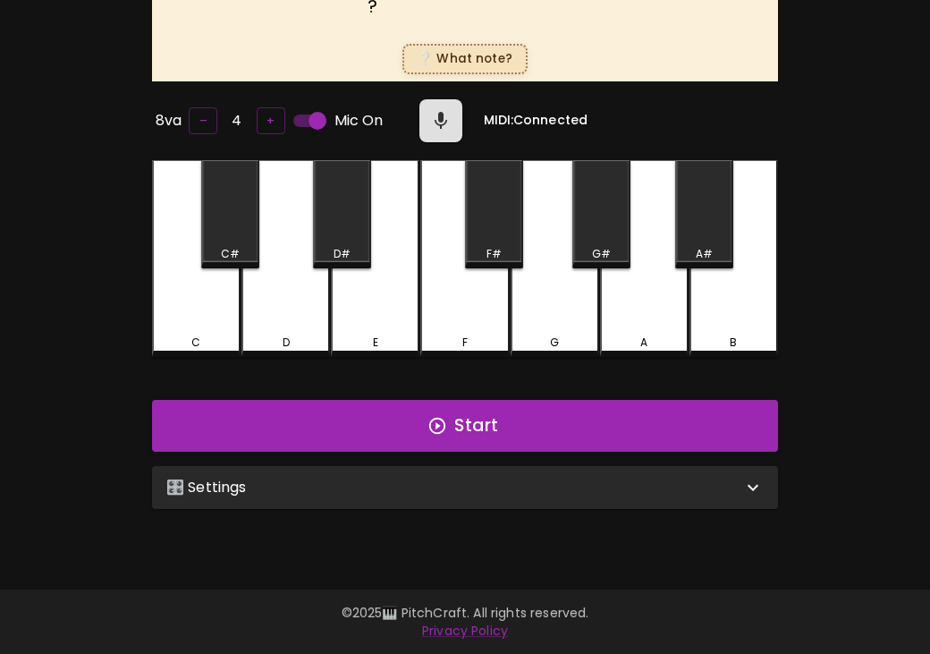
click at [547, 485] on div "🎛️ Settings" at bounding box center [454, 487] width 576 height 21
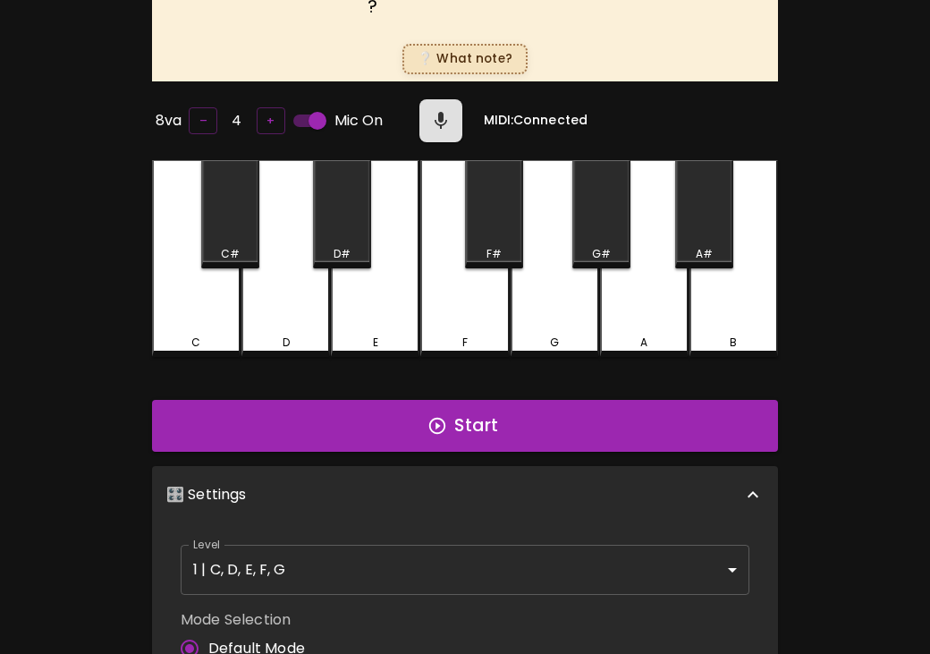
click at [480, 558] on body "🎹 PitchCraft About Badges Wizard Reading Log Out ? Play This! ❔ What note? 8va …" at bounding box center [465, 500] width 930 height 1359
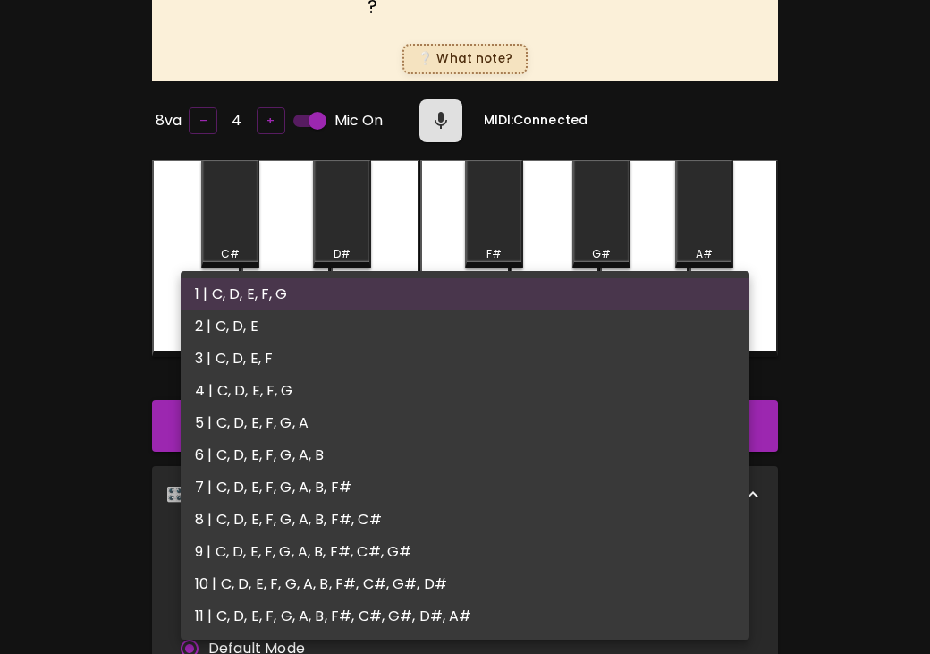
click at [446, 306] on li "1 | C, D, E, F, G" at bounding box center [465, 294] width 569 height 32
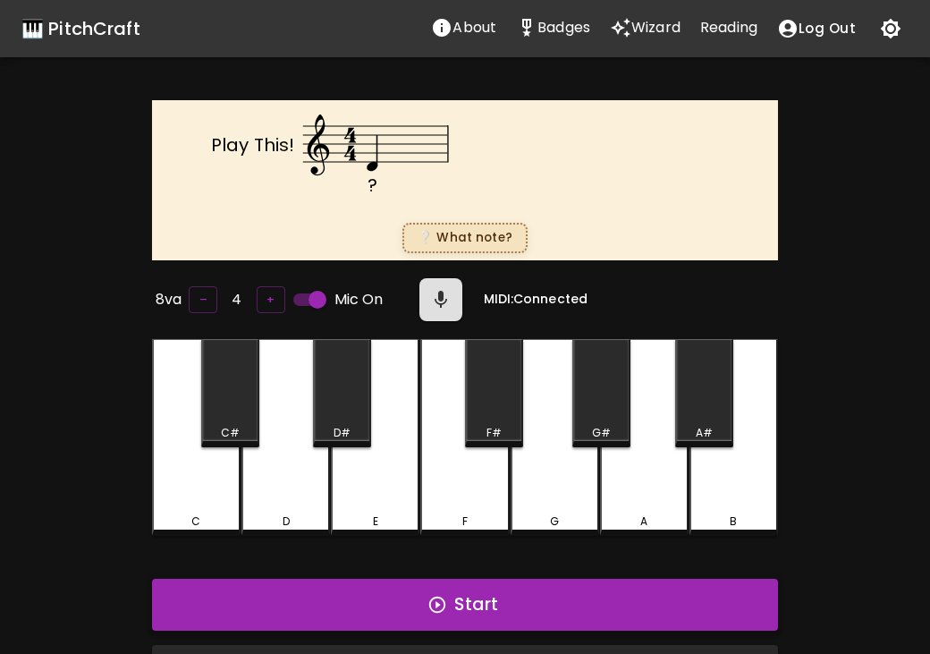
click at [403, 602] on button "Start" at bounding box center [465, 605] width 626 height 52
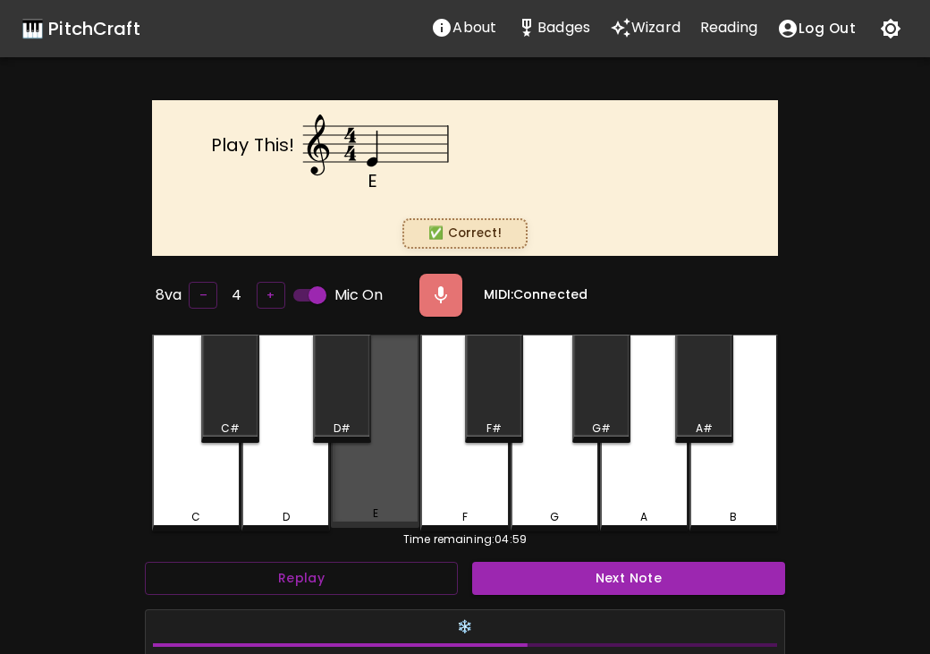
click at [365, 467] on div "E" at bounding box center [375, 430] width 89 height 193
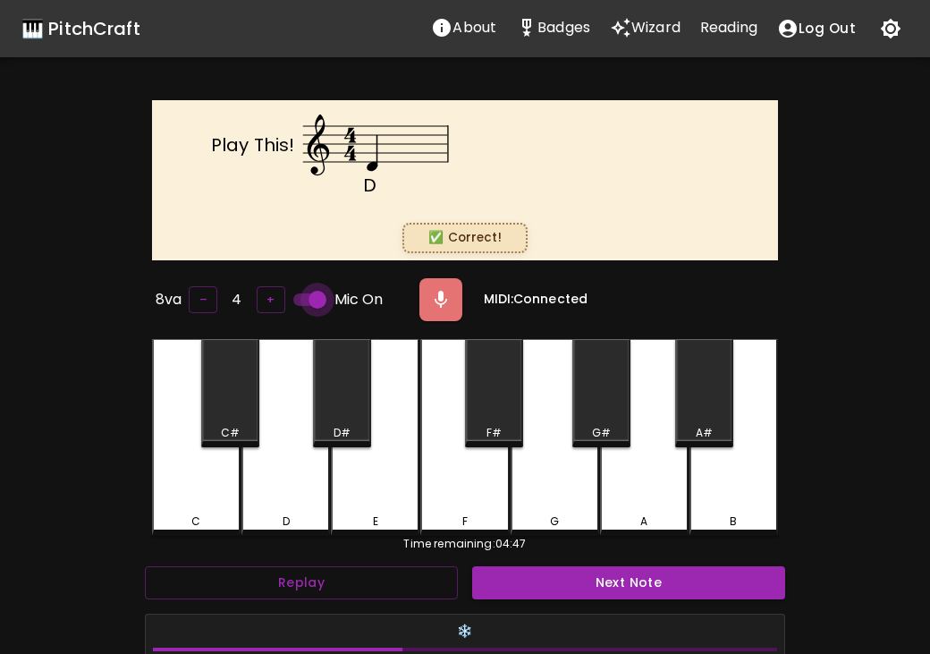
click at [308, 292] on input "Mic On" at bounding box center [317, 300] width 102 height 34
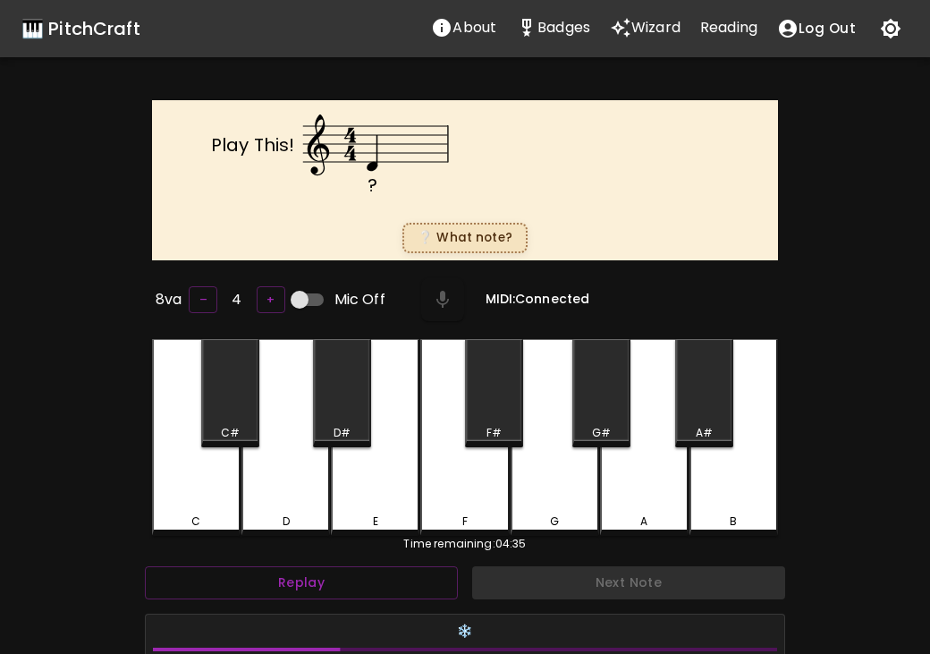
scroll to position [7, 0]
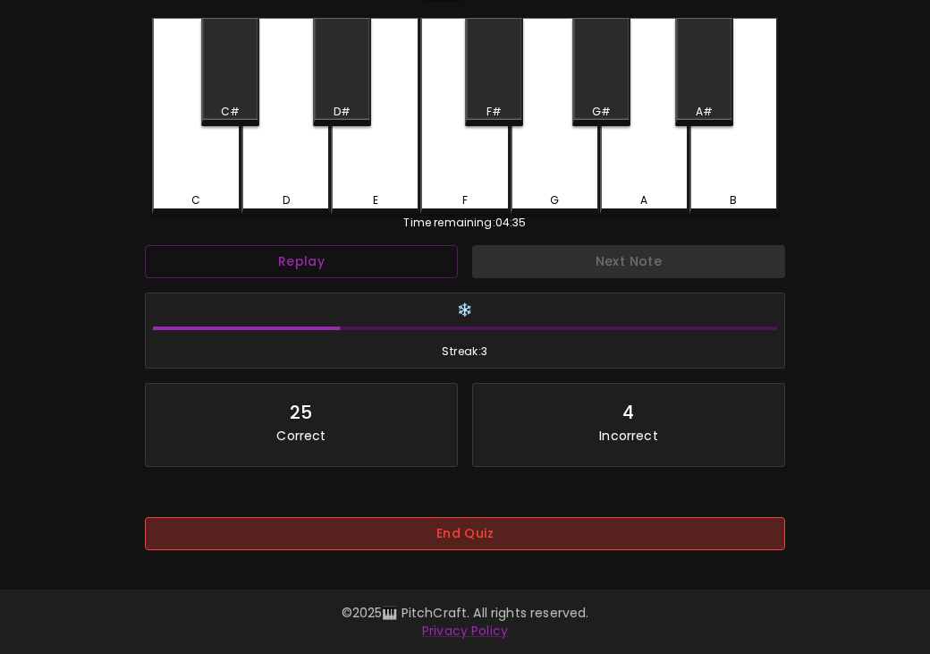
click at [436, 527] on button "End Quiz" at bounding box center [465, 533] width 640 height 33
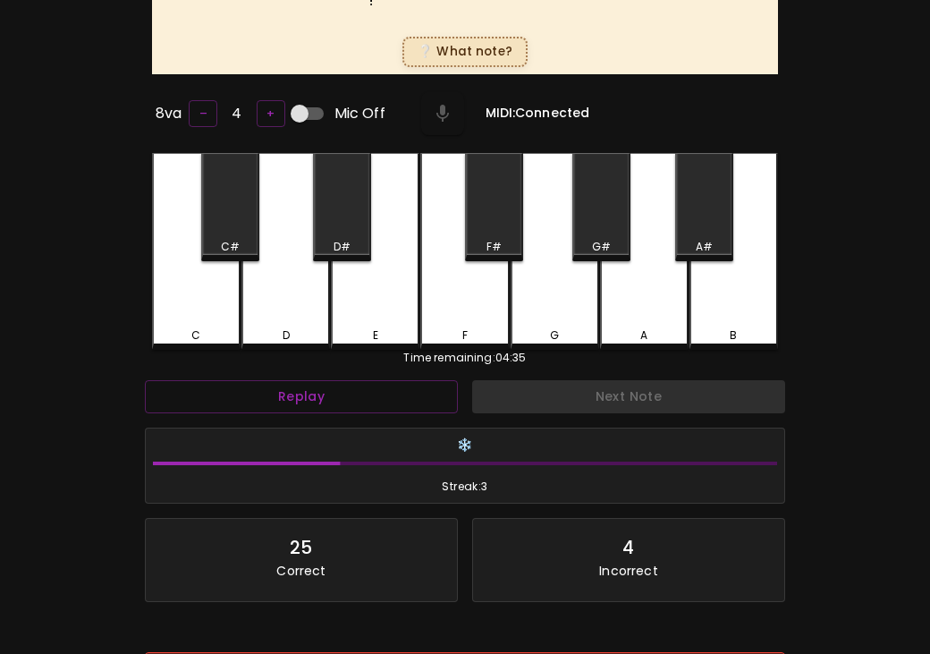
scroll to position [0, 0]
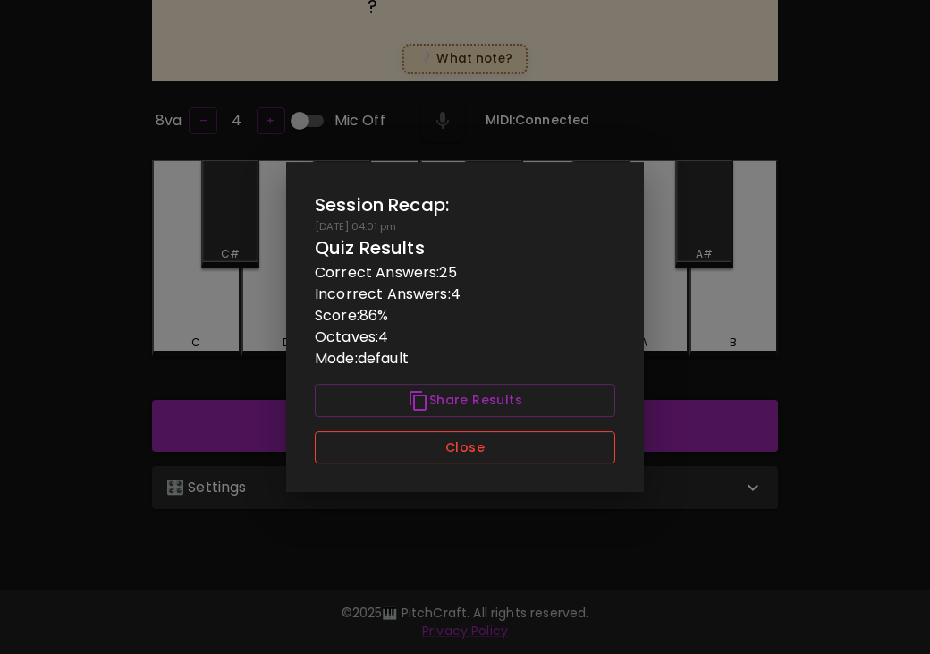
click at [476, 449] on button "Close" at bounding box center [465, 447] width 300 height 33
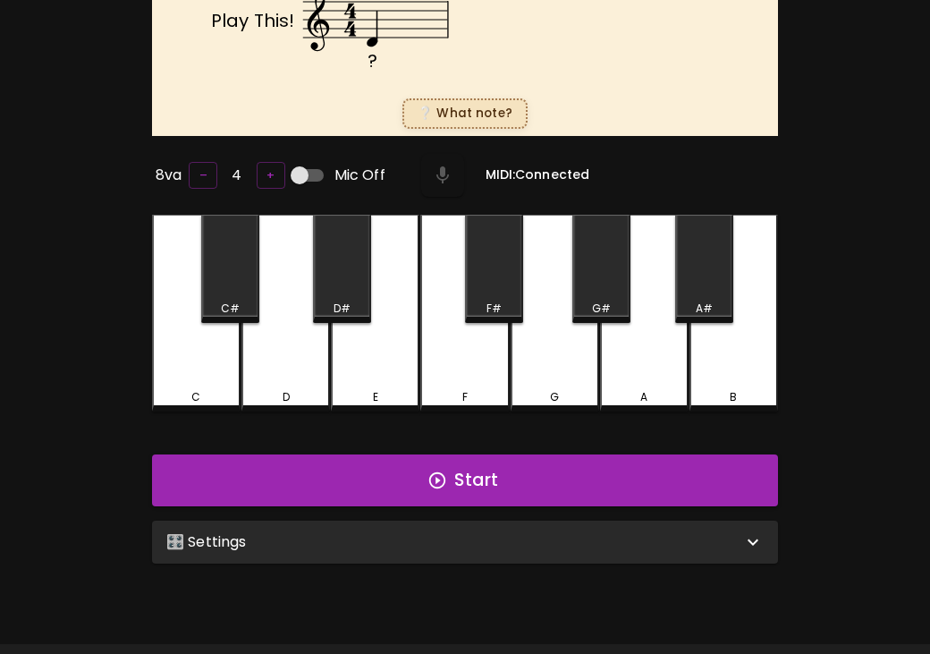
scroll to position [179, 0]
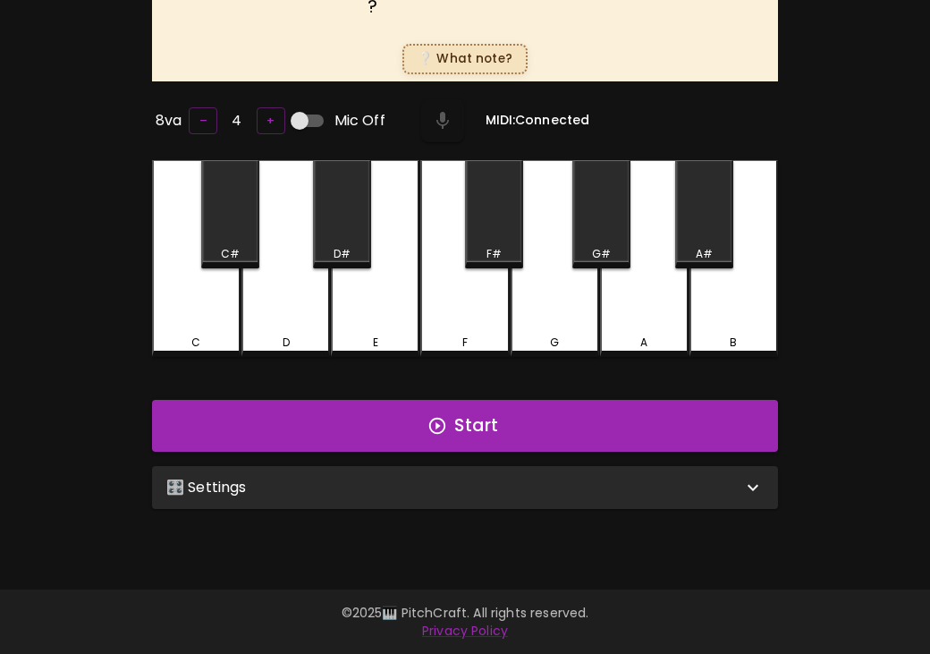
click at [486, 495] on div "🎛️ Settings" at bounding box center [465, 487] width 626 height 43
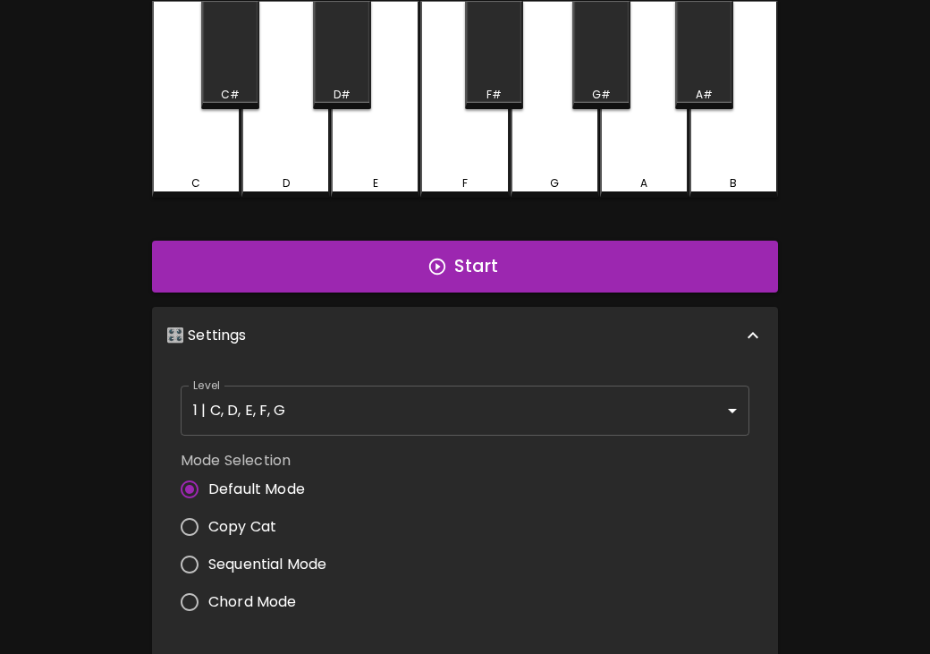
scroll to position [0, 0]
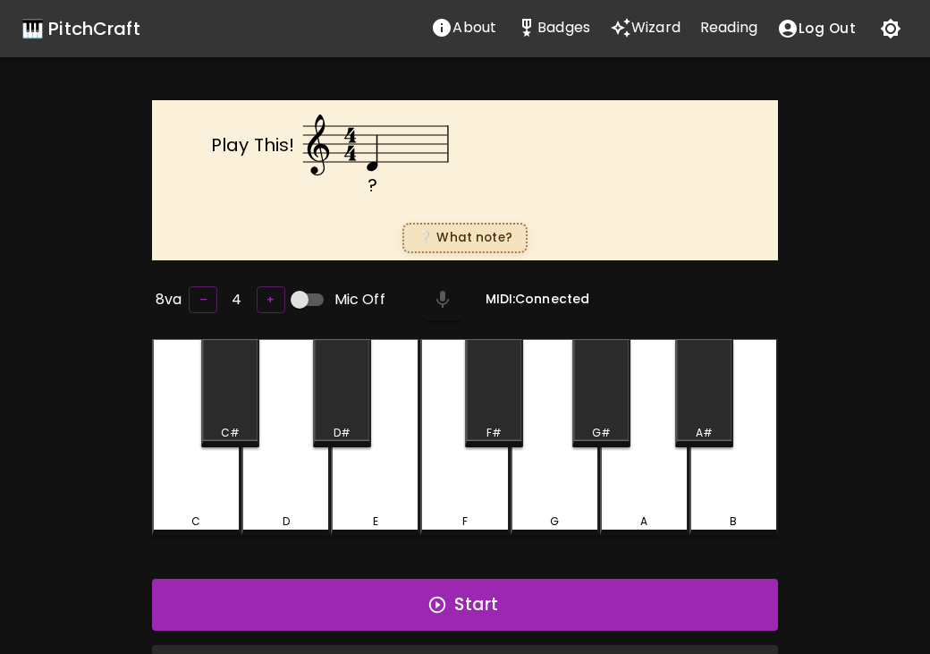
click at [296, 293] on input "Mic Off" at bounding box center [300, 300] width 102 height 34
checkbox input "true"
click at [435, 587] on button "Start" at bounding box center [465, 605] width 626 height 52
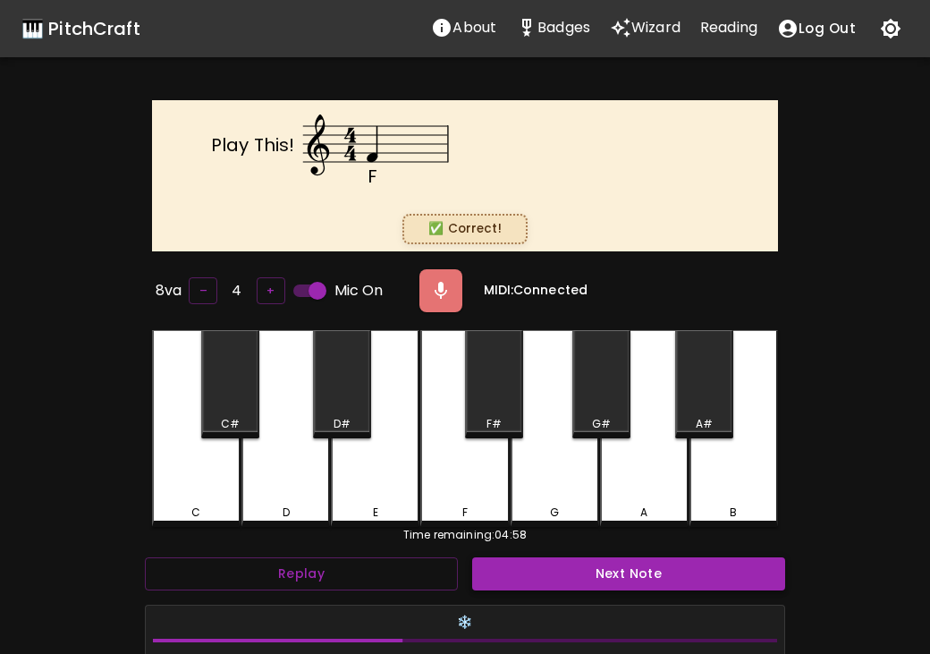
click at [507, 557] on button "Next Note" at bounding box center [628, 573] width 313 height 33
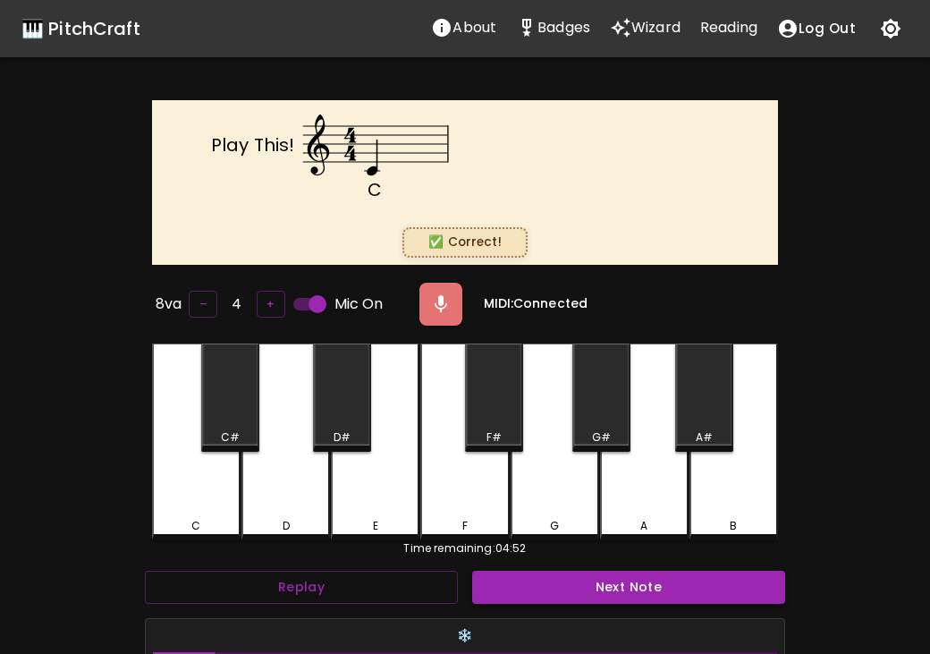
click at [507, 555] on div "C Play This! ✅ Correct! 8va – 4 + Mic On MIDI: Connected C C# D D# E F F# G G# …" at bounding box center [465, 500] width 626 height 800
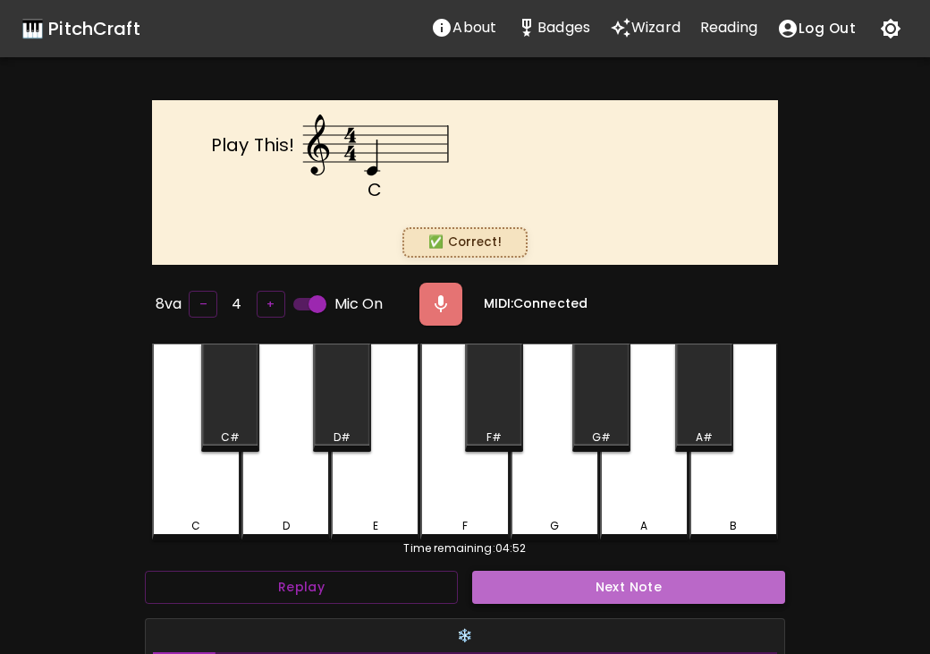
click at [512, 586] on button "Next Note" at bounding box center [628, 587] width 313 height 33
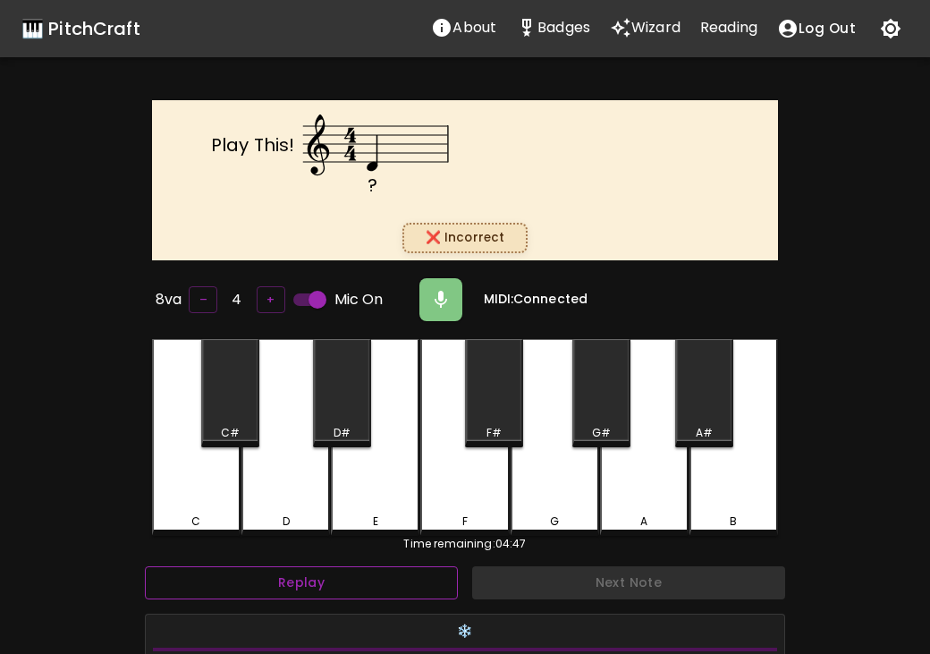
click at [430, 572] on button "Replay" at bounding box center [301, 582] width 313 height 33
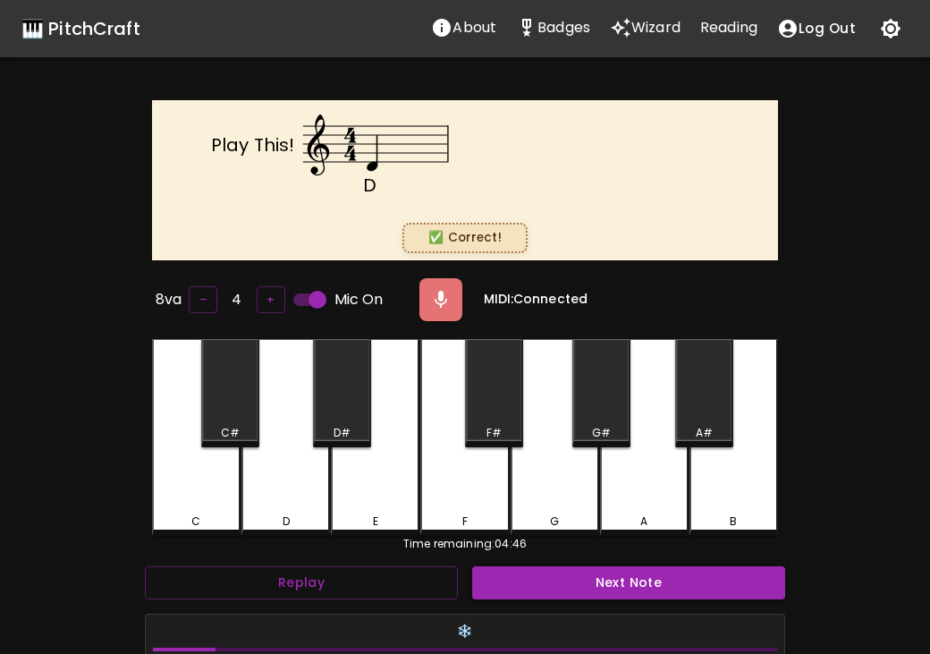
click at [520, 574] on button "Next Note" at bounding box center [628, 582] width 313 height 33
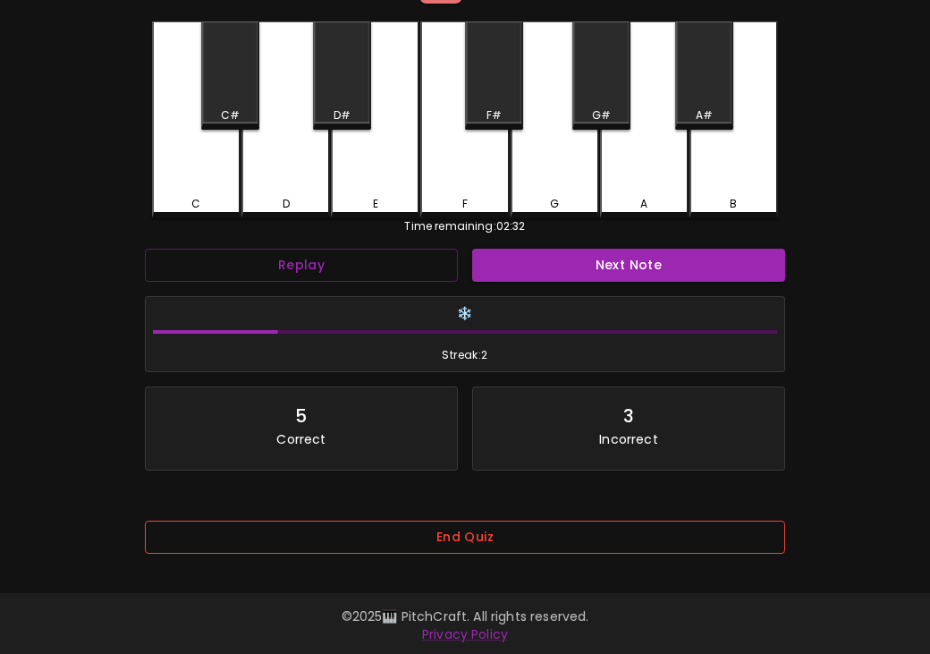
click at [418, 545] on button "End Quiz" at bounding box center [465, 536] width 640 height 33
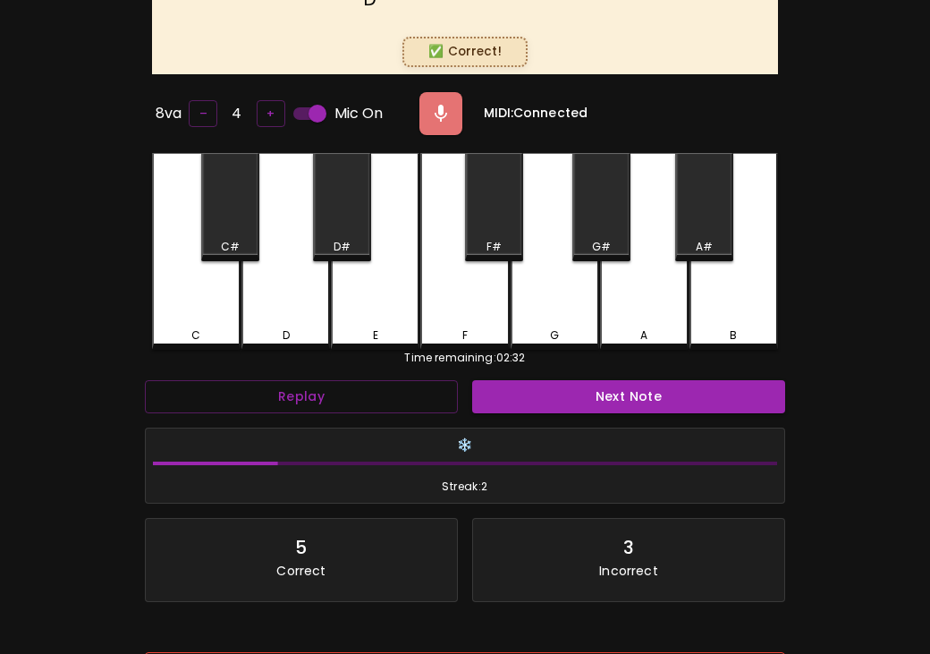
scroll to position [0, 0]
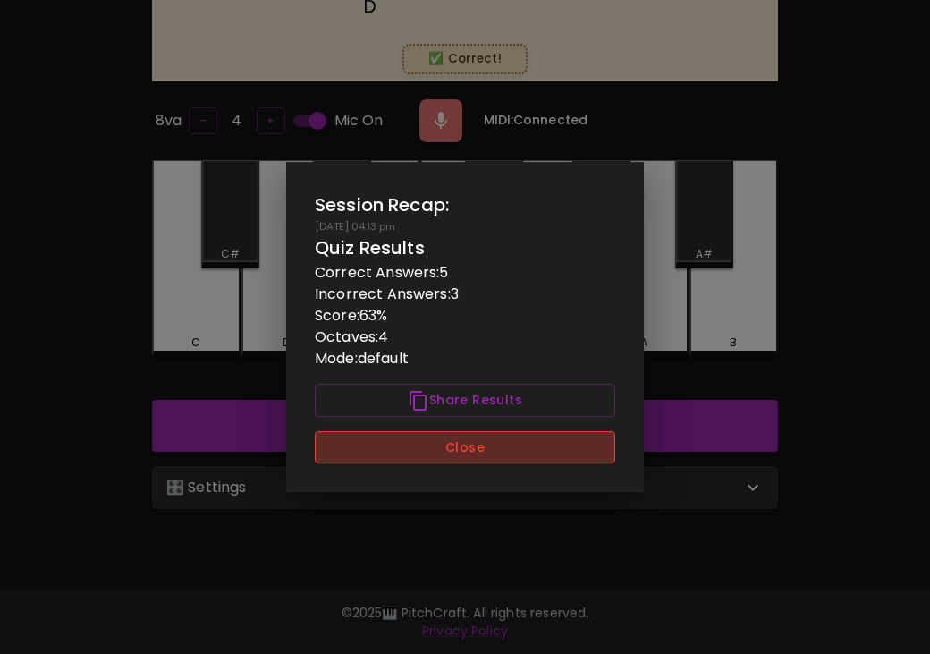
click at [478, 446] on button "Close" at bounding box center [465, 447] width 300 height 33
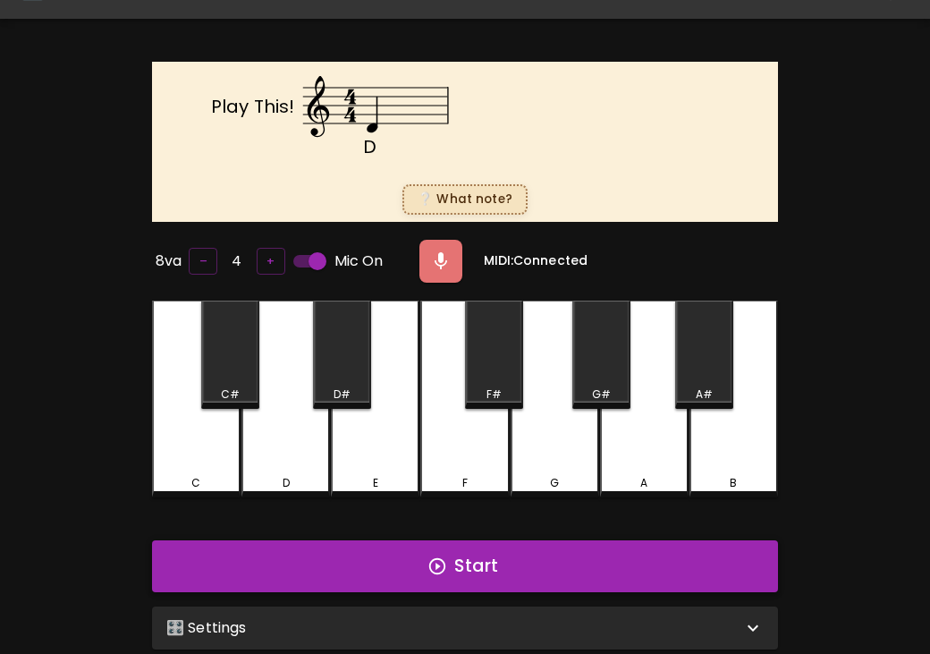
scroll to position [179, 0]
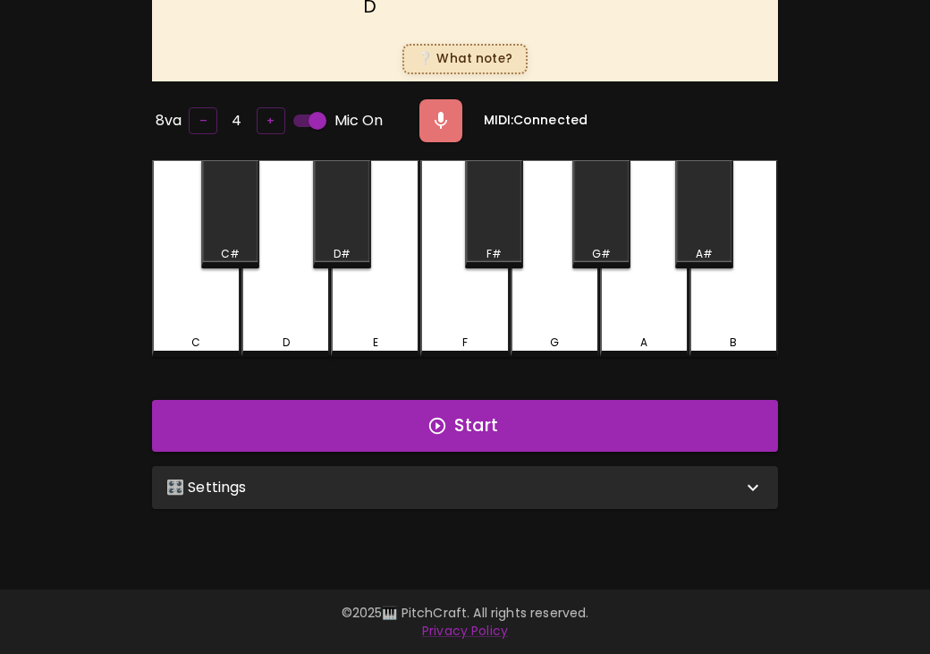
click at [605, 483] on div "🎛️ Settings" at bounding box center [454, 487] width 576 height 21
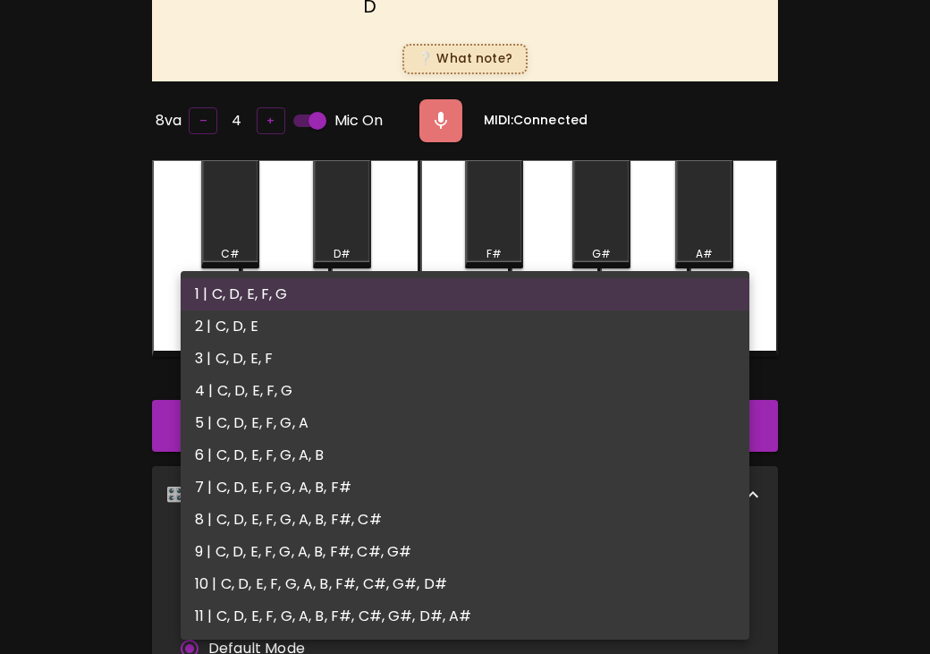
click at [569, 542] on body "🎹 PitchCraft About Badges Wizard Reading Log Out D Play This! ❔ What note? 8va …" at bounding box center [465, 500] width 930 height 1359
click at [816, 473] on div at bounding box center [465, 327] width 930 height 654
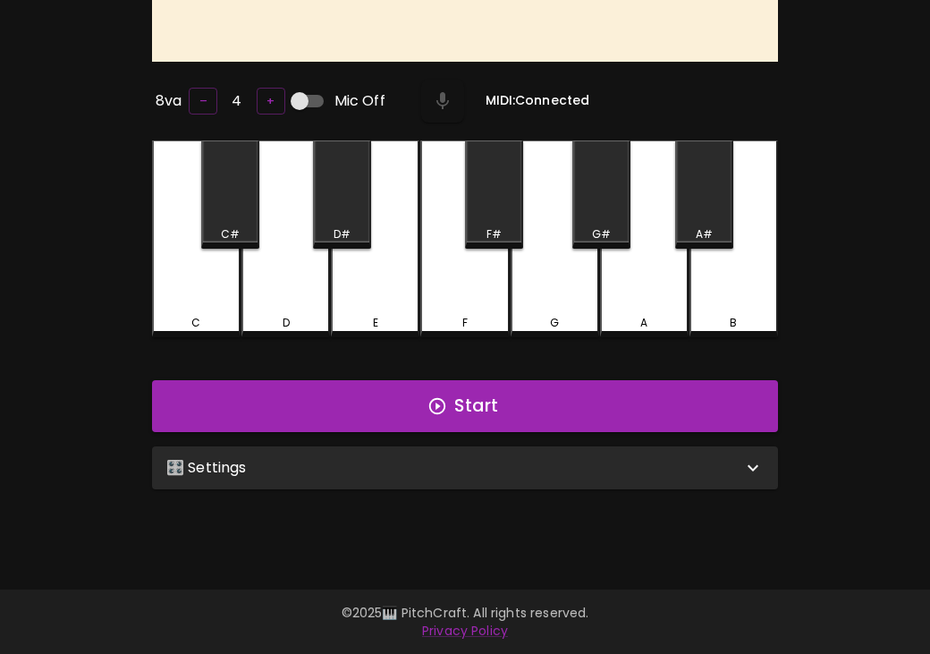
scroll to position [179, 0]
click at [556, 468] on div "🎛️ Settings" at bounding box center [454, 467] width 576 height 21
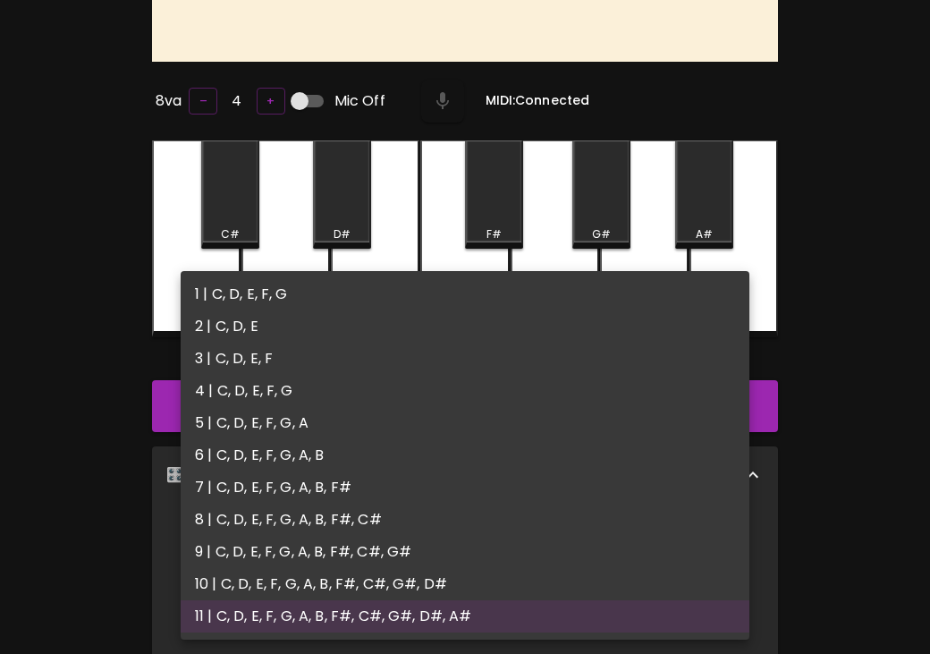
click at [530, 528] on body "🎹 PitchCraft About Badges Wizard Reading Log Out Play This! 8va – 4 + Mic Off M…" at bounding box center [465, 491] width 930 height 1340
click at [838, 395] on div at bounding box center [465, 327] width 930 height 654
